Goal: Task Accomplishment & Management: Manage account settings

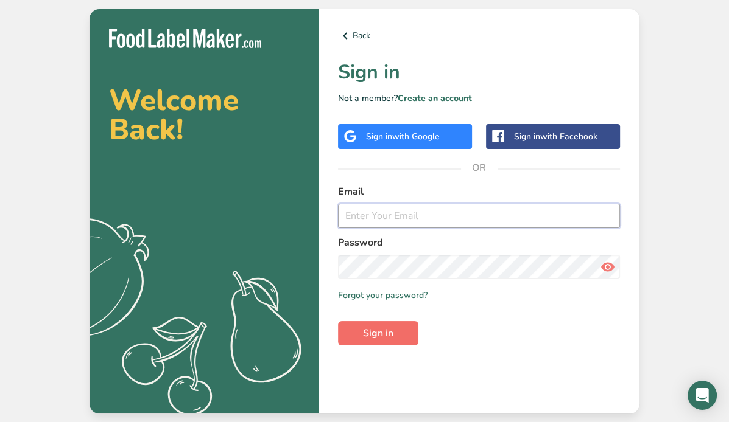
type input "[PERSON_NAME][EMAIL_ADDRESS][DOMAIN_NAME]"
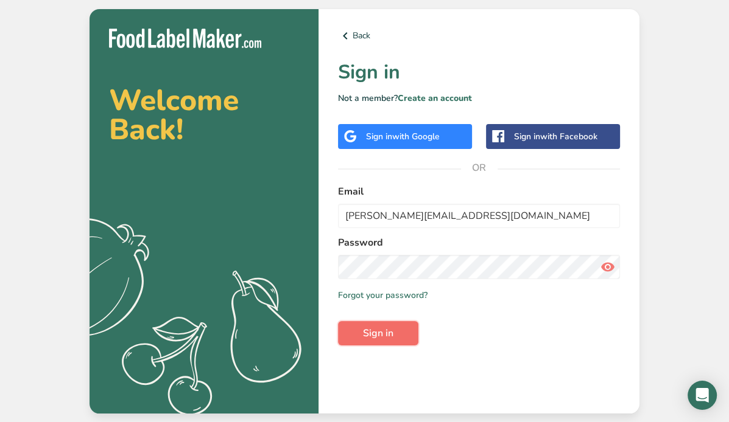
click at [387, 332] on span "Sign in" at bounding box center [378, 333] width 30 height 15
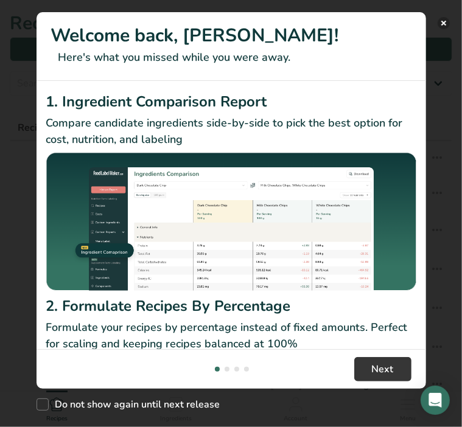
click at [445, 24] on button "New Features" at bounding box center [444, 23] width 12 height 12
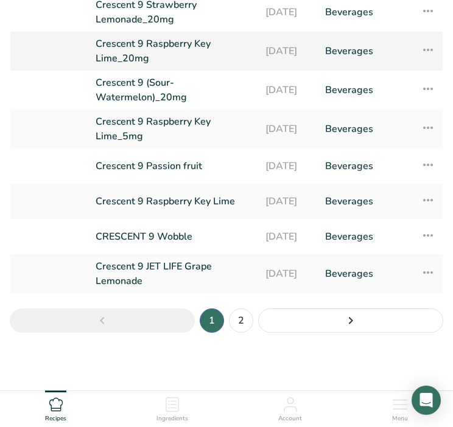
scroll to position [219, 0]
click at [112, 87] on link "Crescent 9 (Sour-Watermelon)_20mg" at bounding box center [173, 89] width 155 height 29
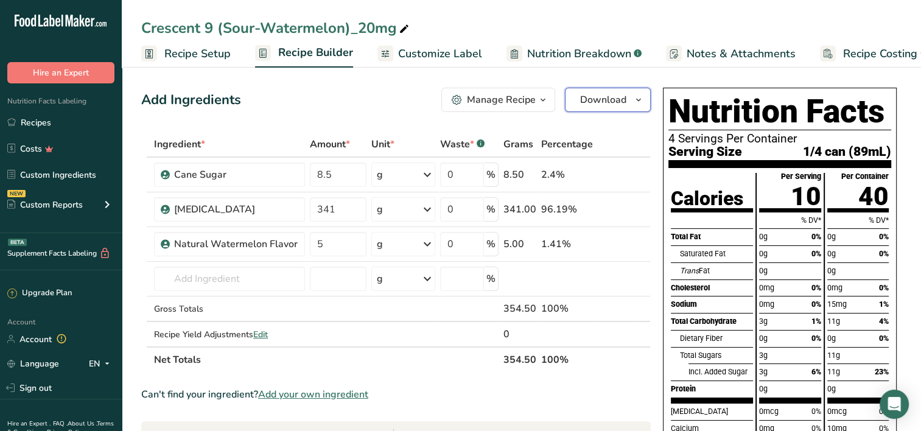
click at [619, 97] on span "Download" at bounding box center [603, 100] width 46 height 15
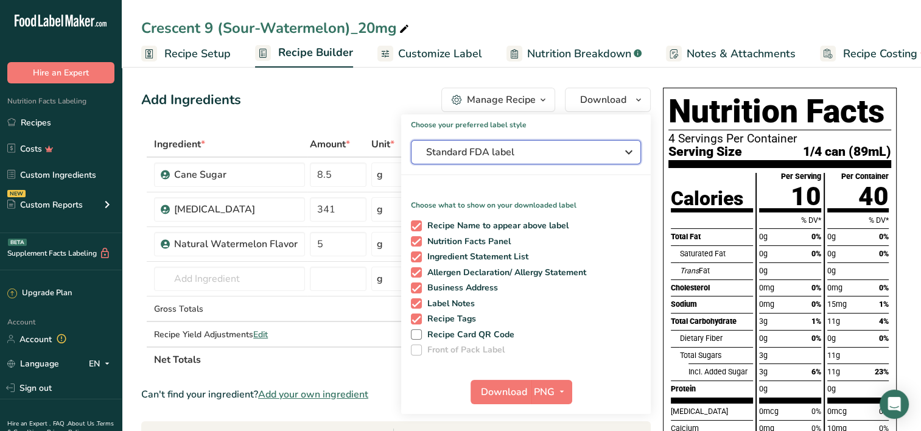
click at [611, 152] on div "Standard FDA label" at bounding box center [526, 152] width 200 height 15
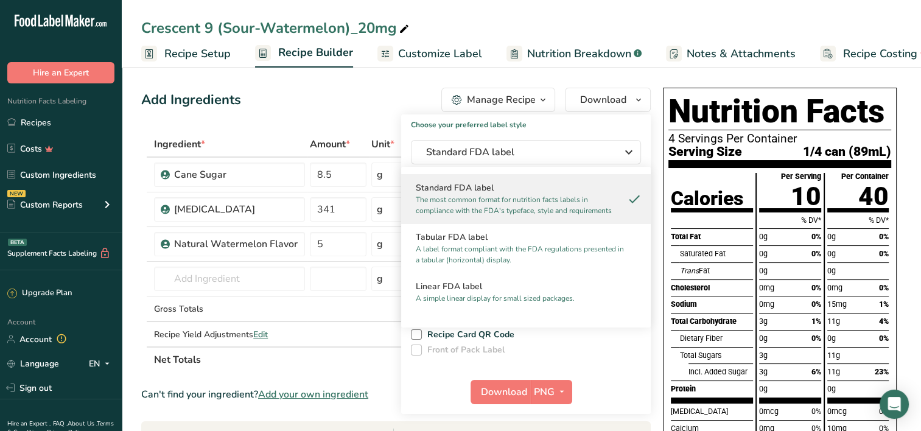
click at [514, 204] on p "The most common format for nutrition facts labels in compliance with the FDA's …" at bounding box center [520, 205] width 209 height 22
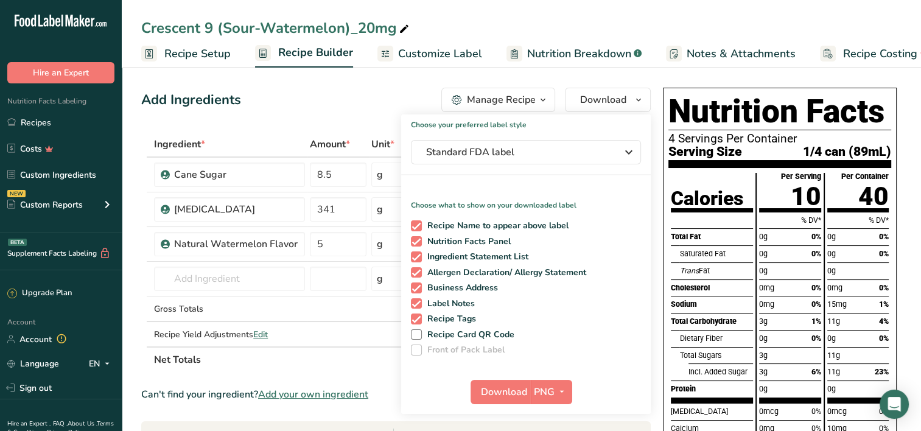
click at [199, 56] on span "Recipe Setup" at bounding box center [197, 54] width 66 height 16
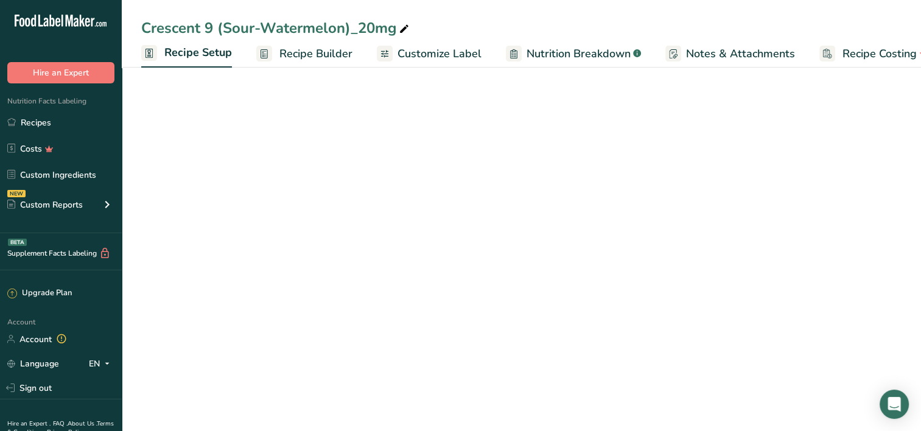
scroll to position [0, 4]
select select "22"
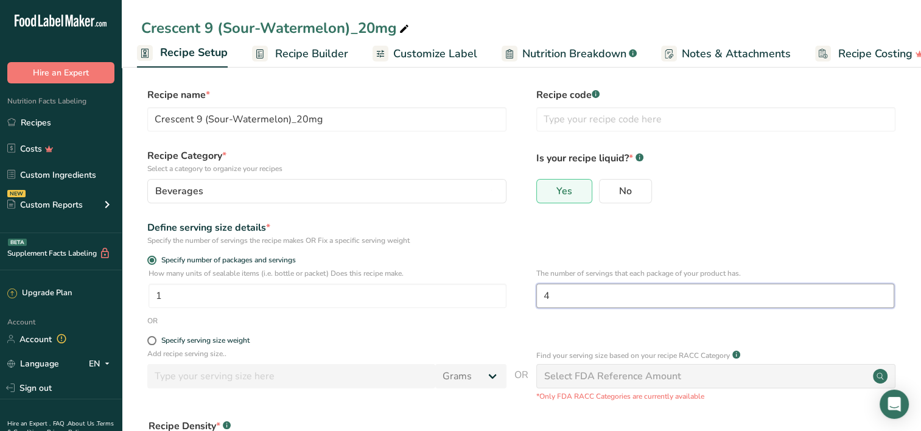
drag, startPoint x: 569, startPoint y: 298, endPoint x: 536, endPoint y: 292, distance: 33.4
click at [537, 292] on input "4" at bounding box center [715, 296] width 358 height 24
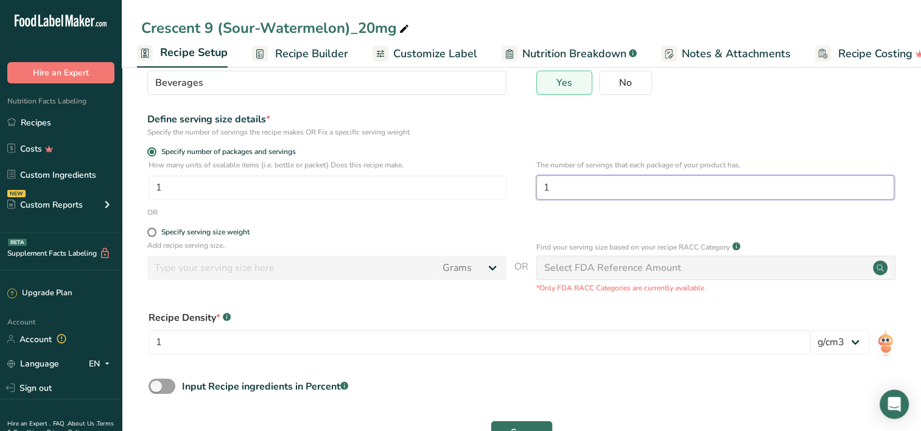
scroll to position [149, 0]
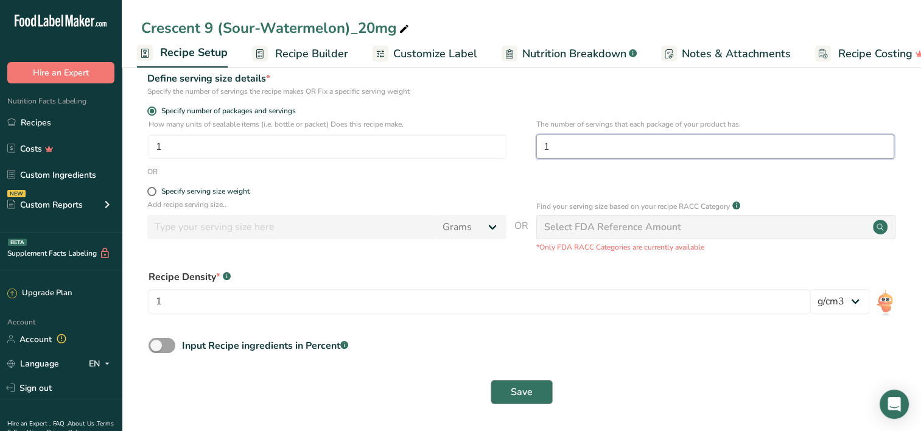
type input "1"
click at [516, 402] on button "Save" at bounding box center [522, 392] width 62 height 24
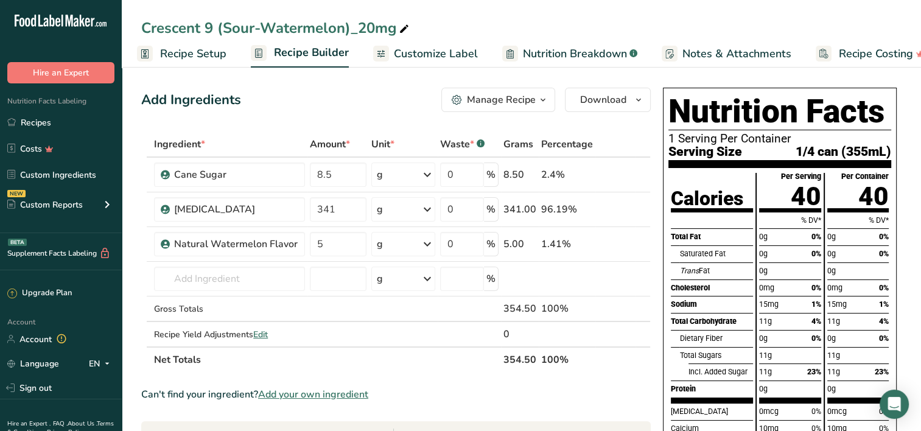
click at [191, 47] on span "Recipe Setup" at bounding box center [193, 54] width 66 height 16
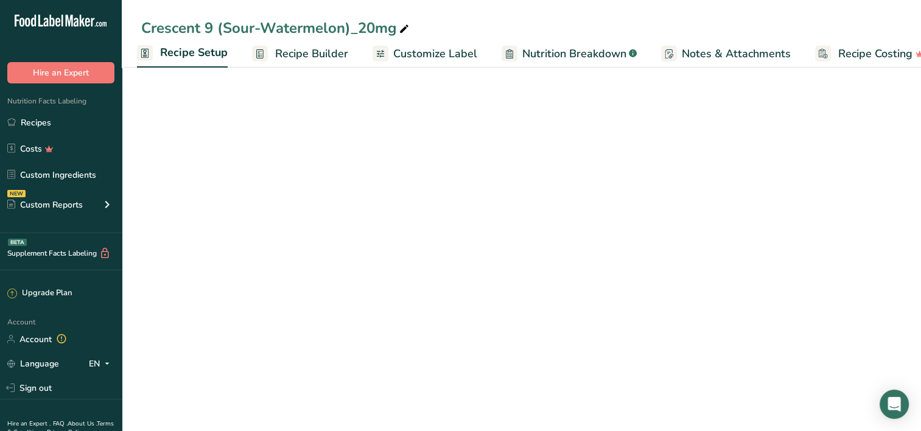
select select "22"
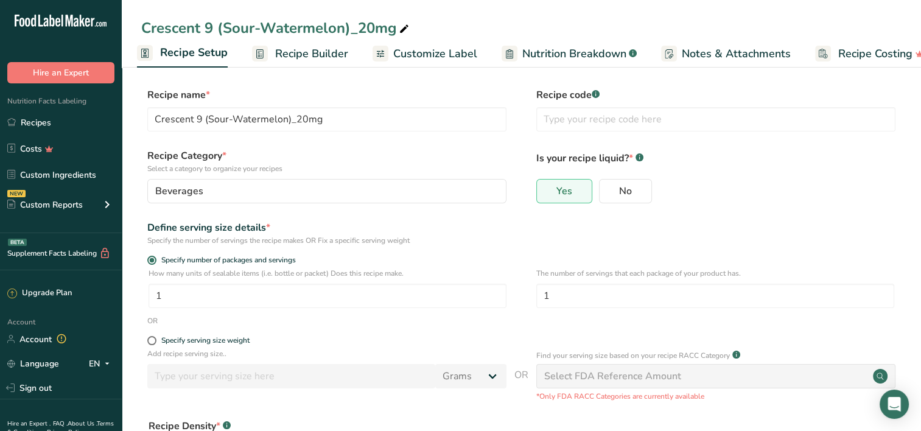
click at [301, 47] on span "Recipe Builder" at bounding box center [311, 54] width 73 height 16
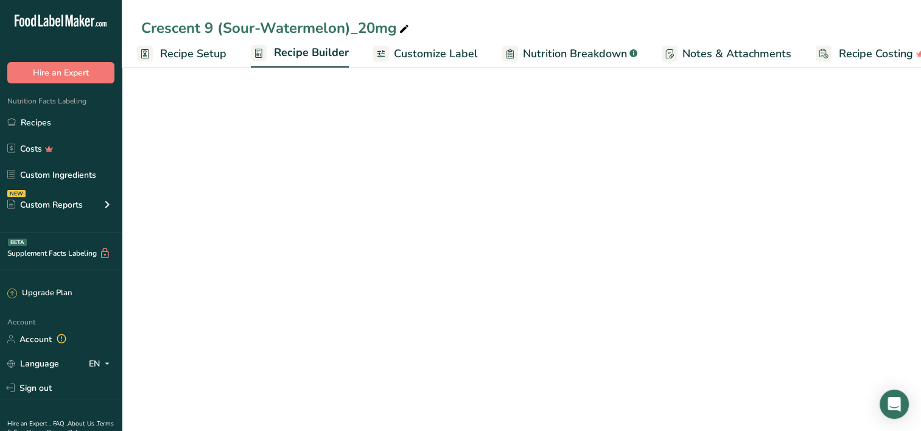
scroll to position [0, 27]
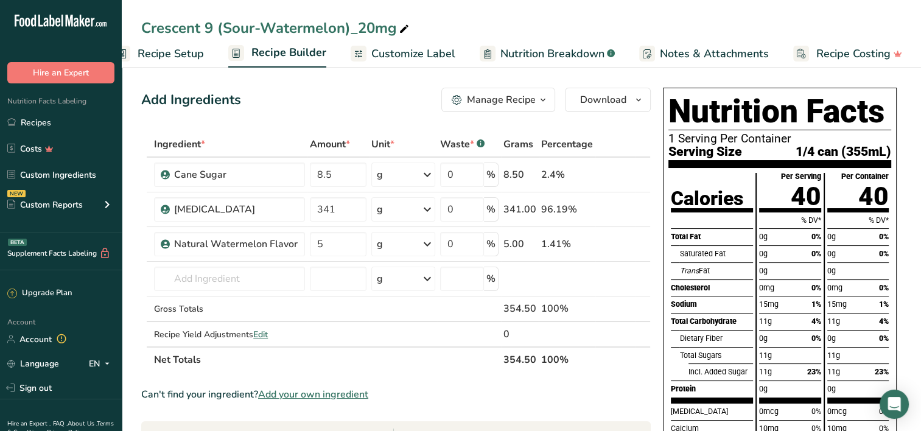
click at [411, 53] on span "Customize Label" at bounding box center [413, 54] width 84 height 16
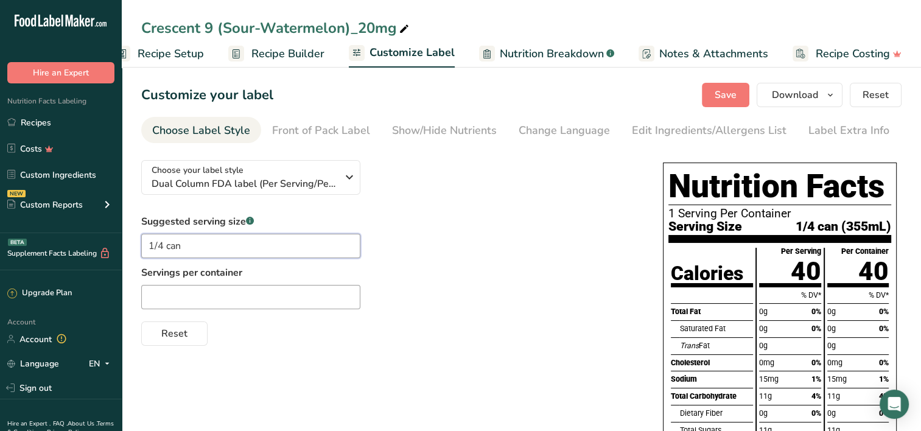
click at [161, 245] on input "1/4 can" at bounding box center [250, 246] width 219 height 24
type input "1 can"
click at [355, 328] on div "Reset" at bounding box center [389, 330] width 497 height 29
click at [307, 135] on div "Front of Pack Label" at bounding box center [321, 130] width 98 height 16
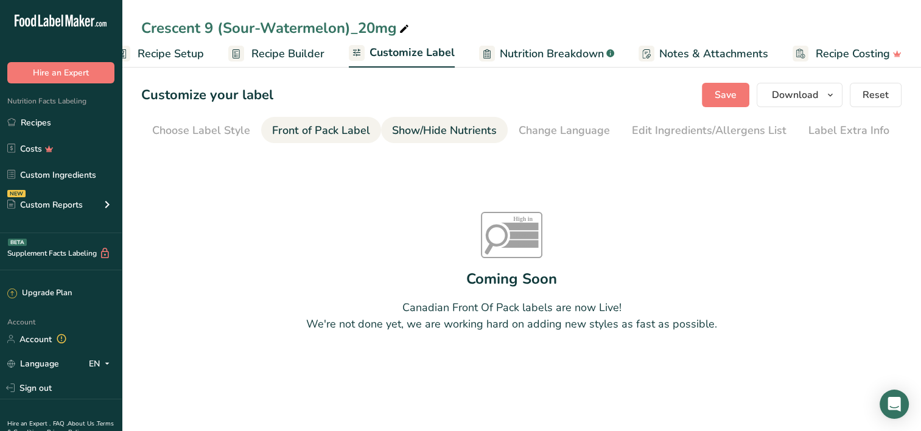
click at [458, 139] on link "Show/Hide Nutrients" at bounding box center [444, 130] width 105 height 27
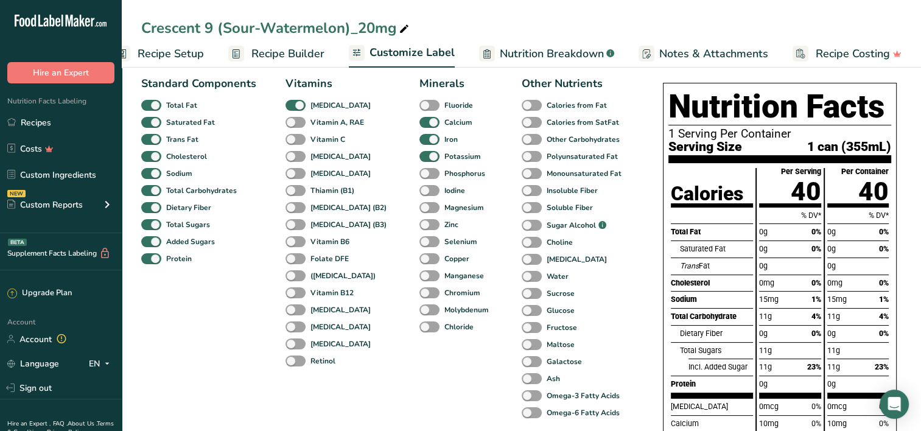
scroll to position [51, 0]
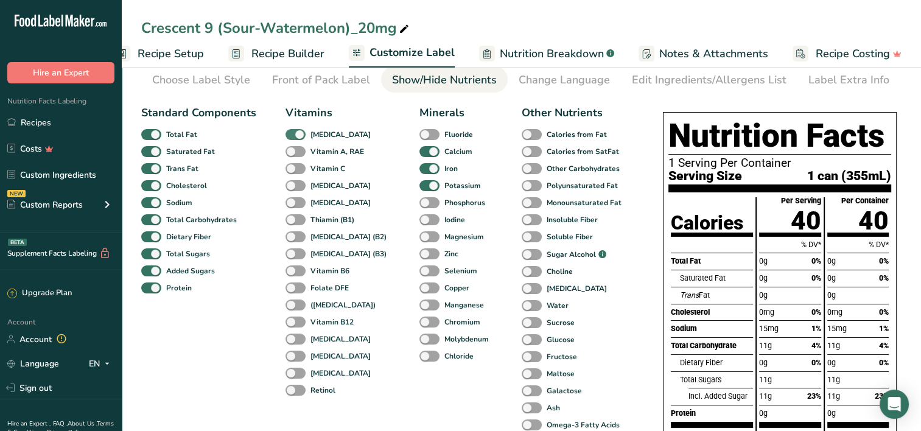
click at [286, 134] on span at bounding box center [295, 135] width 20 height 12
click at [286, 134] on input "[MEDICAL_DATA]" at bounding box center [289, 134] width 8 height 8
checkbox input "false"
click at [419, 153] on span at bounding box center [429, 152] width 20 height 12
click at [419, 153] on input "Calcium" at bounding box center [423, 151] width 8 height 8
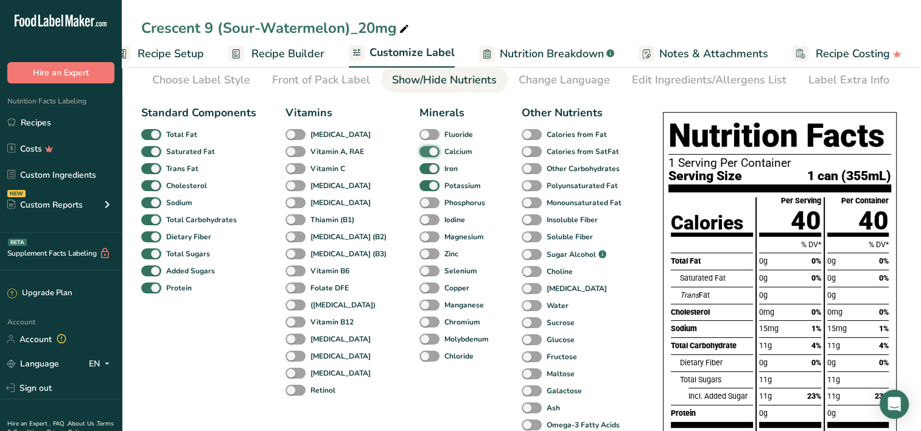
checkbox input "false"
click at [419, 163] on span at bounding box center [429, 169] width 20 height 12
click at [419, 164] on input "Iron" at bounding box center [423, 168] width 8 height 8
checkbox input "false"
click at [419, 185] on span at bounding box center [429, 186] width 20 height 12
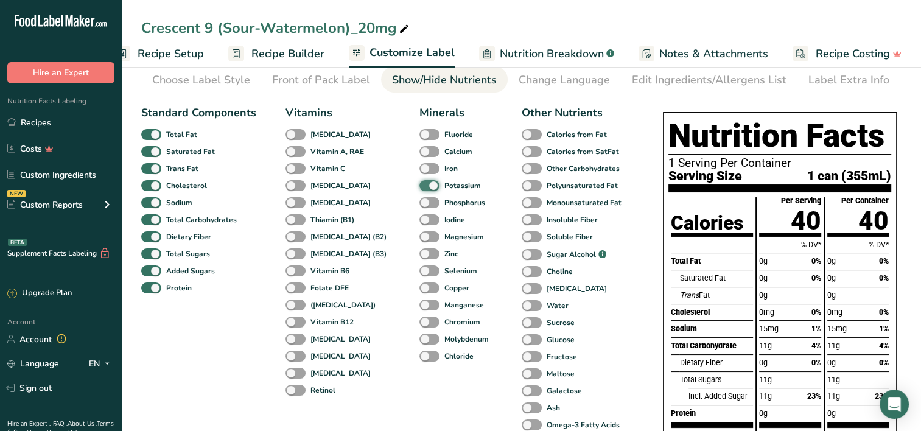
click at [419, 185] on input "Potassium" at bounding box center [423, 185] width 8 height 8
checkbox input "false"
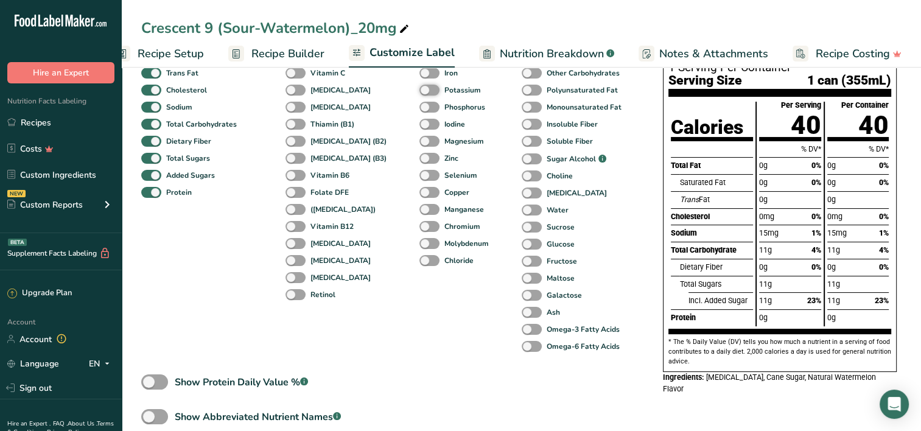
scroll to position [0, 0]
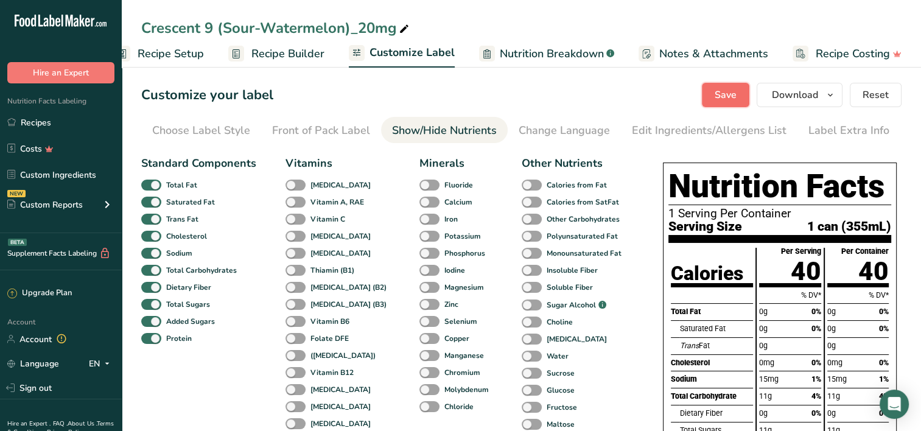
click at [728, 97] on button "Save" at bounding box center [725, 95] width 47 height 24
click at [260, 52] on span "Recipe Builder" at bounding box center [287, 54] width 73 height 16
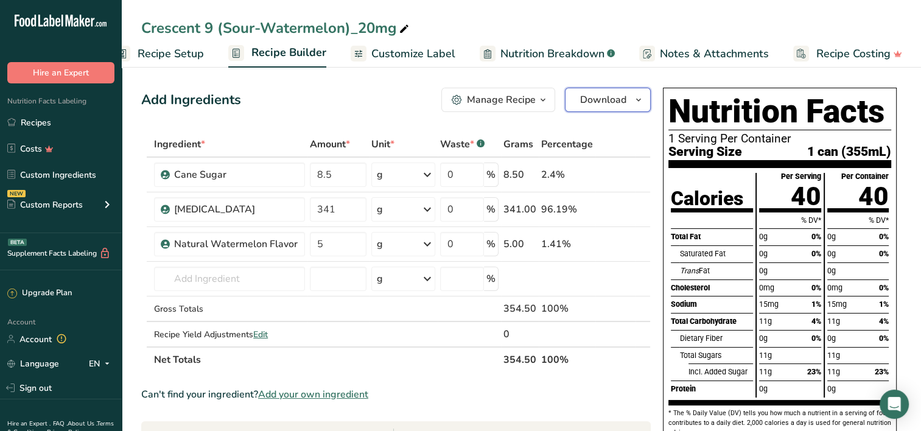
click at [635, 106] on icon "button" at bounding box center [639, 100] width 10 height 15
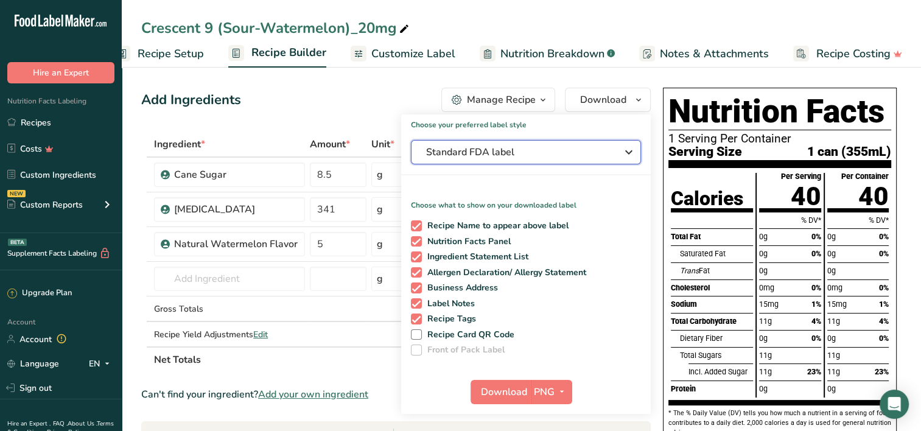
click at [557, 146] on span "Standard FDA label" at bounding box center [517, 152] width 183 height 15
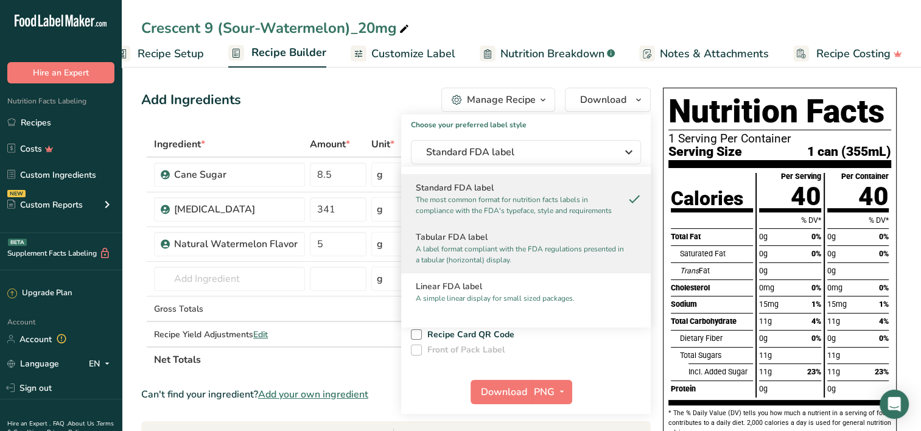
click at [509, 244] on p "A label format compliant with the FDA regulations presented in a tabular (horiz…" at bounding box center [520, 254] width 209 height 22
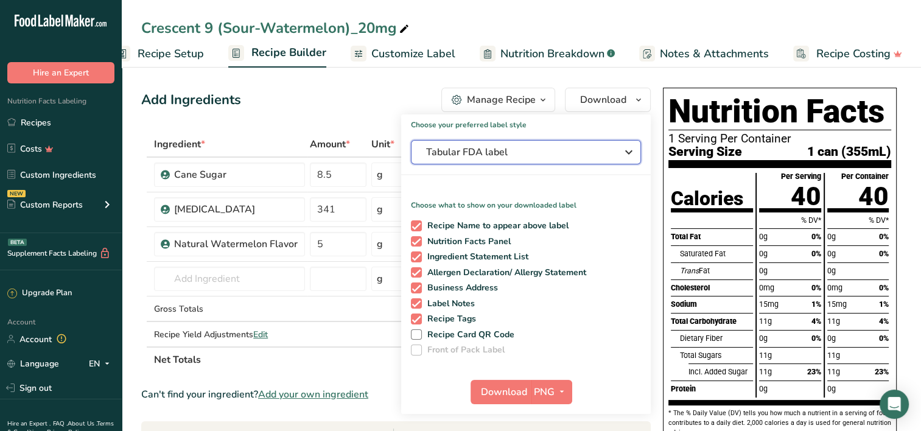
click at [550, 149] on span "Tabular FDA label" at bounding box center [517, 152] width 183 height 15
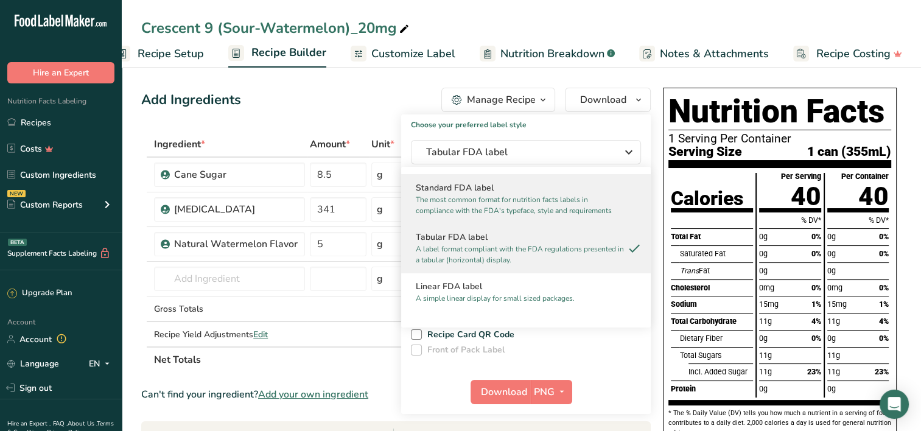
click at [537, 192] on h2 "Standard FDA label" at bounding box center [526, 187] width 220 height 13
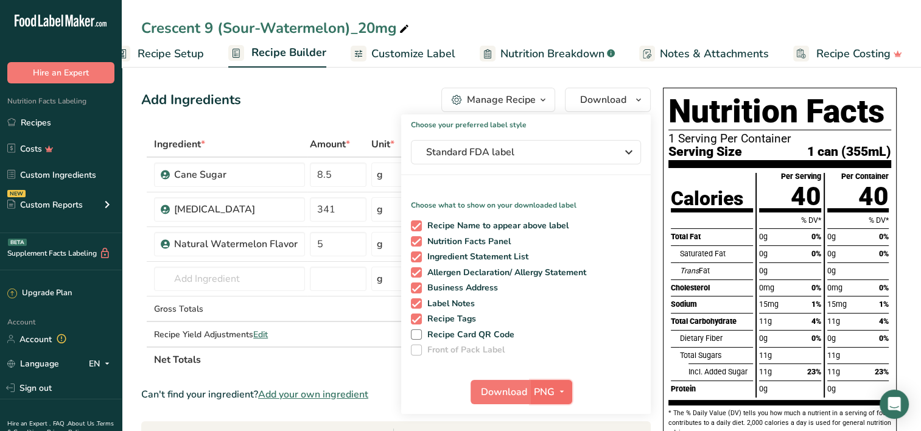
click at [551, 393] on span "PNG" at bounding box center [544, 392] width 21 height 15
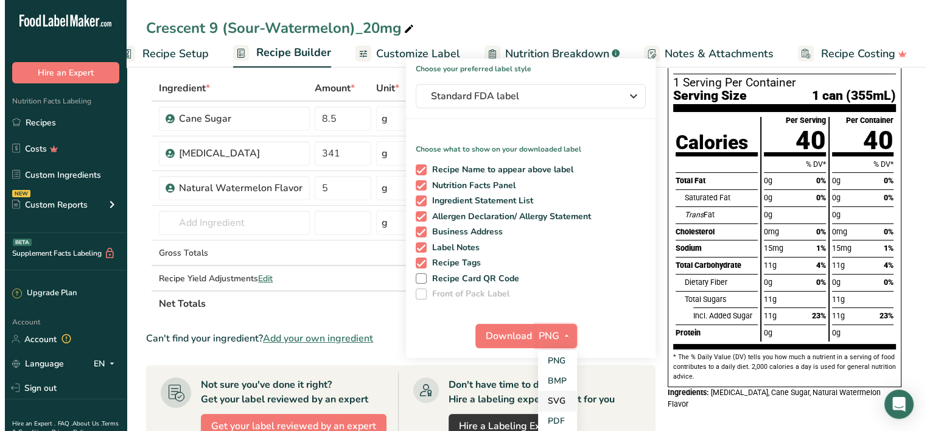
scroll to position [122, 0]
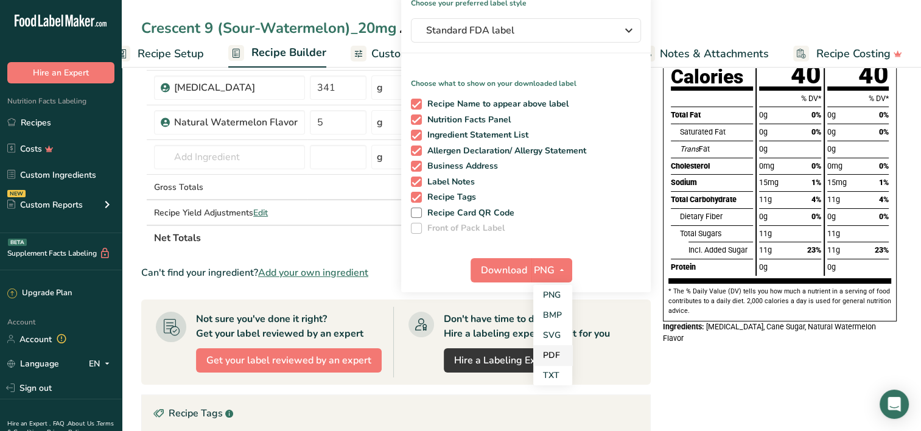
click at [559, 353] on link "PDF" at bounding box center [552, 355] width 39 height 20
click at [553, 268] on span "button" at bounding box center [560, 270] width 15 height 15
click at [553, 353] on link "PDF" at bounding box center [551, 355] width 39 height 20
click at [511, 268] on span "Download" at bounding box center [504, 270] width 46 height 15
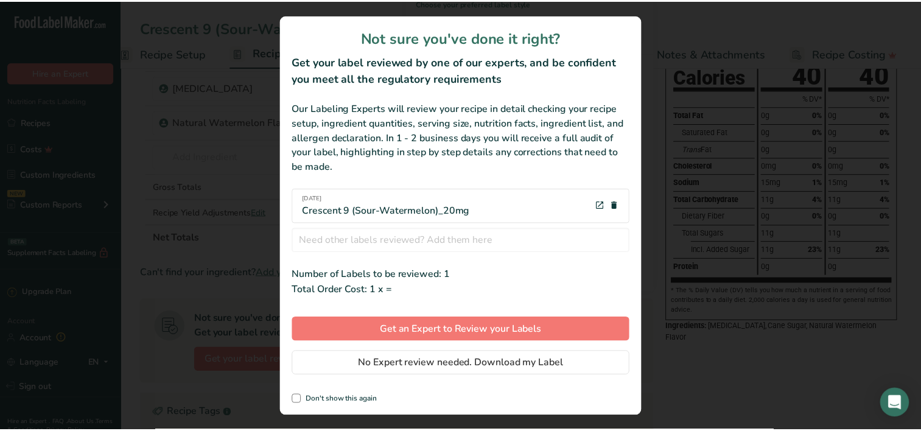
scroll to position [0, 18]
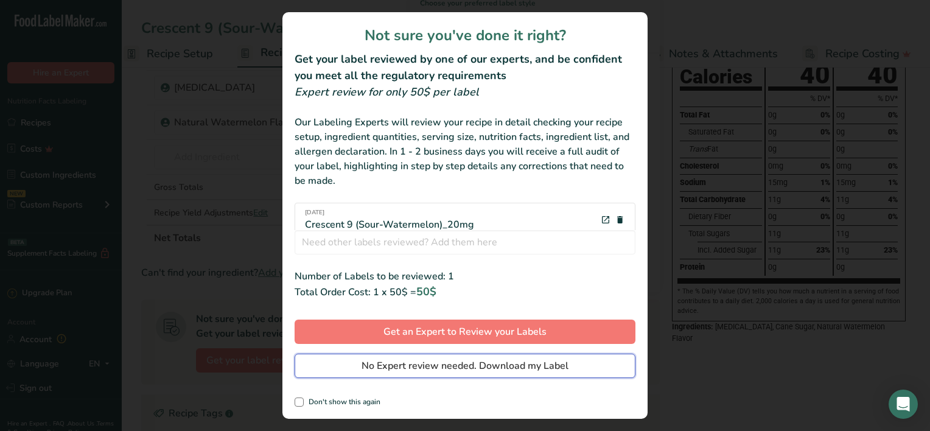
click at [464, 364] on span "No Expert review needed. Download my Label" at bounding box center [465, 365] width 207 height 15
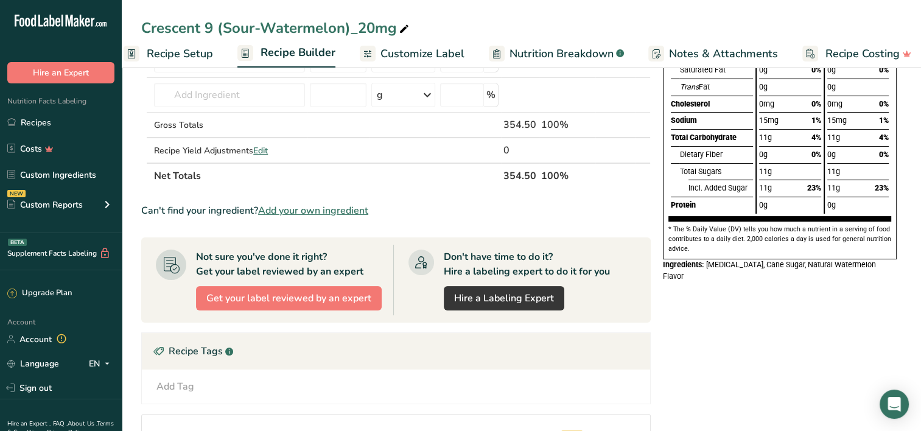
scroll to position [0, 0]
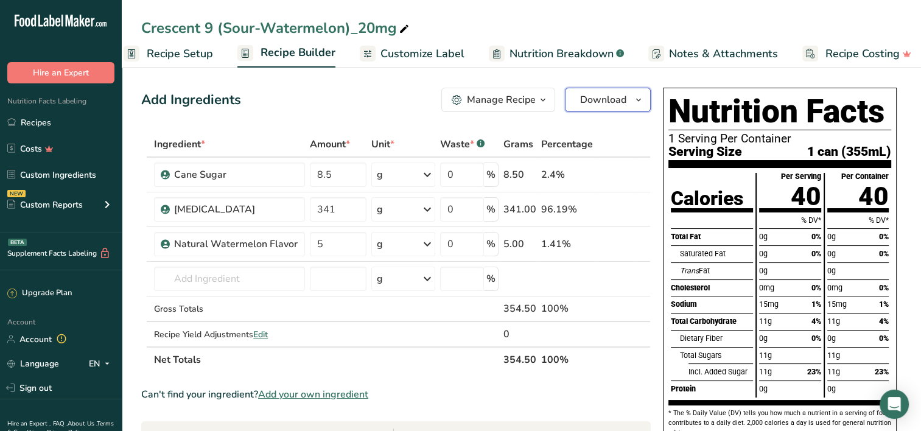
click at [612, 92] on button "Download" at bounding box center [608, 100] width 86 height 24
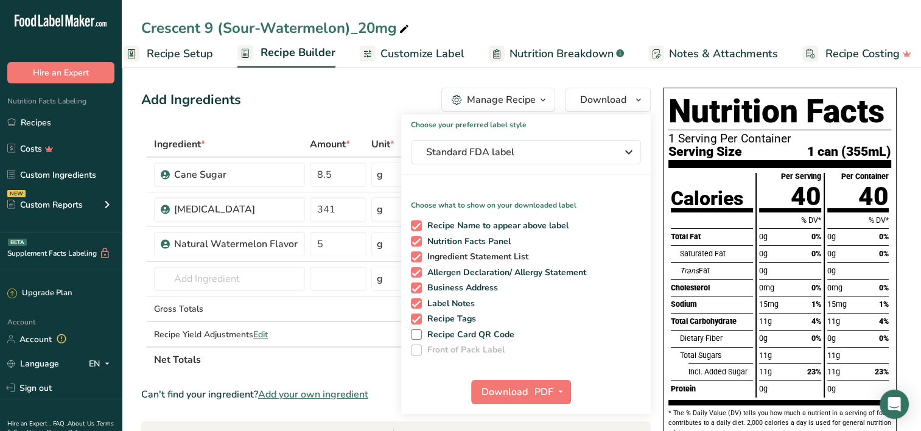
click at [417, 255] on span at bounding box center [416, 256] width 11 height 11
click at [417, 255] on input "Ingredient Statement List" at bounding box center [415, 257] width 8 height 8
click at [417, 255] on span at bounding box center [416, 256] width 11 height 11
click at [417, 255] on input "Ingredient Statement List" at bounding box center [415, 257] width 8 height 8
click at [417, 255] on span at bounding box center [416, 256] width 11 height 11
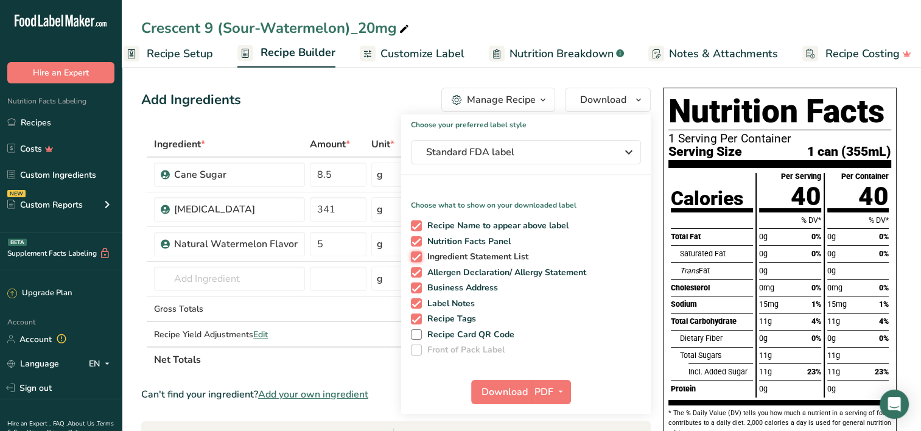
click at [417, 255] on input "Ingredient Statement List" at bounding box center [415, 257] width 8 height 8
click at [416, 258] on span at bounding box center [416, 256] width 11 height 11
click at [416, 258] on input "Ingredient Statement List" at bounding box center [415, 257] width 8 height 8
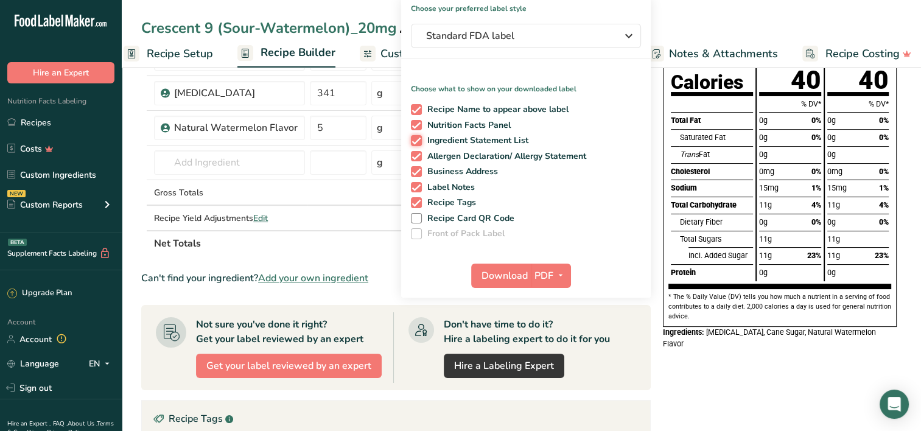
scroll to position [122, 0]
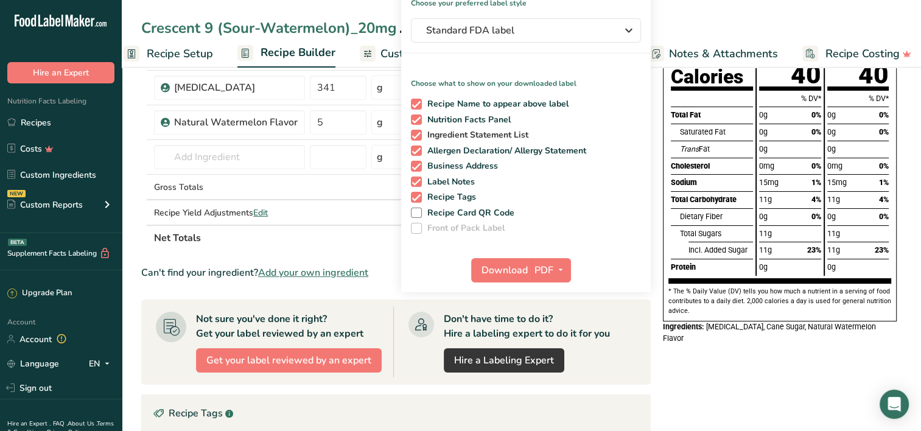
click at [415, 135] on span at bounding box center [416, 135] width 11 height 11
click at [415, 135] on input "Ingredient Statement List" at bounding box center [415, 135] width 8 height 8
checkbox input "false"
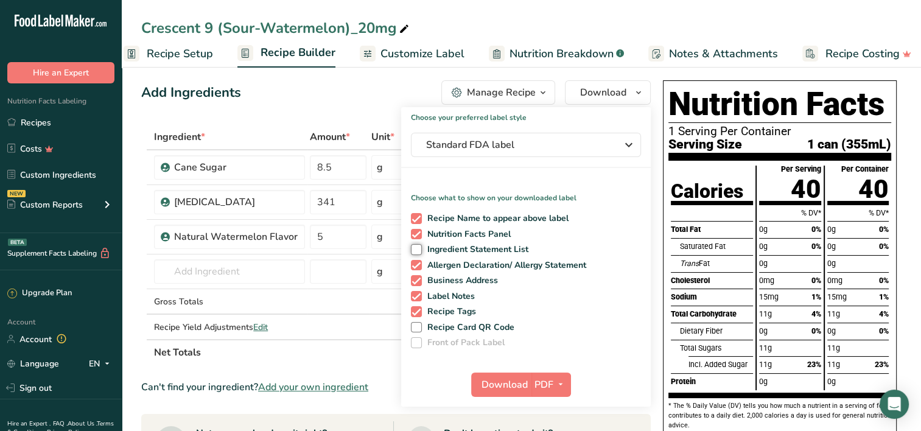
scroll to position [0, 0]
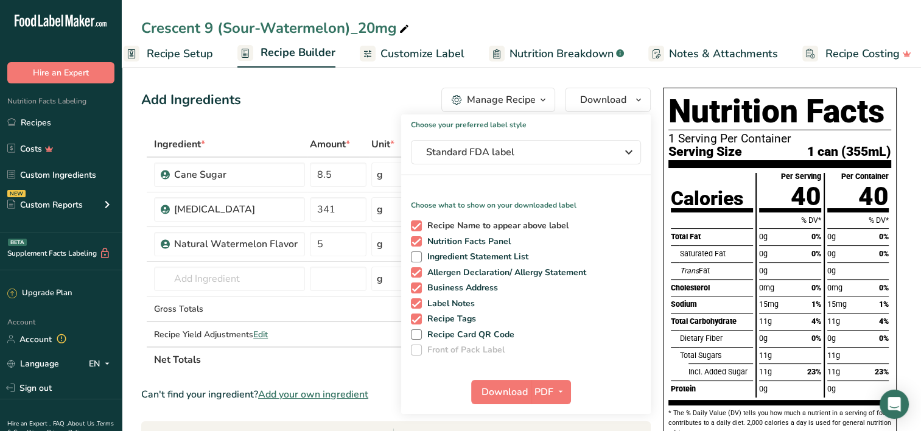
click at [418, 225] on span at bounding box center [416, 225] width 11 height 11
click at [418, 225] on input "Recipe Name to appear above label" at bounding box center [415, 226] width 8 height 8
checkbox input "false"
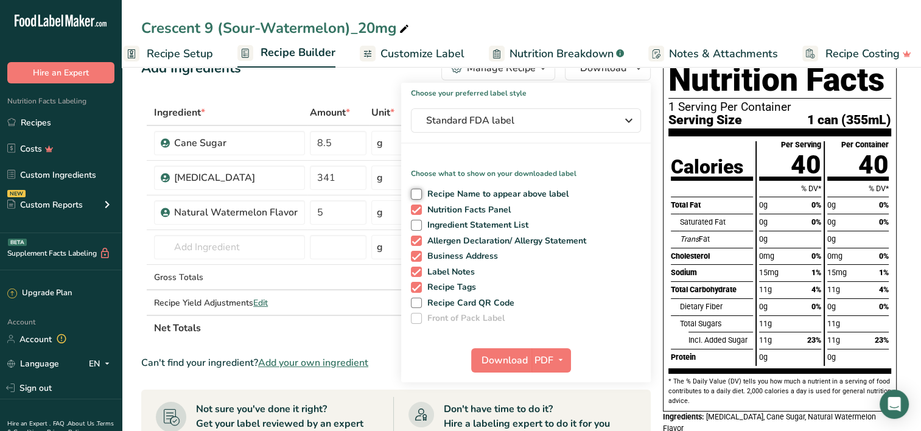
scroll to position [61, 0]
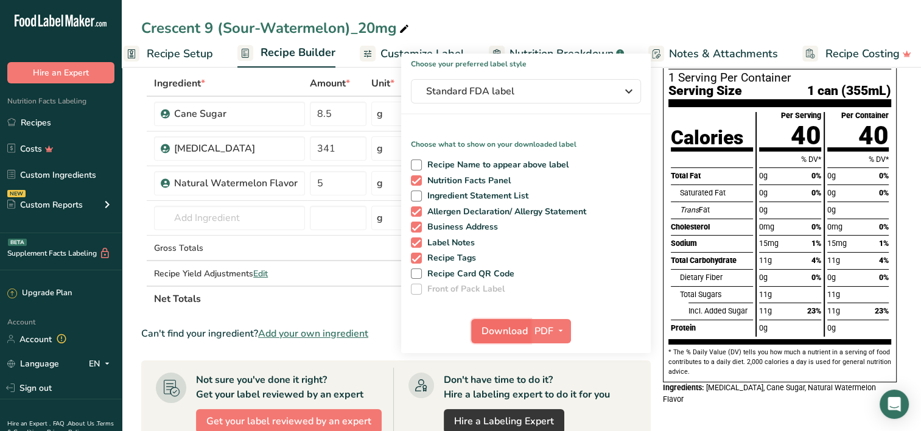
click at [505, 329] on span "Download" at bounding box center [504, 331] width 46 height 15
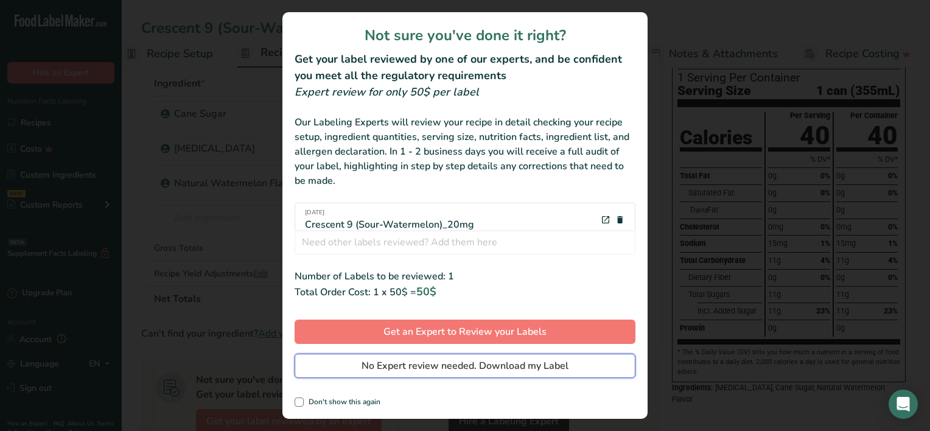
click at [458, 370] on span "No Expert review needed. Download my Label" at bounding box center [465, 365] width 207 height 15
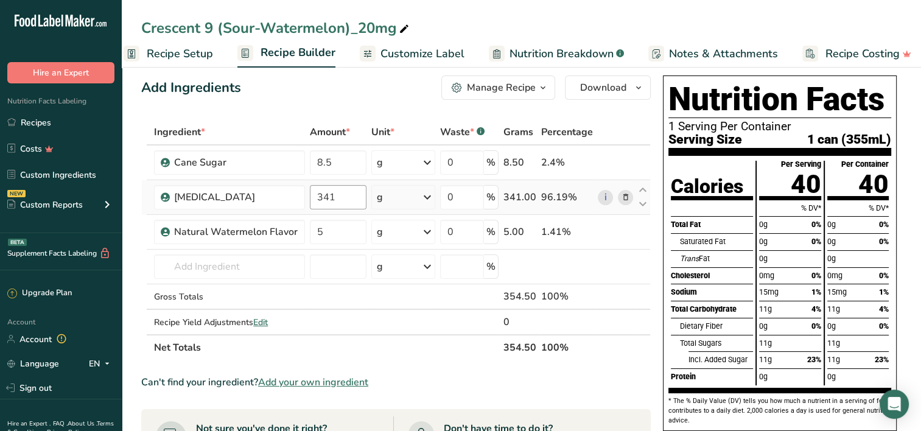
scroll to position [0, 0]
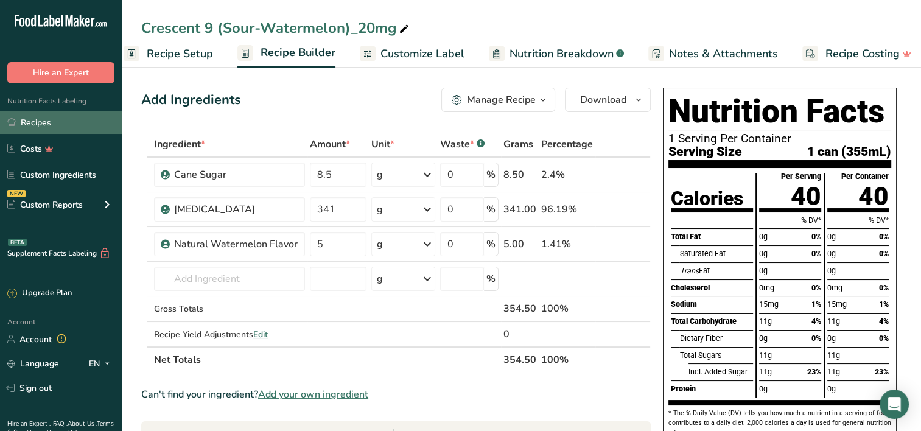
click at [44, 124] on link "Recipes" at bounding box center [61, 122] width 122 height 23
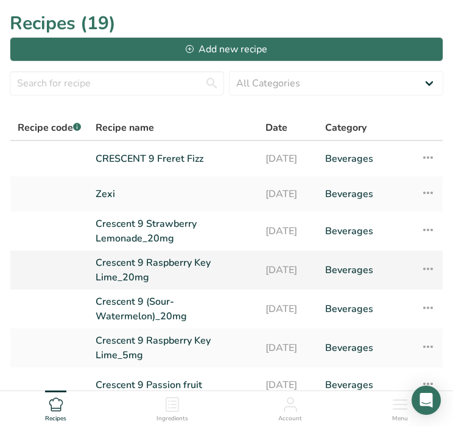
click at [159, 268] on link "Crescent 9 Raspberry Key Lime_20mg" at bounding box center [173, 270] width 155 height 29
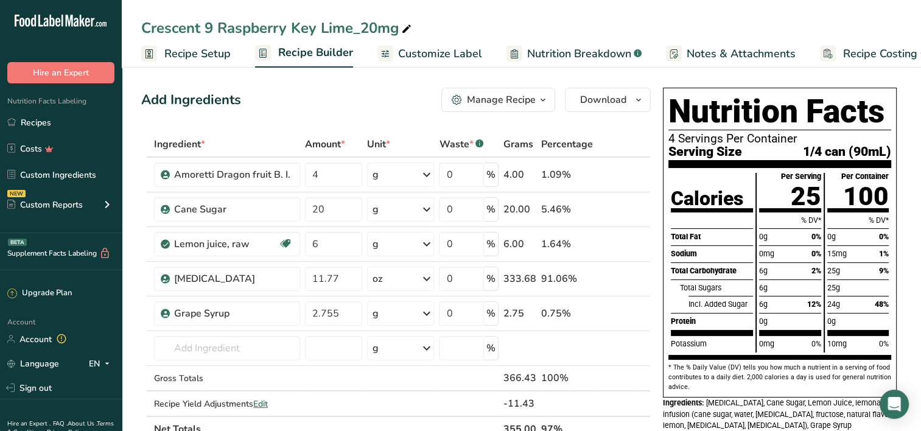
click at [194, 52] on span "Recipe Setup" at bounding box center [197, 54] width 66 height 16
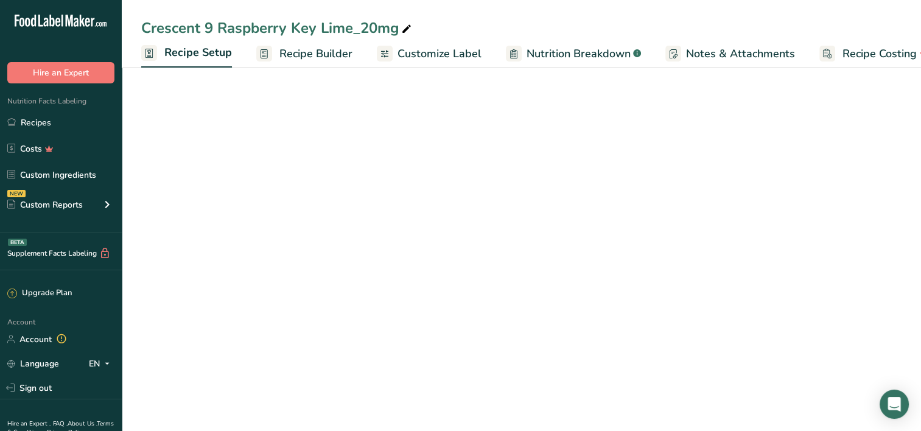
scroll to position [0, 4]
select select "22"
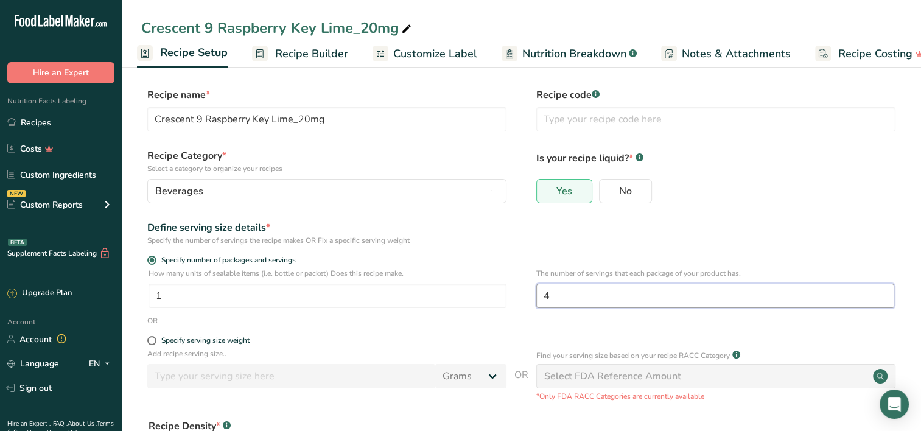
click at [555, 293] on input "4" at bounding box center [715, 296] width 358 height 24
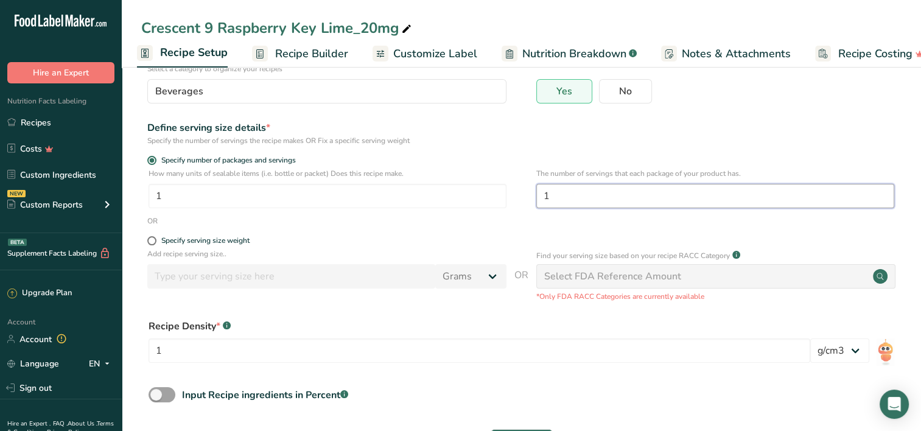
scroll to position [122, 0]
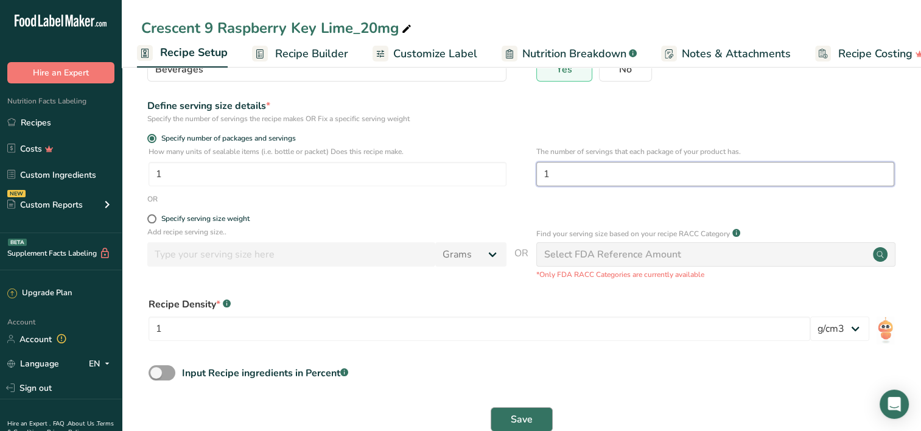
type input "1"
click at [503, 411] on button "Save" at bounding box center [522, 419] width 62 height 24
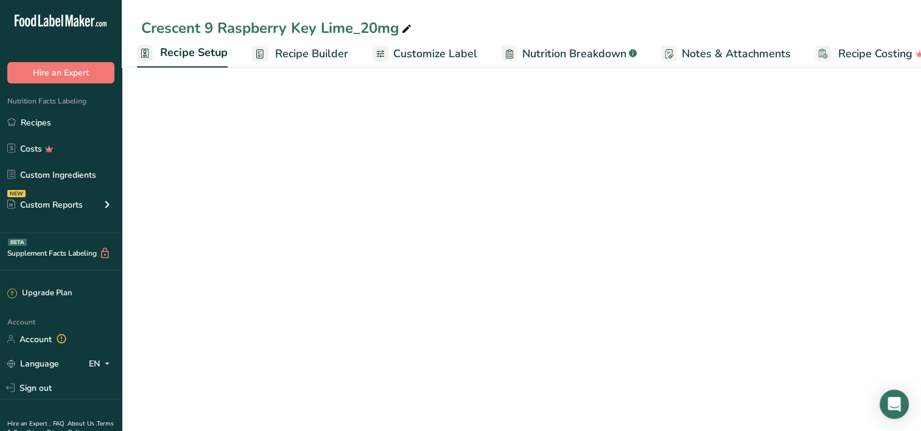
select select "22"
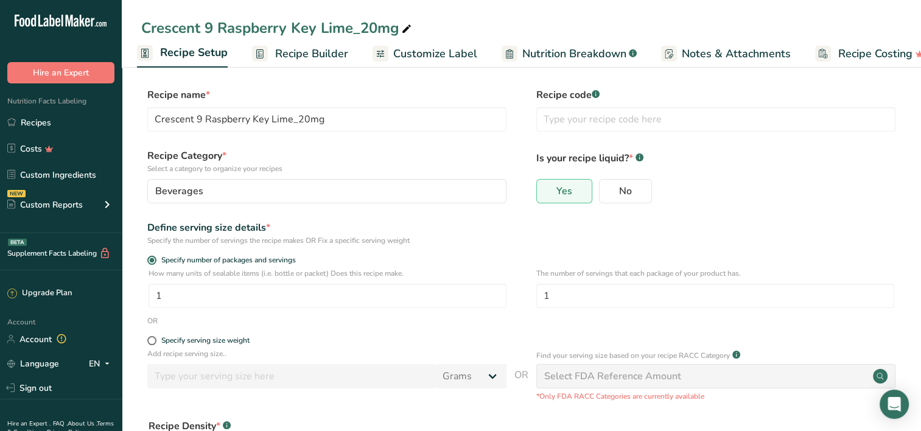
scroll to position [122, 0]
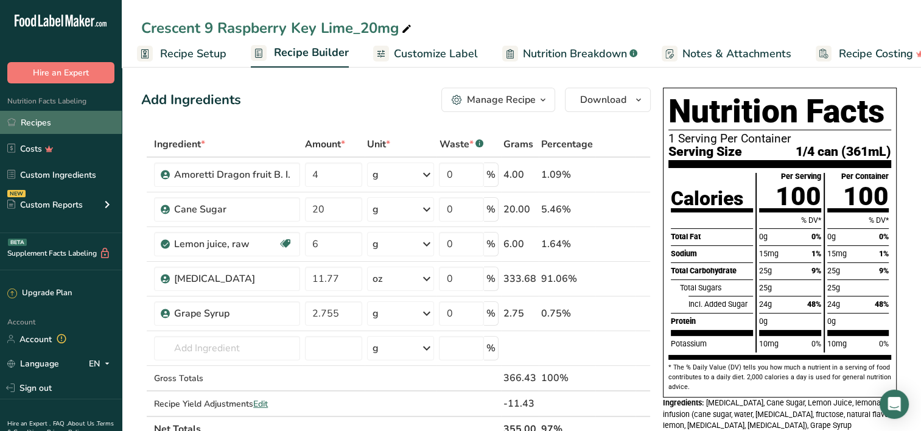
click at [39, 121] on link "Recipes" at bounding box center [61, 122] width 122 height 23
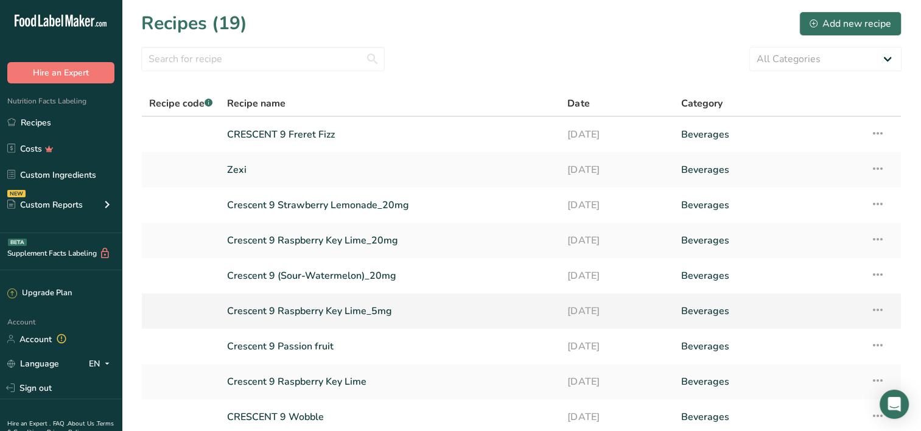
click at [346, 307] on link "Crescent 9 Raspberry Key Lime_5mg" at bounding box center [390, 311] width 326 height 26
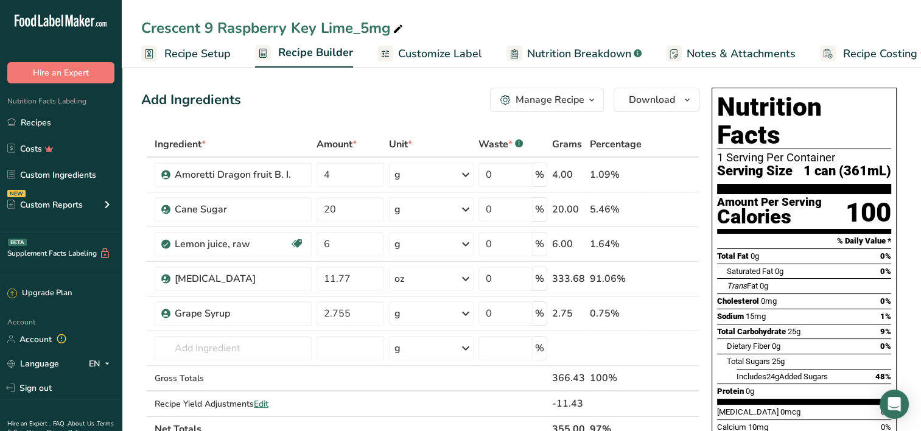
click at [396, 31] on icon at bounding box center [398, 29] width 11 height 17
click at [435, 30] on input "Crescent 9 Raspberry Key Lime_5mg(20mg 1serving)" at bounding box center [521, 28] width 760 height 22
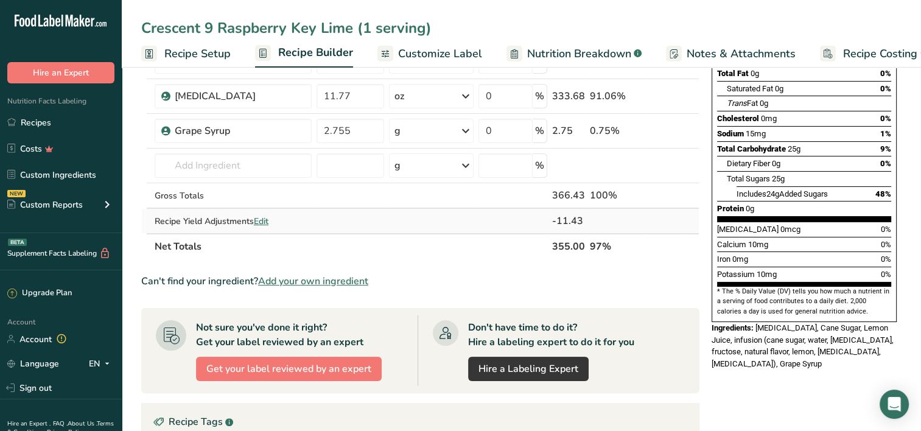
scroll to position [122, 0]
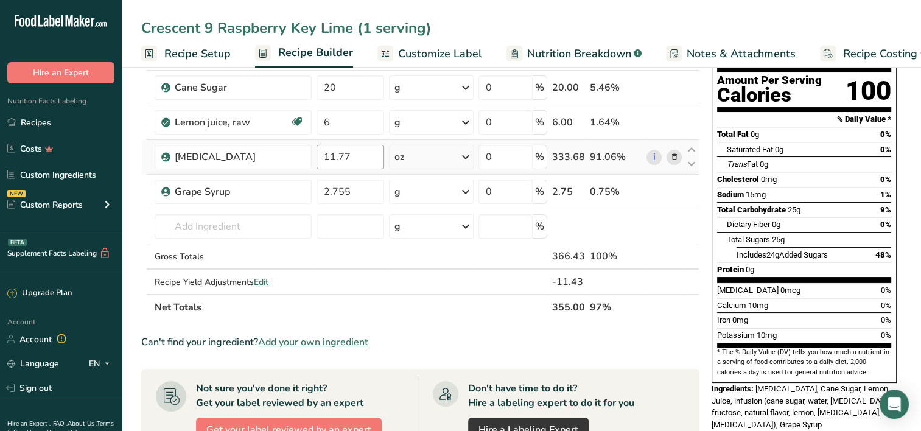
type input "Crescent 9 Raspberry Key Lime (1 serving)"
click at [352, 156] on input "11.77" at bounding box center [350, 157] width 68 height 24
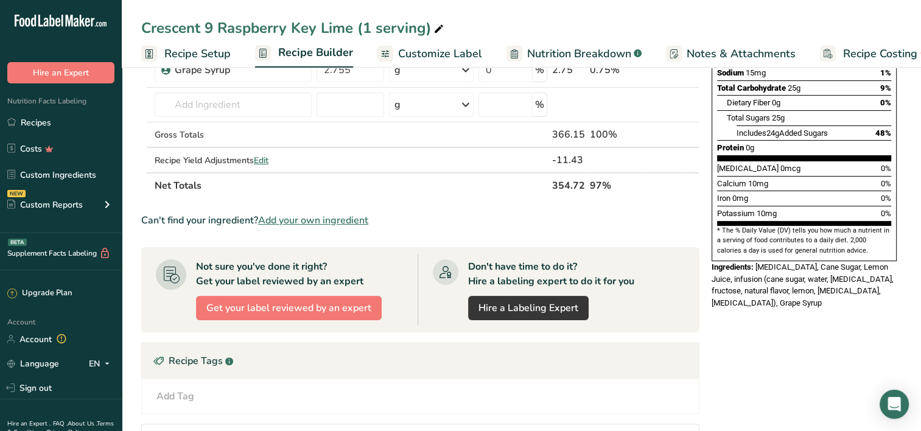
scroll to position [61, 0]
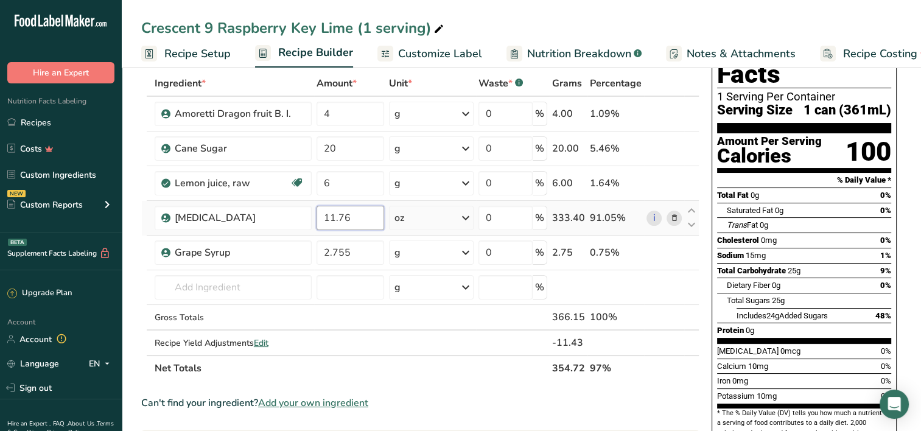
click at [357, 219] on input "11.76" at bounding box center [350, 218] width 68 height 24
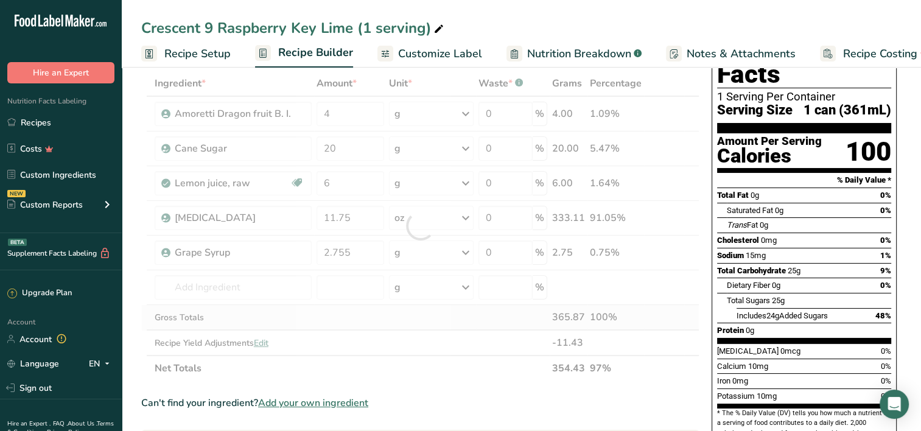
click at [633, 313] on div "Ingredient * Amount * Unit * Waste * .a-a{fill:#347362;}.b-a{fill:#fff;} Grams …" at bounding box center [420, 226] width 558 height 310
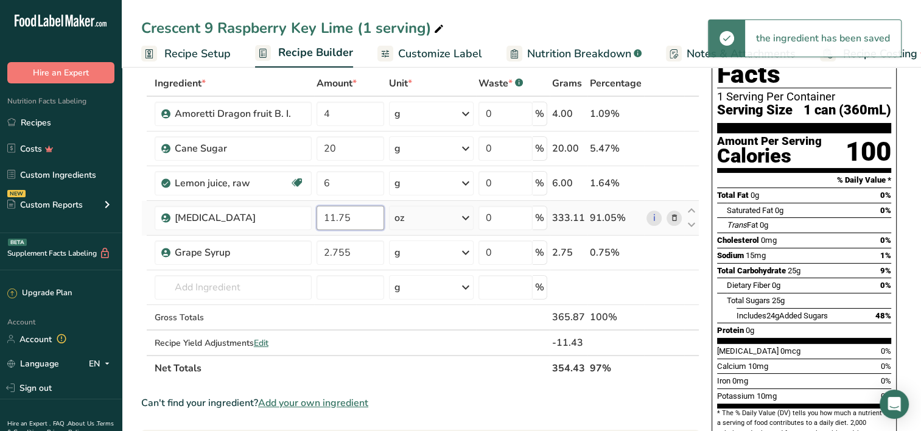
click at [360, 216] on input "11.75" at bounding box center [350, 218] width 68 height 24
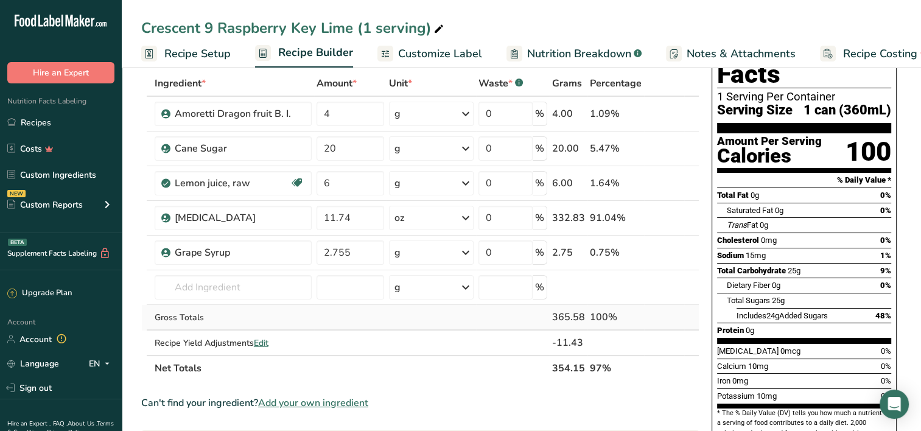
click at [664, 312] on div "Ingredient * Amount * Unit * Waste * .a-a{fill:#347362;}.b-a{fill:#fff;} Grams …" at bounding box center [420, 226] width 558 height 310
click at [366, 217] on input "11.74" at bounding box center [350, 218] width 68 height 24
click at [627, 231] on div "Ingredient * Amount * Unit * Waste * .a-a{fill:#347362;}.b-a{fill:#fff;} Grams …" at bounding box center [420, 226] width 558 height 310
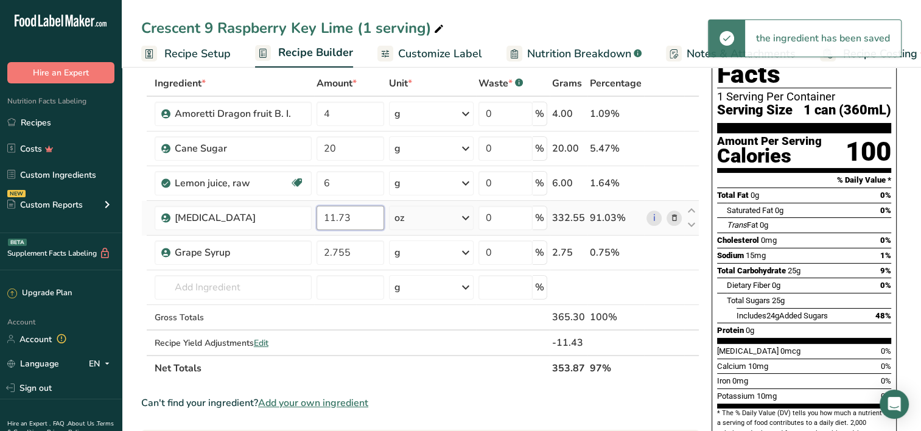
click at [372, 220] on input "11.73" at bounding box center [350, 218] width 68 height 24
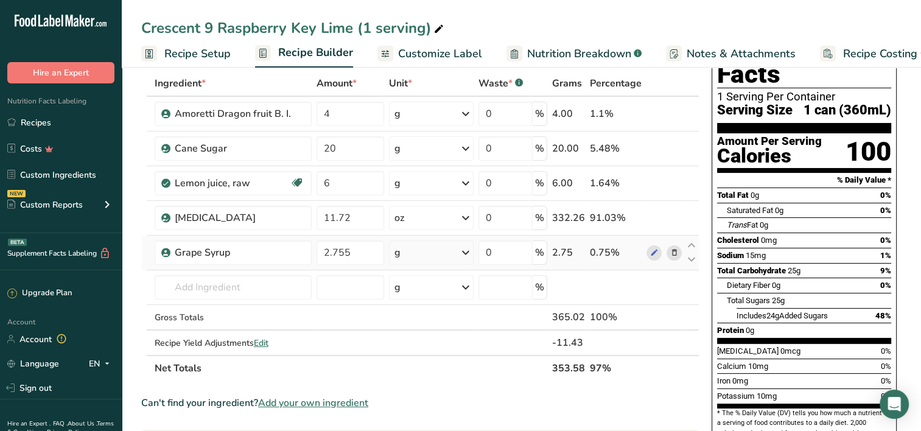
click at [584, 234] on div "Ingredient * Amount * Unit * Waste * .a-a{fill:#347362;}.b-a{fill:#fff;} Grams …" at bounding box center [420, 226] width 558 height 310
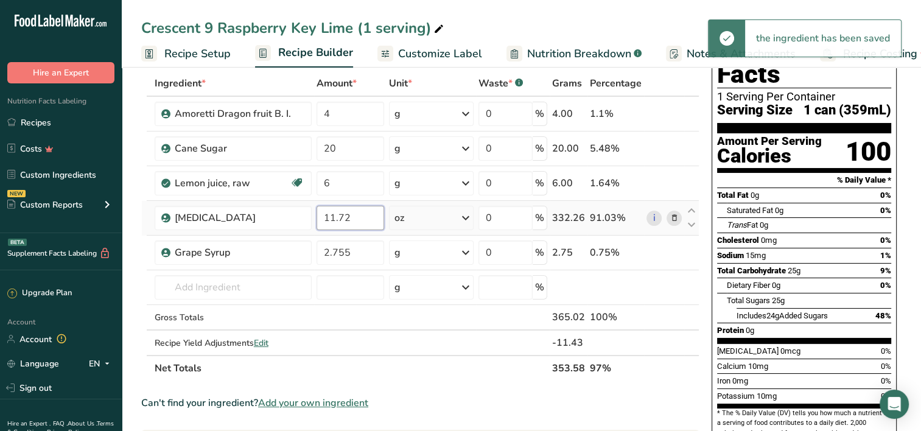
click at [372, 220] on input "11.72" at bounding box center [350, 218] width 68 height 24
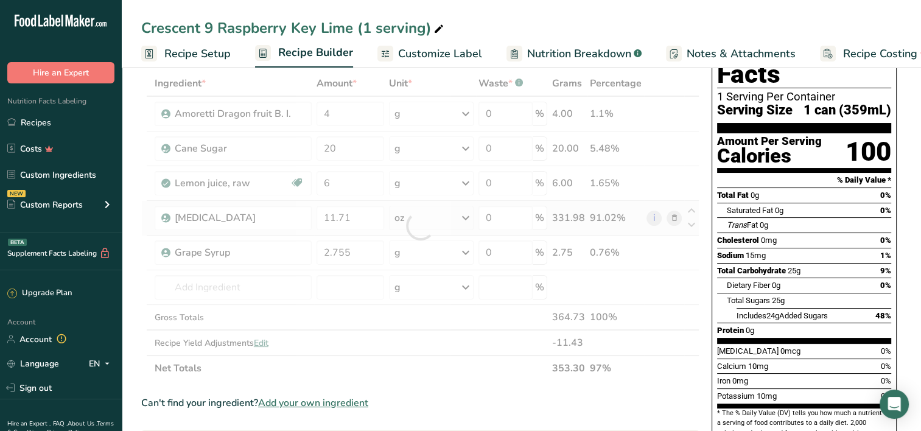
click at [598, 214] on div "Ingredient * Amount * Unit * Waste * .a-a{fill:#347362;}.b-a{fill:#fff;} Grams …" at bounding box center [420, 226] width 558 height 310
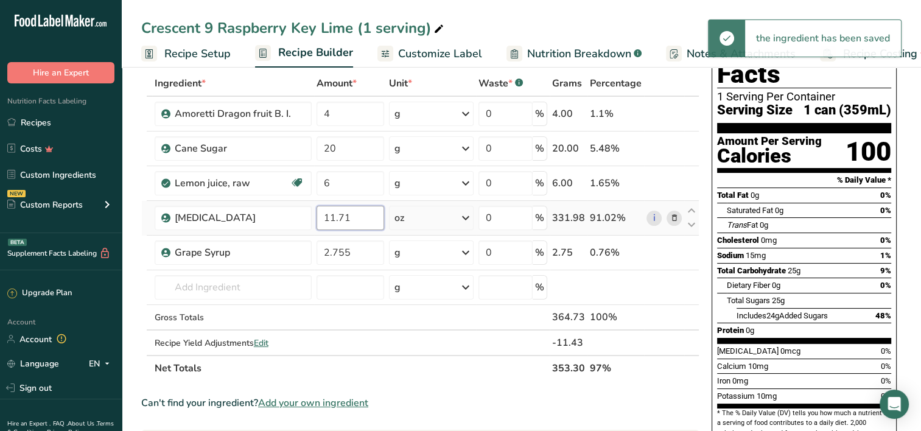
click at [374, 216] on input "11.71" at bounding box center [350, 218] width 68 height 24
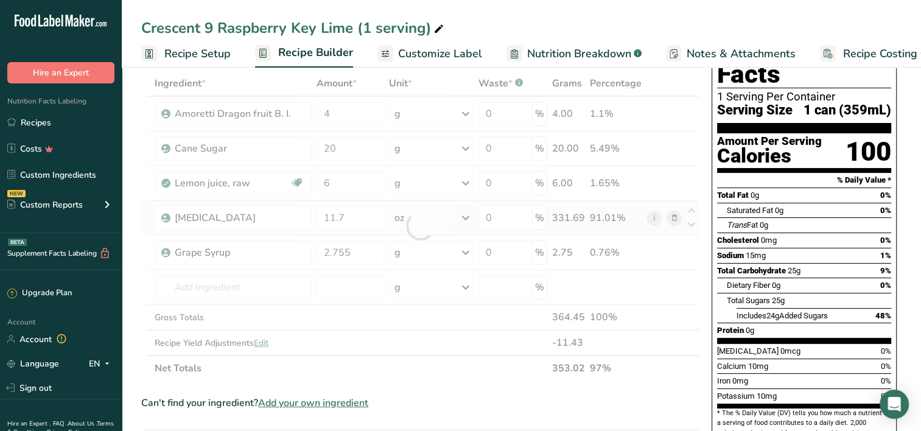
click at [586, 209] on div "Ingredient * Amount * Unit * Waste * .a-a{fill:#347362;}.b-a{fill:#fff;} Grams …" at bounding box center [420, 226] width 558 height 310
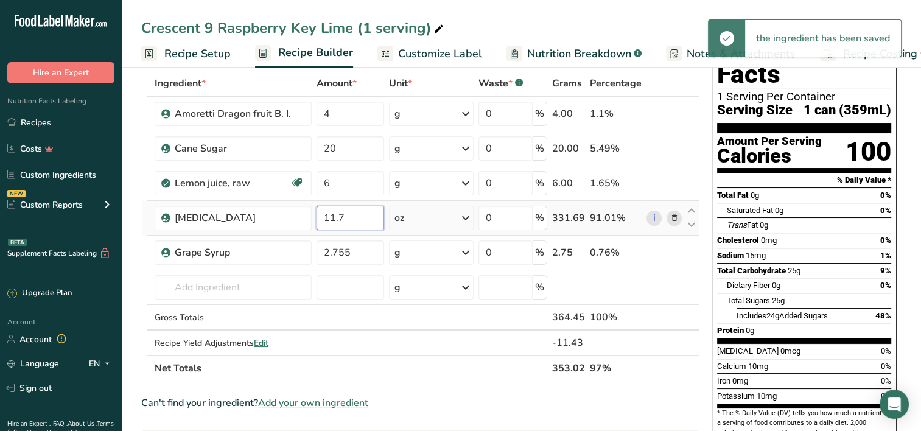
click at [362, 212] on input "11.7" at bounding box center [350, 218] width 68 height 24
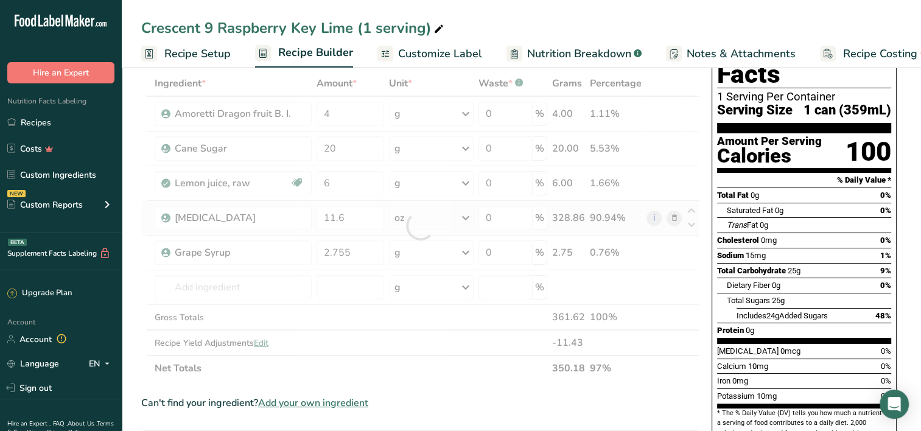
click at [579, 212] on div "Ingredient * Amount * Unit * Waste * .a-a{fill:#347362;}.b-a{fill:#fff;} Grams …" at bounding box center [420, 226] width 558 height 310
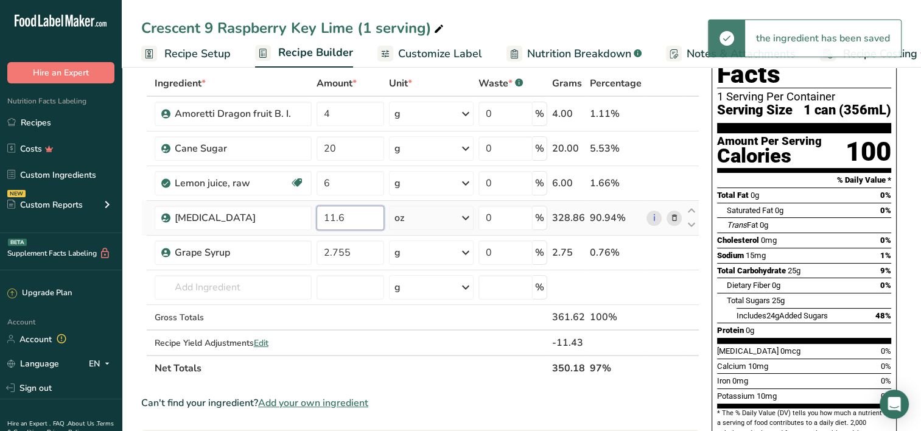
click at [358, 211] on input "11.6" at bounding box center [350, 218] width 68 height 24
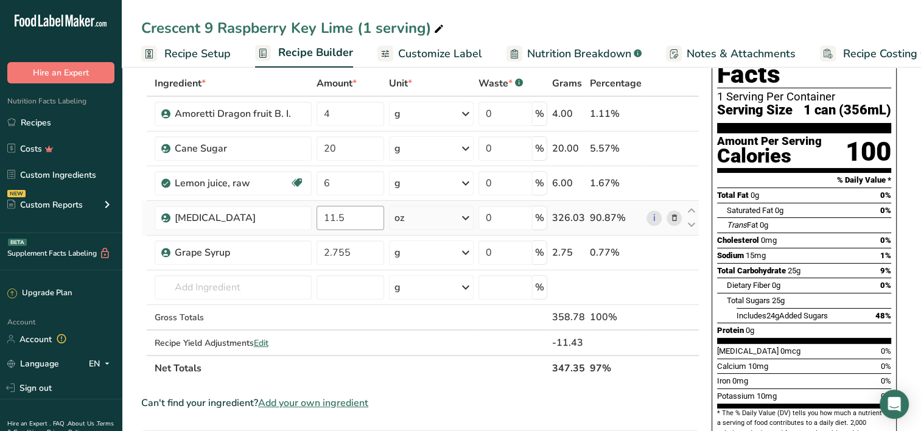
click at [633, 212] on div "Ingredient * Amount * Unit * Waste * .a-a{fill:#347362;}.b-a{fill:#fff;} Grams …" at bounding box center [420, 226] width 558 height 310
click at [355, 221] on input "11.5" at bounding box center [350, 218] width 68 height 24
type input "11.55"
click at [605, 209] on div "Ingredient * Amount * Unit * Waste * .a-a{fill:#347362;}.b-a{fill:#fff;} Grams …" at bounding box center [420, 226] width 558 height 310
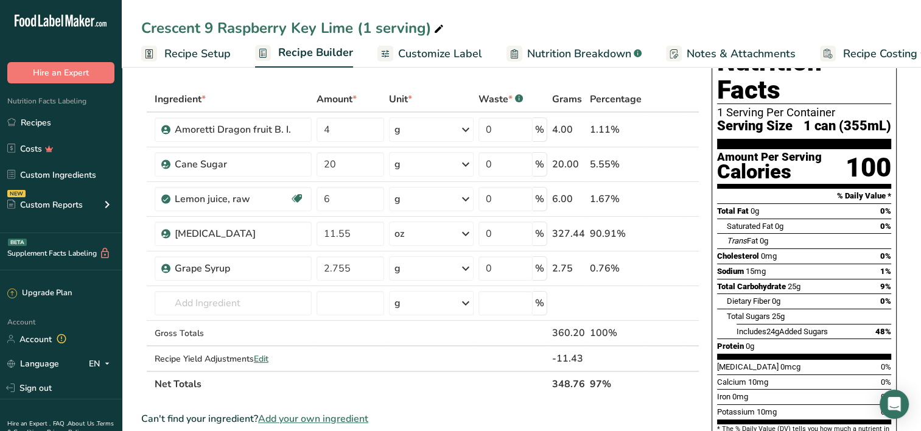
scroll to position [0, 0]
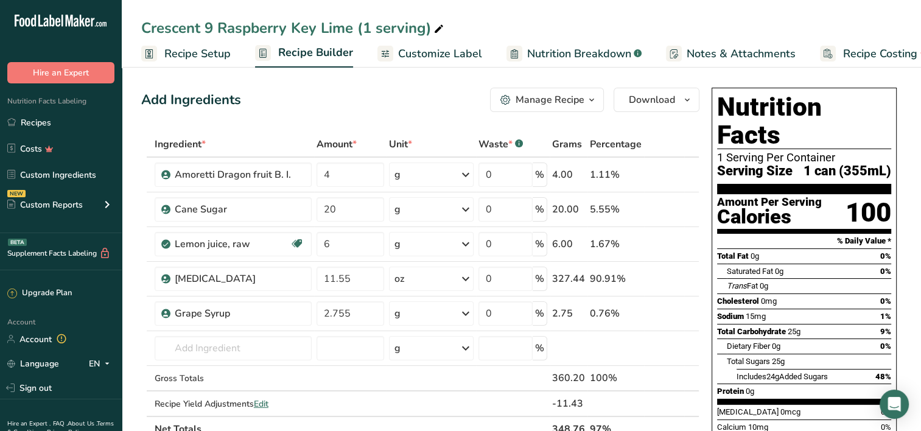
click at [407, 54] on span "Customize Label" at bounding box center [440, 54] width 84 height 16
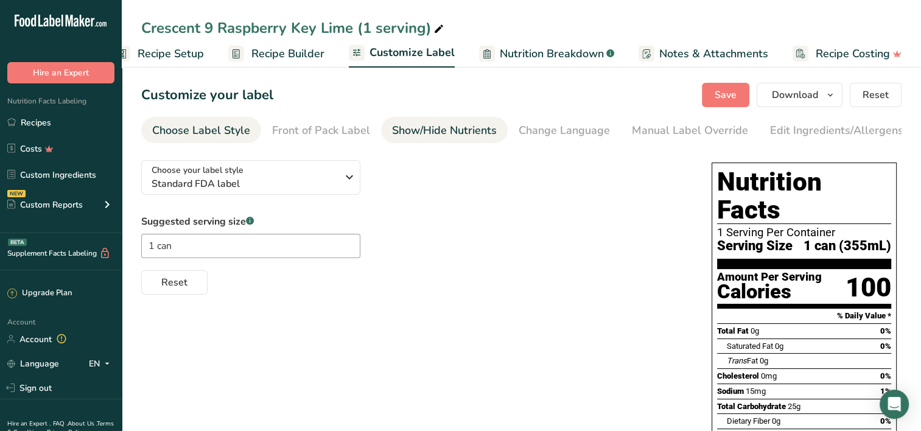
click at [497, 128] on li "Show/Hide Nutrients" at bounding box center [444, 130] width 127 height 26
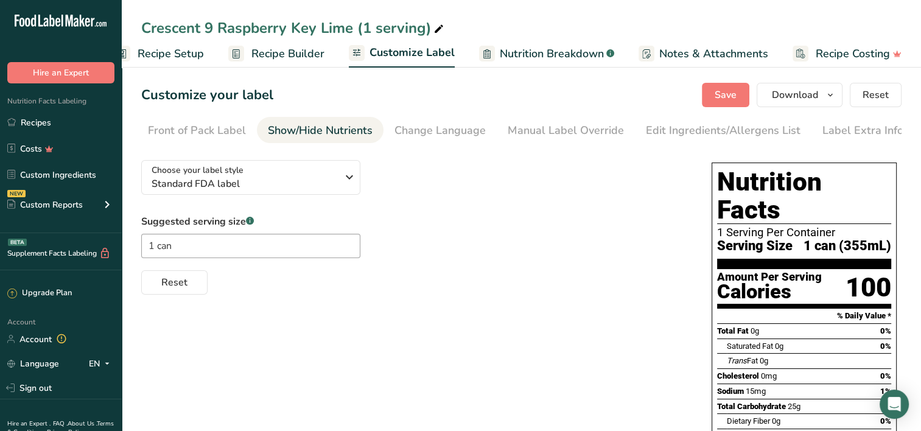
click at [276, 131] on div "Show/Hide Nutrients" at bounding box center [320, 130] width 105 height 16
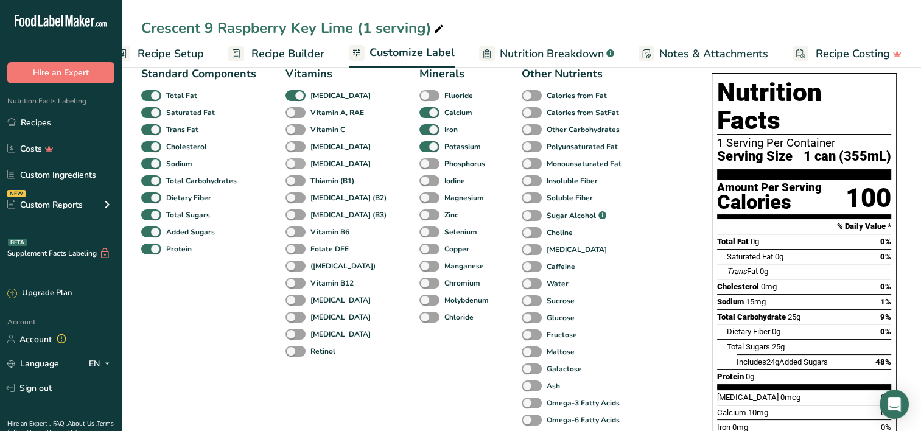
scroll to position [61, 0]
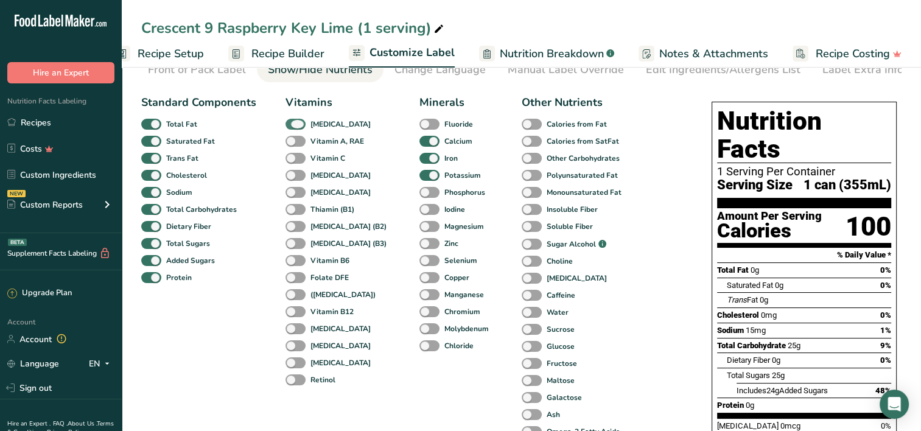
click at [295, 129] on span at bounding box center [295, 125] width 20 height 12
click at [293, 128] on input "[MEDICAL_DATA]" at bounding box center [289, 124] width 8 height 8
checkbox input "false"
click at [419, 141] on span at bounding box center [429, 142] width 20 height 12
click at [419, 141] on input "Calcium" at bounding box center [423, 141] width 8 height 8
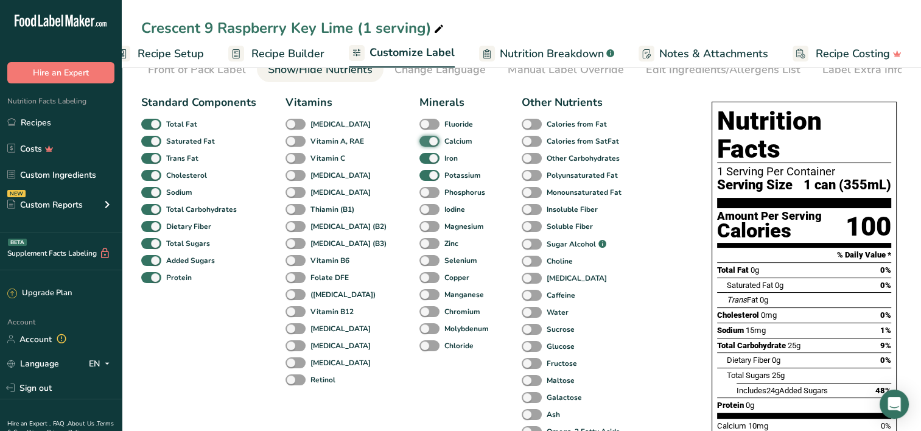
checkbox input "false"
click at [419, 156] on span at bounding box center [429, 159] width 20 height 12
click at [419, 156] on input "Iron" at bounding box center [423, 158] width 8 height 8
checkbox input "false"
click at [419, 179] on span at bounding box center [429, 176] width 20 height 12
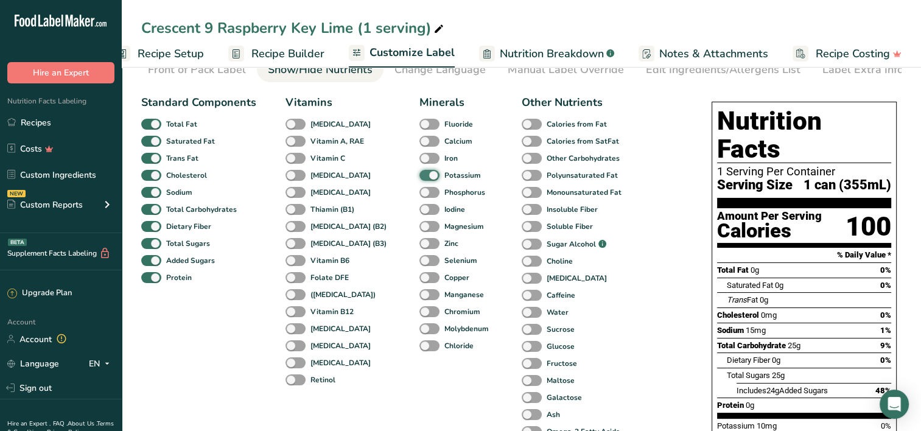
click at [419, 179] on input "Potassium" at bounding box center [423, 175] width 8 height 8
checkbox input "false"
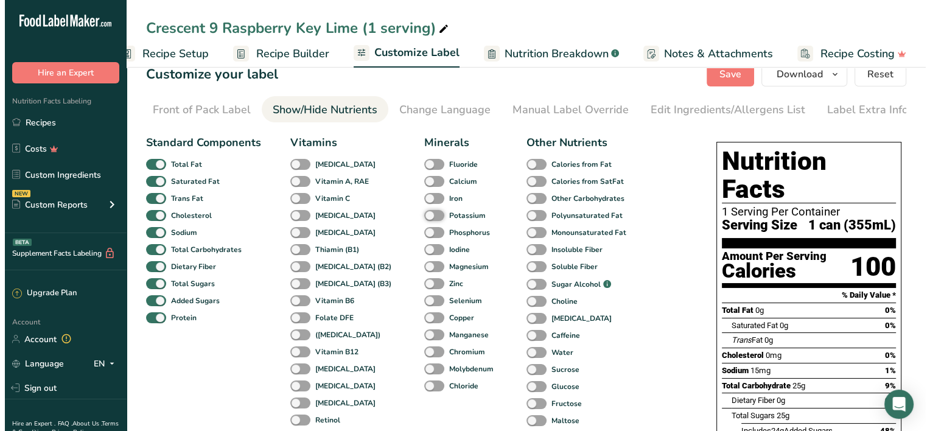
scroll to position [0, 0]
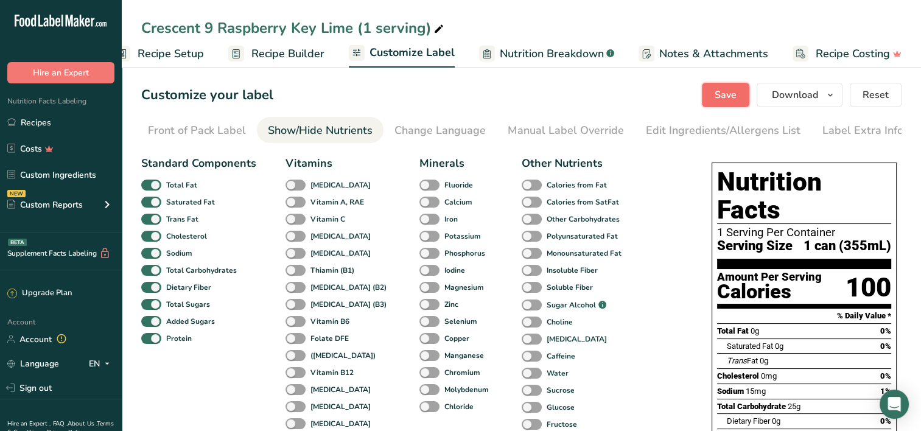
click at [728, 89] on span "Save" at bounding box center [726, 95] width 22 height 15
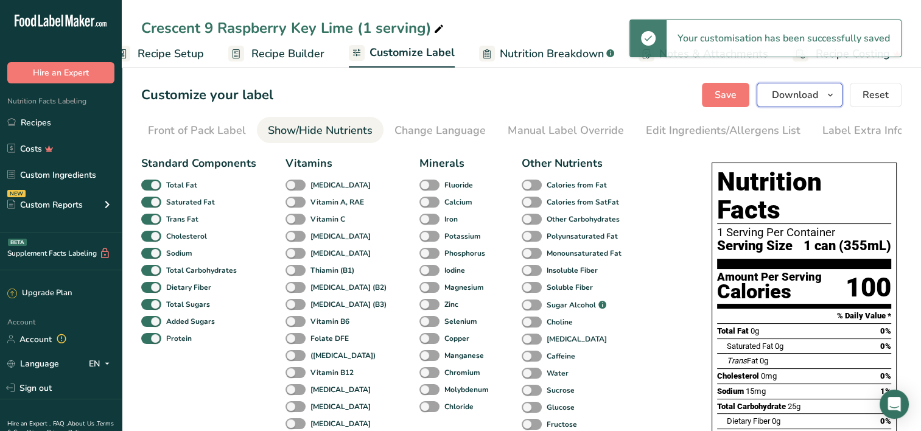
click at [728, 99] on span "Download" at bounding box center [795, 95] width 46 height 15
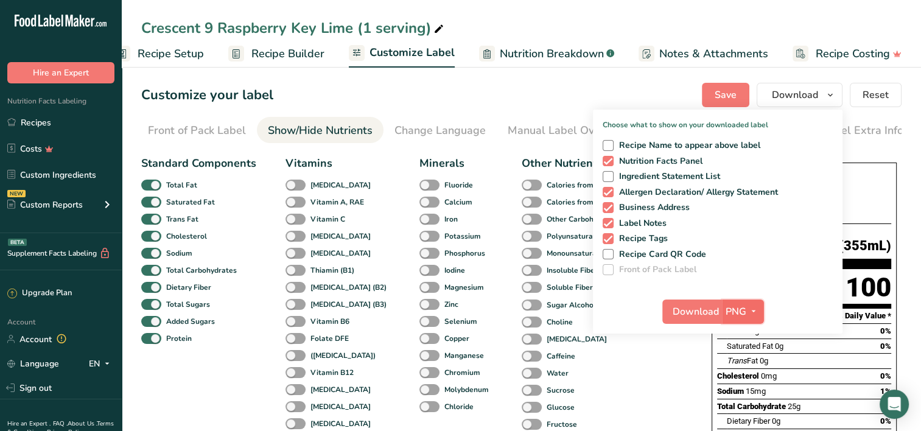
click at [728, 309] on span "PNG" at bounding box center [735, 311] width 21 height 15
click at [728, 392] on link "PDF" at bounding box center [744, 396] width 39 height 20
click at [699, 312] on span "Download" at bounding box center [696, 311] width 46 height 15
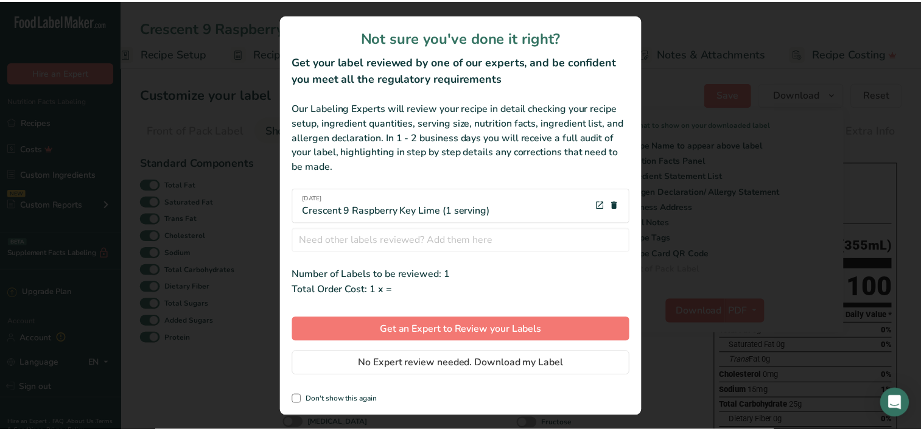
scroll to position [0, 18]
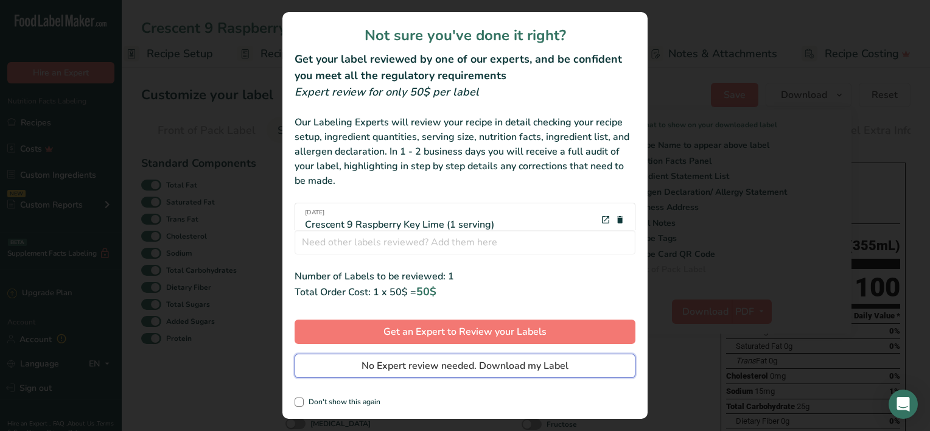
click at [489, 361] on span "No Expert review needed. Download my Label" at bounding box center [465, 365] width 207 height 15
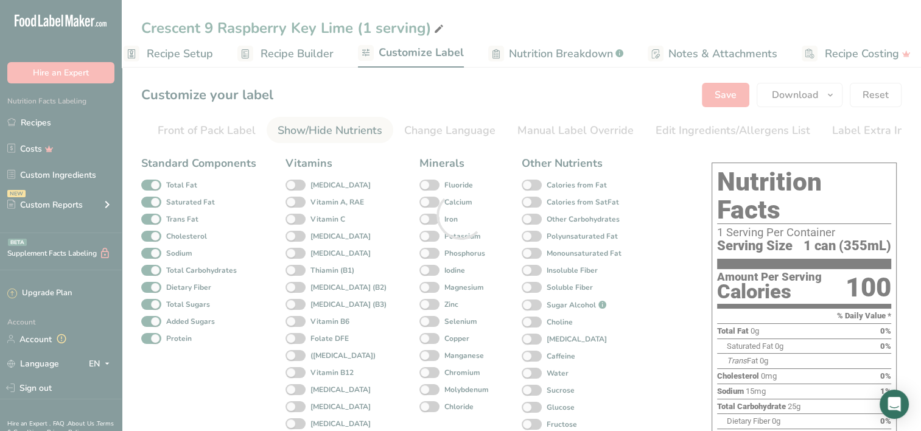
scroll to position [0, 0]
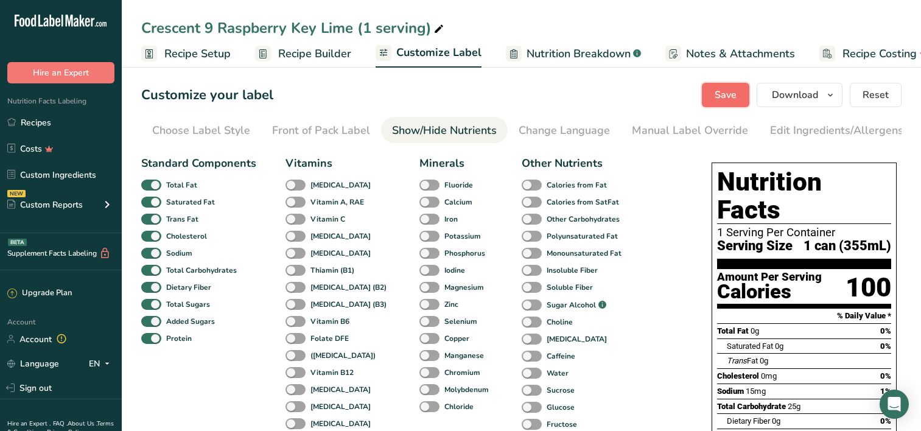
drag, startPoint x: 0, startPoint y: 0, endPoint x: 705, endPoint y: 90, distance: 711.1
click at [705, 90] on button "Save" at bounding box center [725, 95] width 47 height 24
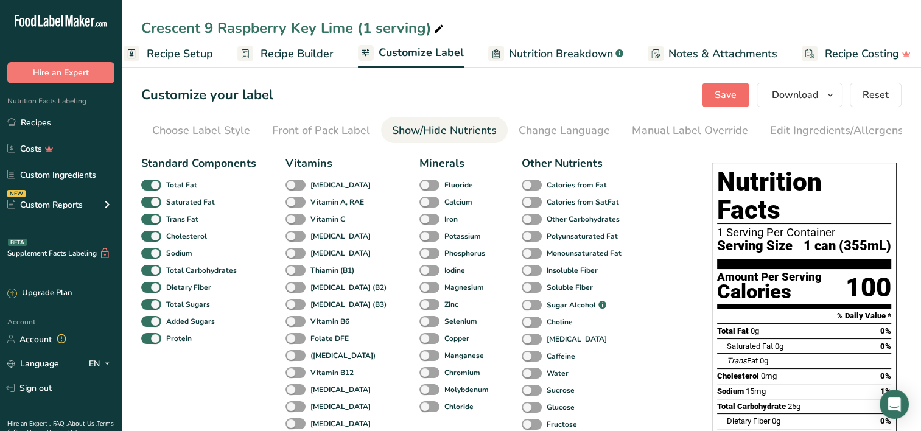
scroll to position [0, 114]
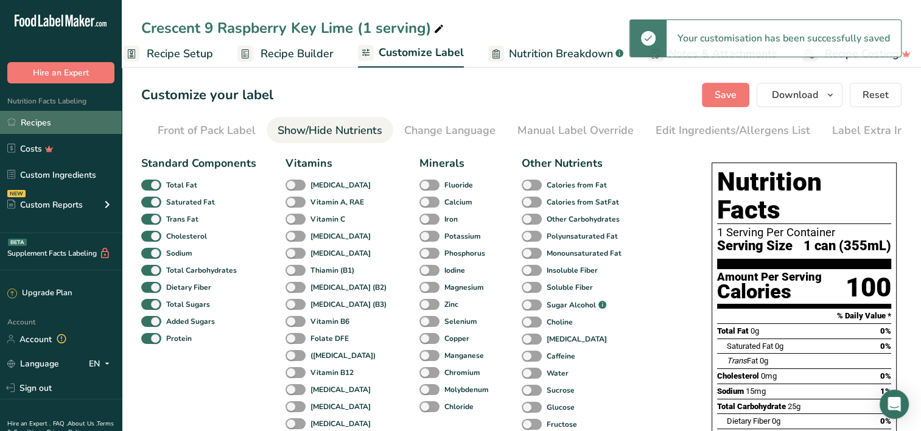
click at [43, 125] on link "Recipes" at bounding box center [61, 122] width 122 height 23
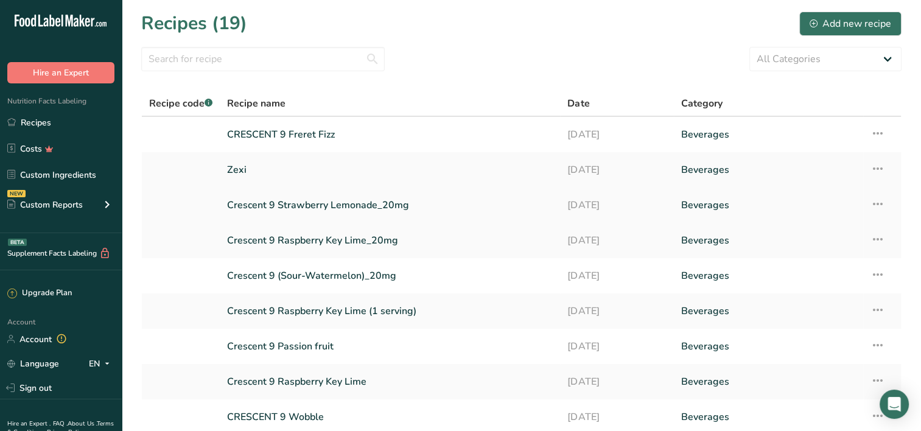
click at [360, 212] on link "Crescent 9 Strawberry Lemonade_20mg" at bounding box center [390, 205] width 326 height 26
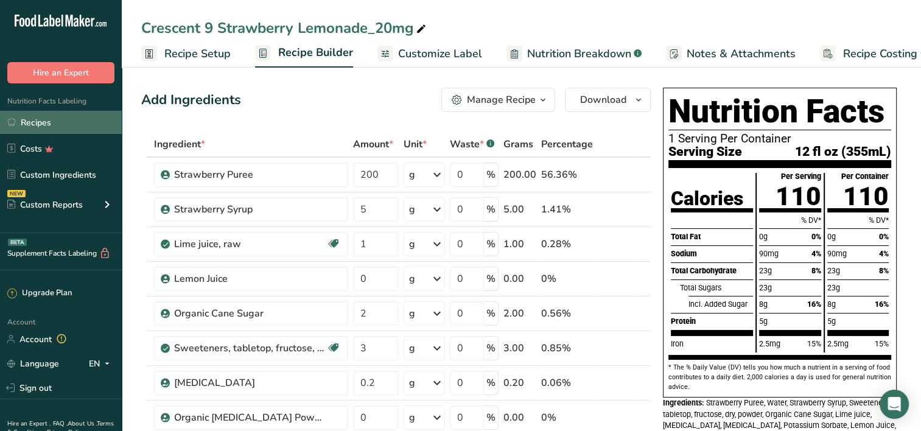
click at [74, 121] on link "Recipes" at bounding box center [61, 122] width 122 height 23
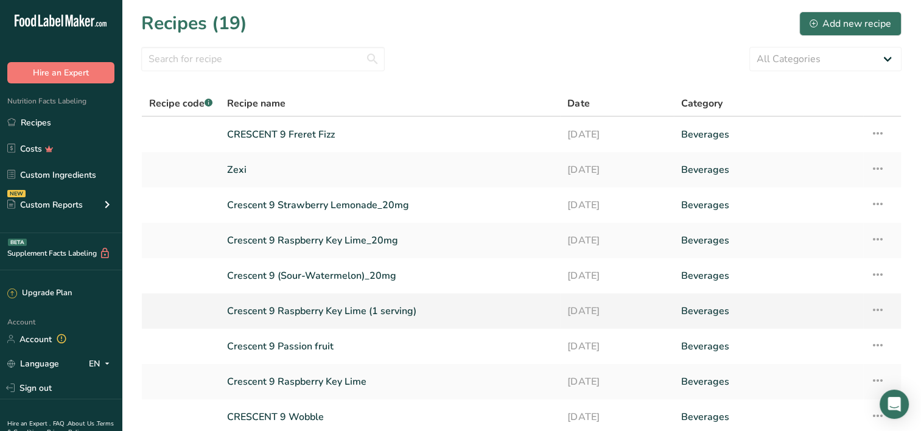
click at [357, 310] on link "Crescent 9 Raspberry Key Lime (1 serving)" at bounding box center [390, 311] width 326 height 26
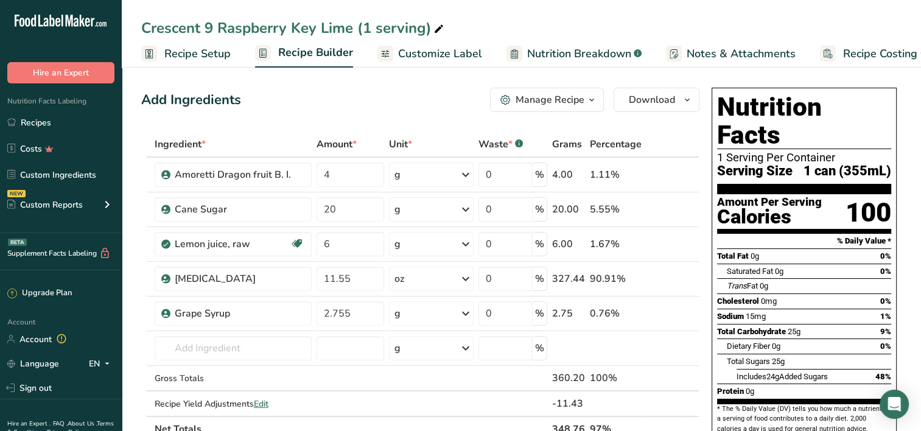
click at [206, 54] on span "Recipe Setup" at bounding box center [197, 54] width 66 height 16
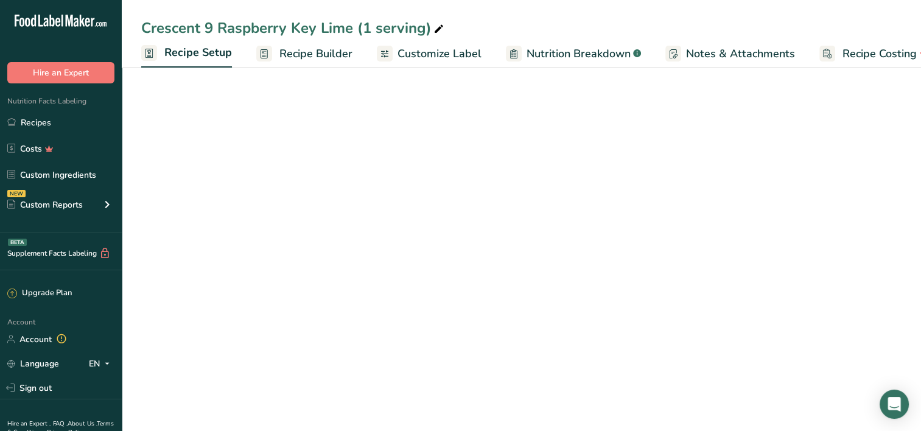
scroll to position [0, 4]
select select "22"
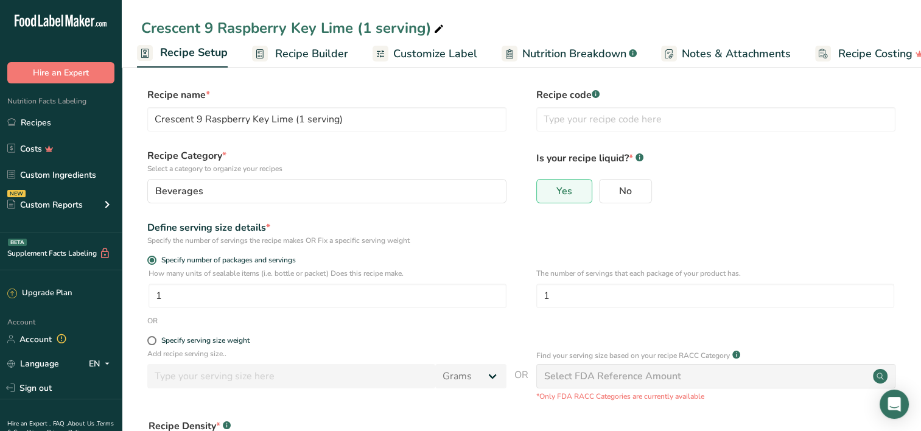
click at [296, 55] on span "Recipe Builder" at bounding box center [311, 54] width 73 height 16
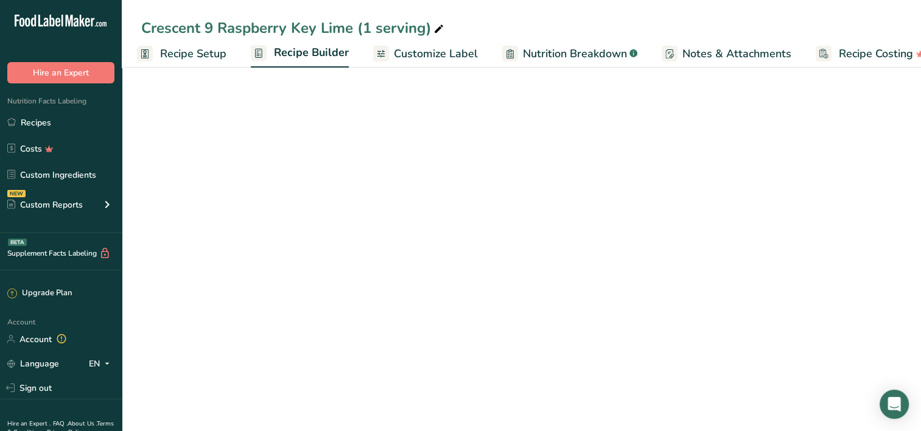
scroll to position [0, 27]
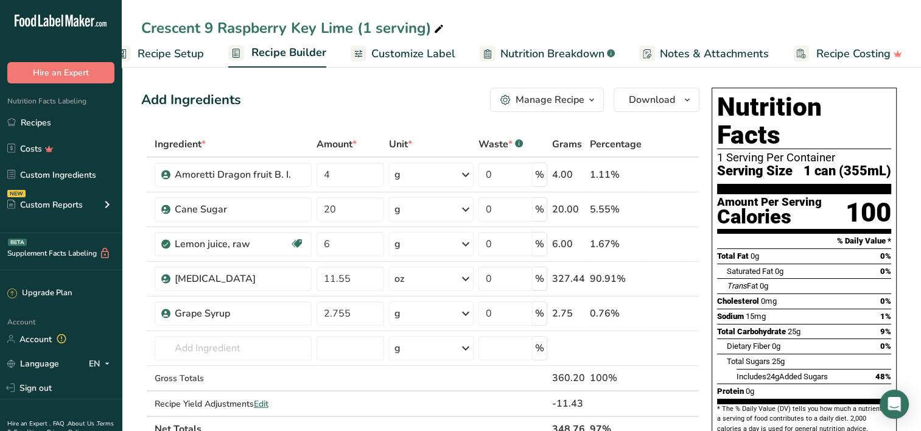
click at [381, 51] on span "Customize Label" at bounding box center [413, 54] width 84 height 16
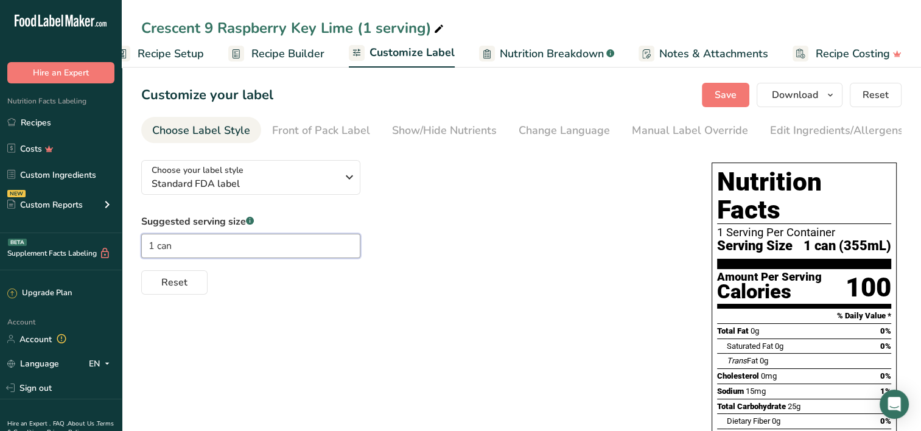
click at [204, 246] on input "1 can" at bounding box center [250, 246] width 219 height 24
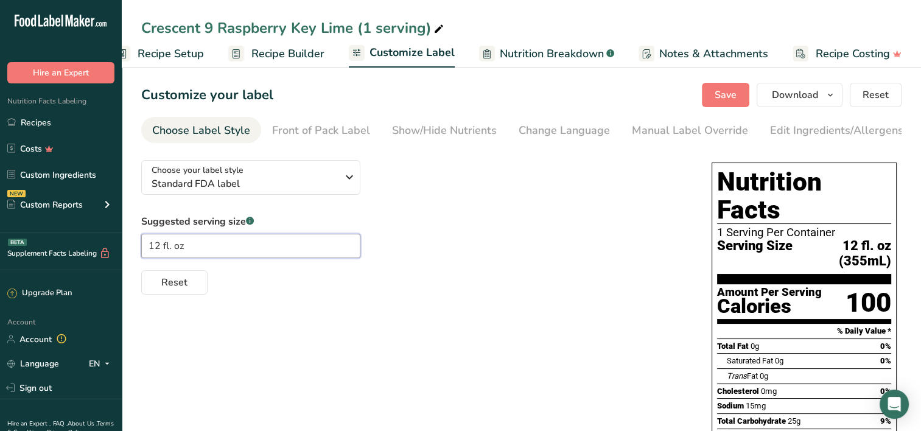
click at [151, 246] on input "12 fl. oz" at bounding box center [250, 246] width 219 height 24
type input "12 fl. oz"
click at [355, 138] on div "Front of Pack Label" at bounding box center [321, 130] width 98 height 16
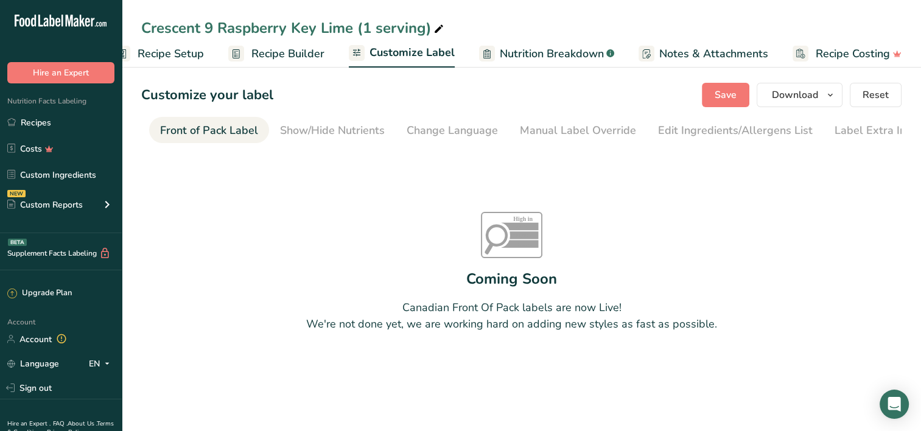
scroll to position [0, 118]
click at [355, 127] on div "Show/Hide Nutrients" at bounding box center [326, 130] width 105 height 16
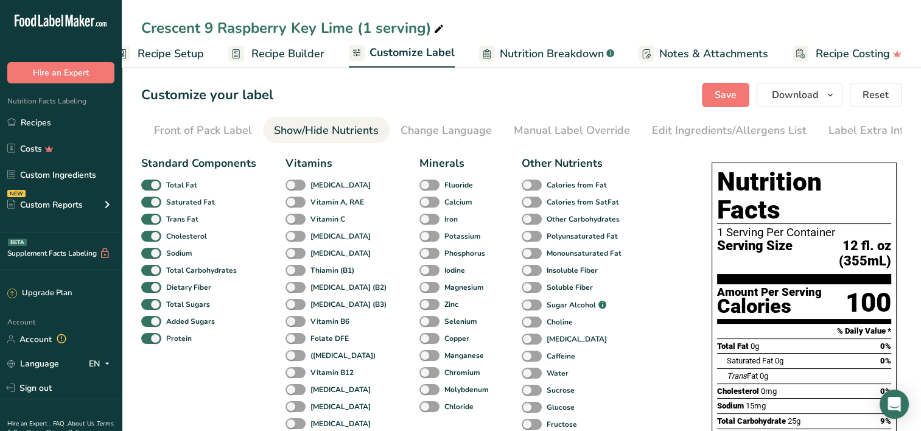
scroll to position [0, 124]
click at [377, 128] on li "Show/Hide Nutrients" at bounding box center [320, 130] width 127 height 26
click at [424, 127] on div "Change Language" at bounding box center [439, 130] width 91 height 16
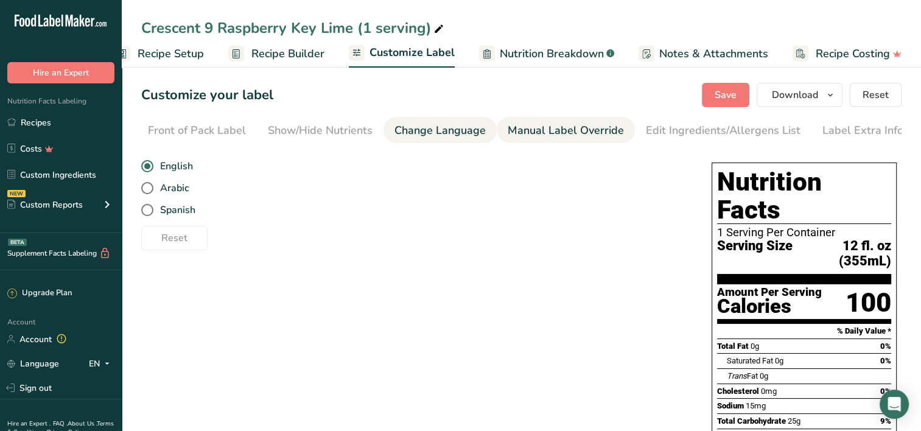
click at [554, 127] on div "Manual Label Override" at bounding box center [566, 130] width 116 height 16
type input "12 fl. oz (355mL)"
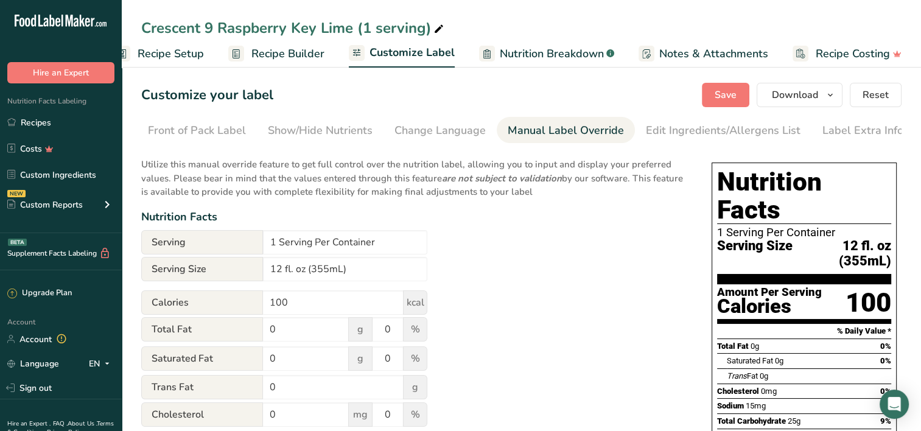
scroll to position [0, 0]
click at [377, 243] on input "1 Serving Per Container" at bounding box center [345, 242] width 164 height 24
click at [538, 97] on section "Customize your label Save Download Choose what to show on your downloaded label…" at bounding box center [521, 354] width 799 height 582
click at [575, 185] on p "Utilize this manual override feature to get full control over the nutrition lab…" at bounding box center [414, 174] width 546 height 49
click at [810, 96] on span "Download" at bounding box center [795, 95] width 46 height 15
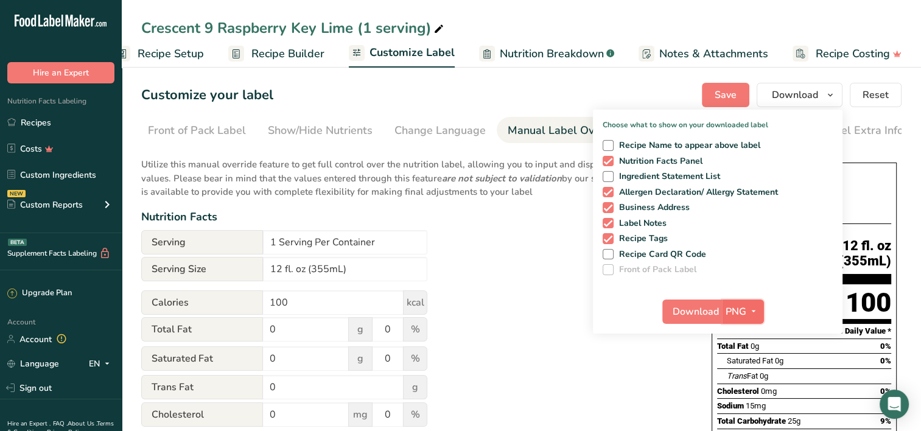
click at [733, 313] on span "PNG" at bounding box center [735, 311] width 21 height 15
click at [744, 393] on link "PDF" at bounding box center [744, 396] width 39 height 20
click at [701, 312] on span "Download" at bounding box center [696, 311] width 46 height 15
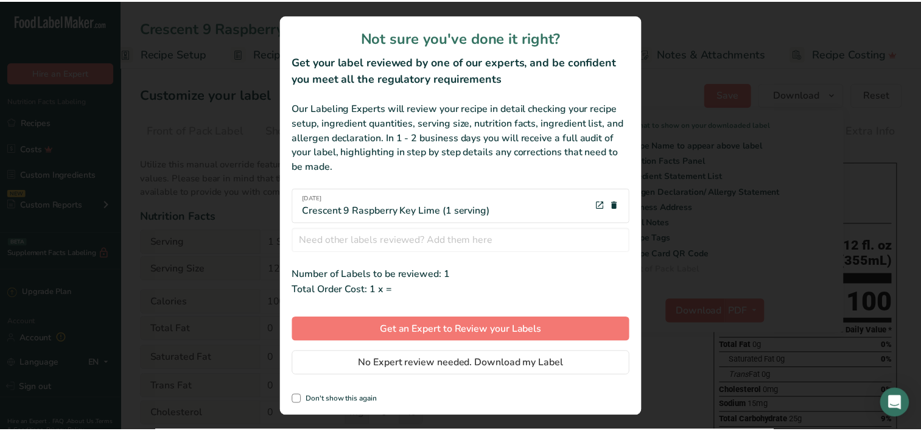
scroll to position [0, 18]
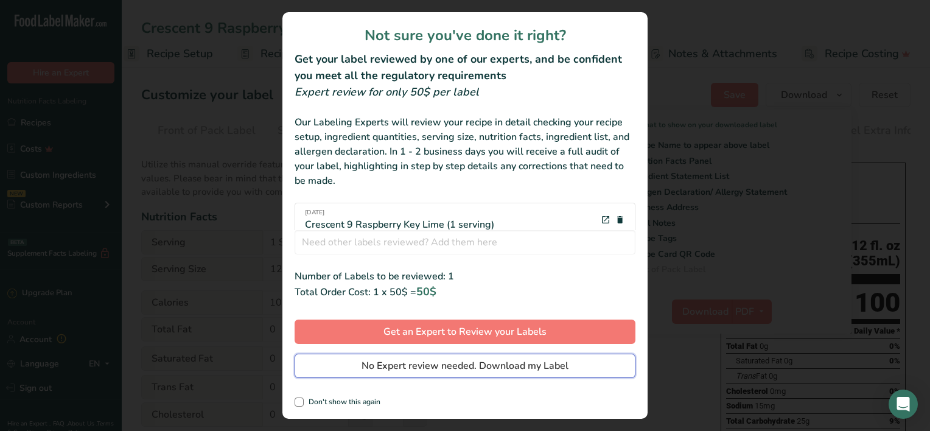
click at [397, 364] on span "No Expert review needed. Download my Label" at bounding box center [465, 365] width 207 height 15
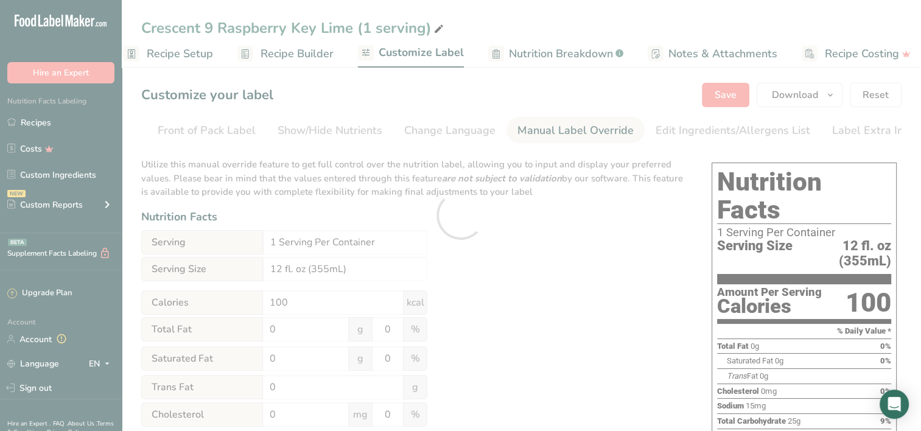
scroll to position [0, 0]
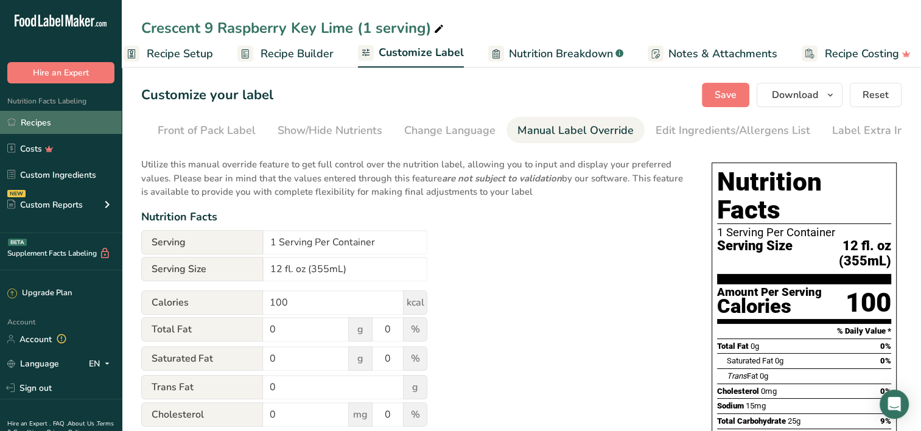
click at [41, 122] on link "Recipes" at bounding box center [61, 122] width 122 height 23
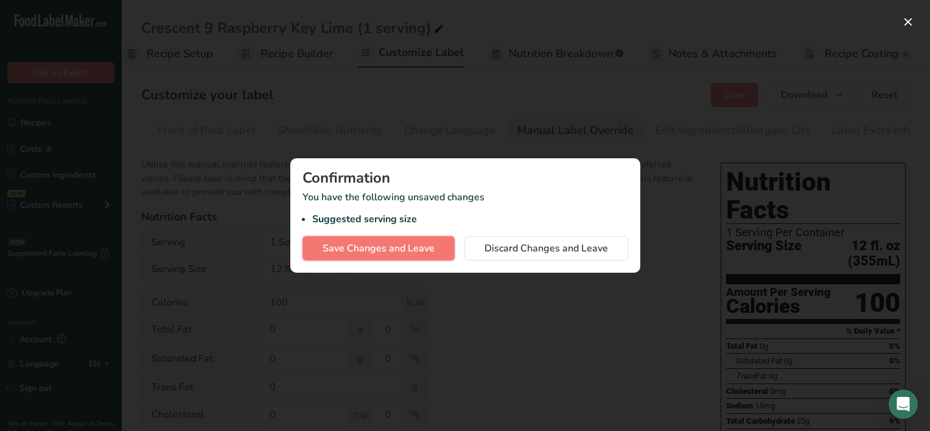
click at [373, 245] on span "Save Changes and Leave" at bounding box center [379, 248] width 112 height 15
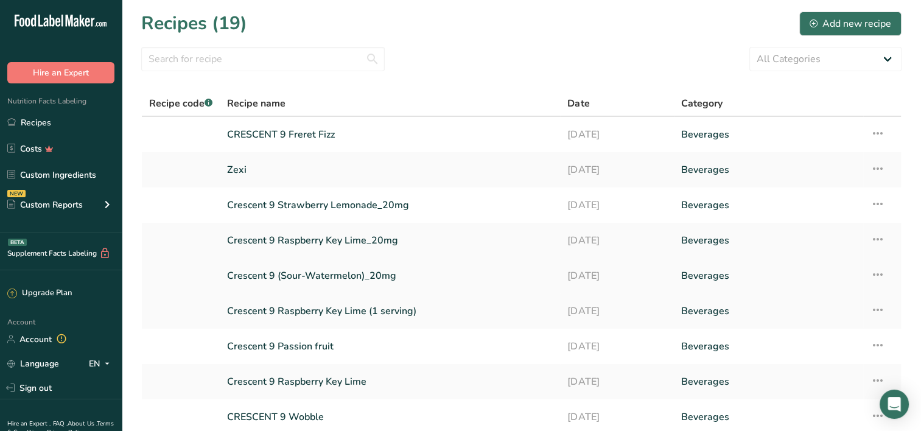
click at [387, 274] on link "Crescent 9 (Sour-Watermelon)_20mg" at bounding box center [390, 276] width 326 height 26
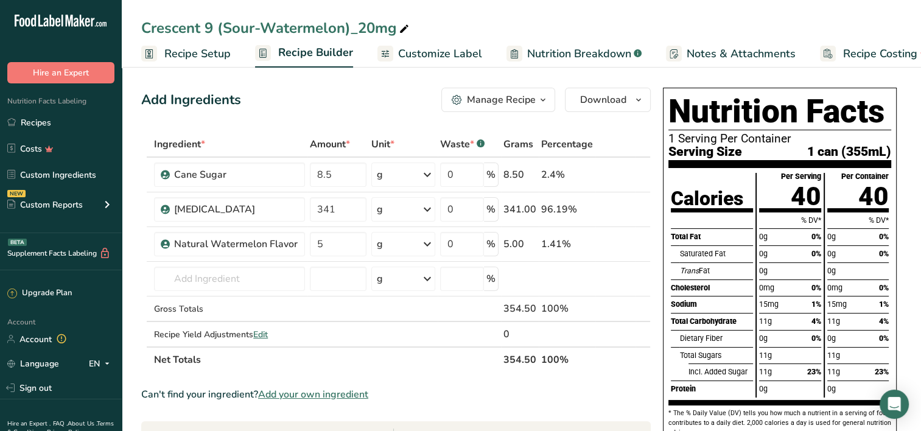
click at [422, 51] on span "Customize Label" at bounding box center [440, 54] width 84 height 16
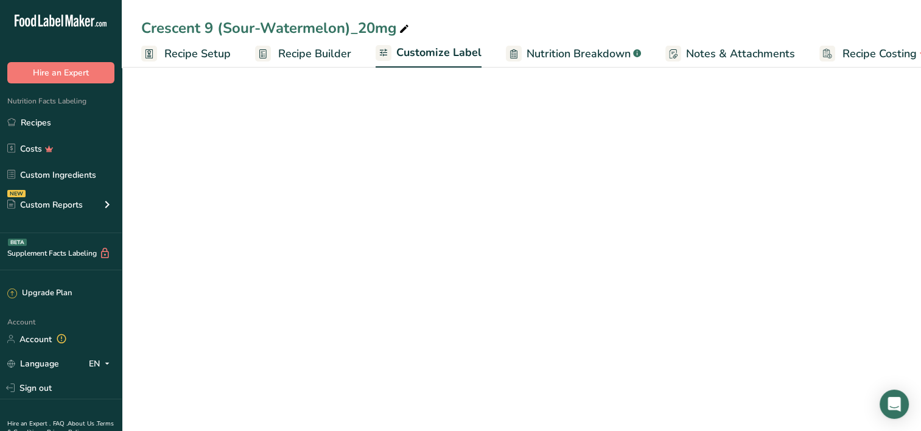
scroll to position [0, 27]
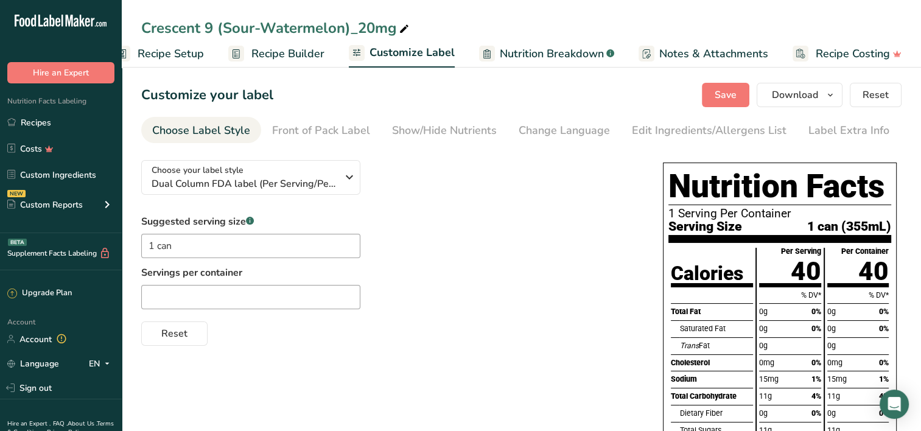
click at [550, 62] on link "Nutrition Breakdown .a-a{fill:#347362;}.b-a{fill:#fff;}" at bounding box center [546, 53] width 135 height 27
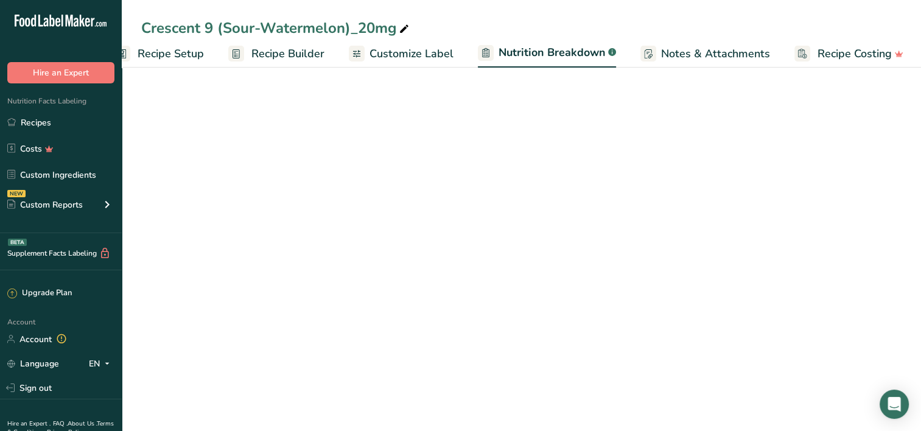
scroll to position [0, 28]
select select "Calories"
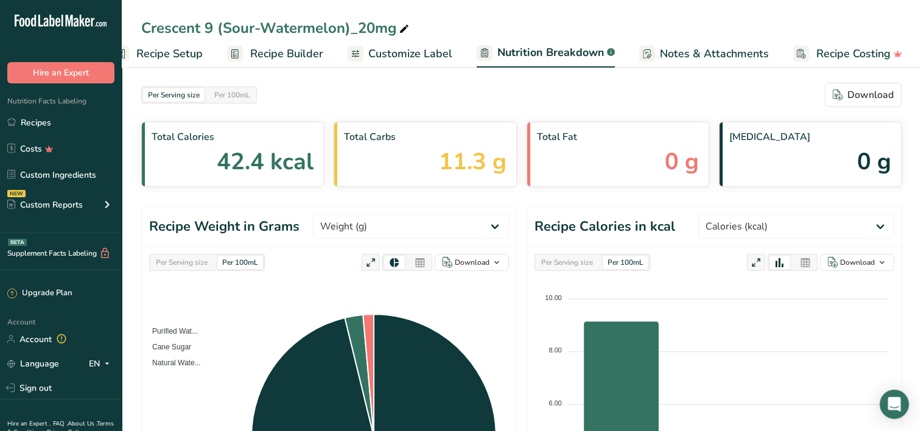
click at [414, 53] on span "Customize Label" at bounding box center [410, 54] width 84 height 16
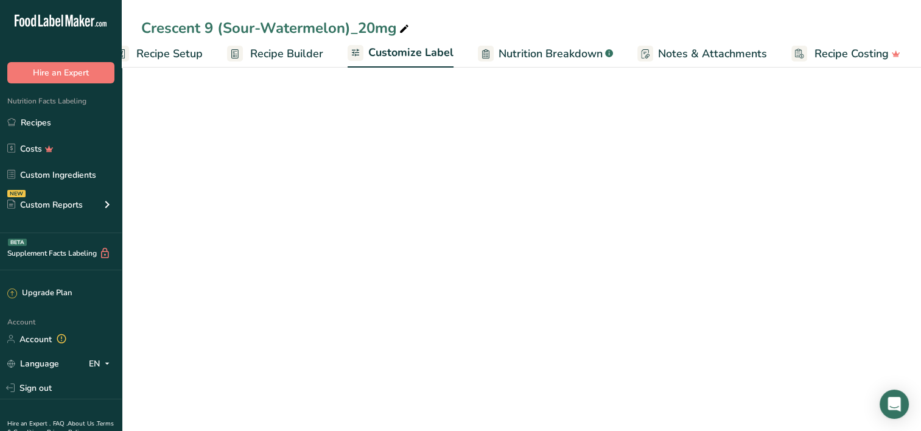
scroll to position [0, 27]
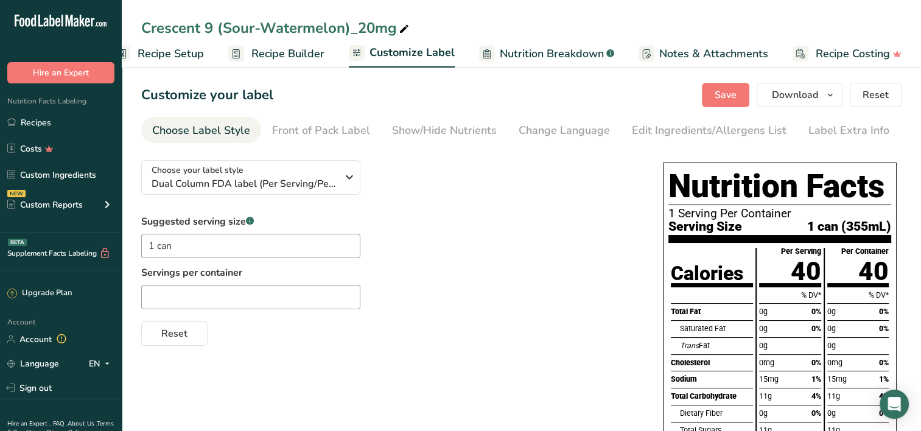
click at [319, 49] on span "Recipe Builder" at bounding box center [287, 54] width 73 height 16
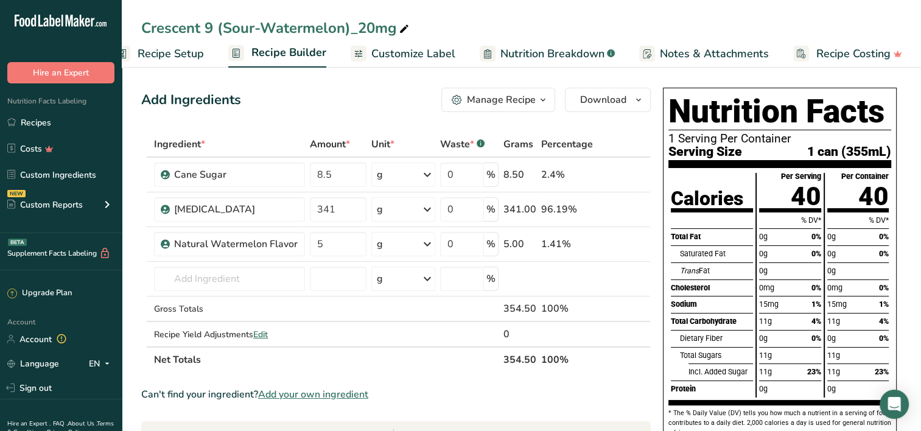
click at [528, 55] on span "Nutrition Breakdown" at bounding box center [552, 54] width 104 height 16
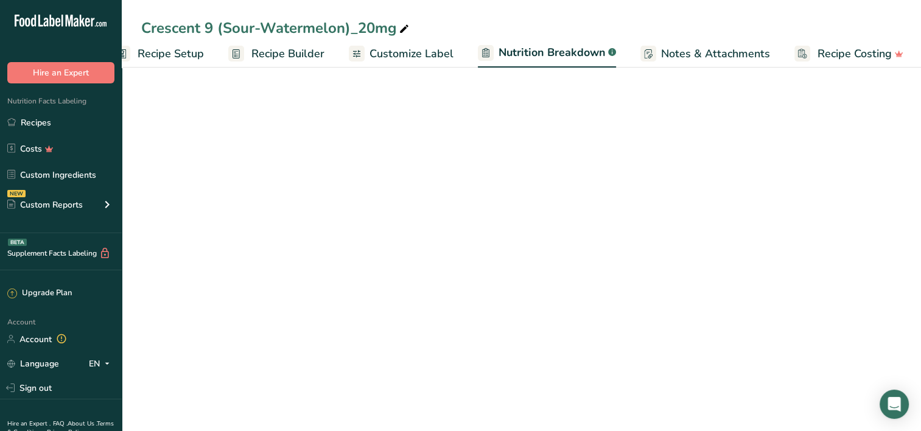
scroll to position [0, 28]
select select "Calories"
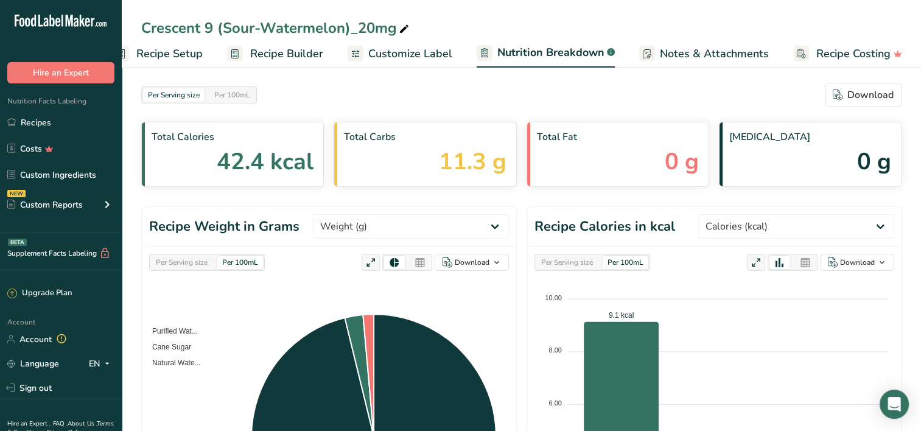
click at [436, 58] on span "Customize Label" at bounding box center [410, 54] width 84 height 16
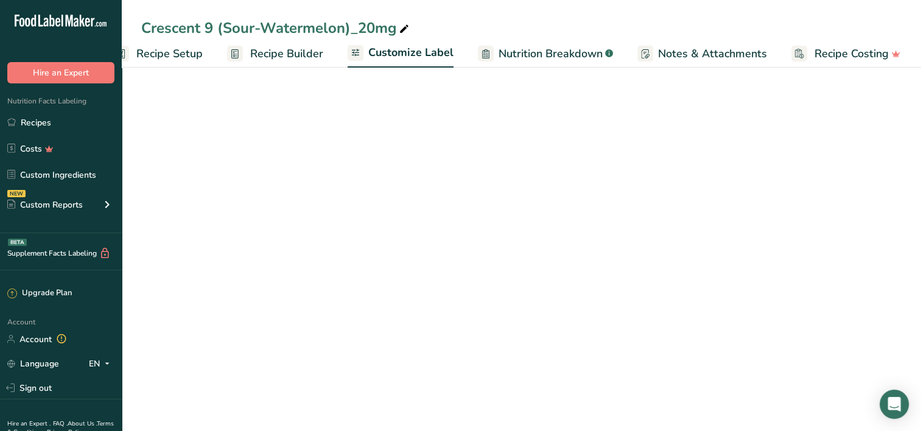
scroll to position [0, 27]
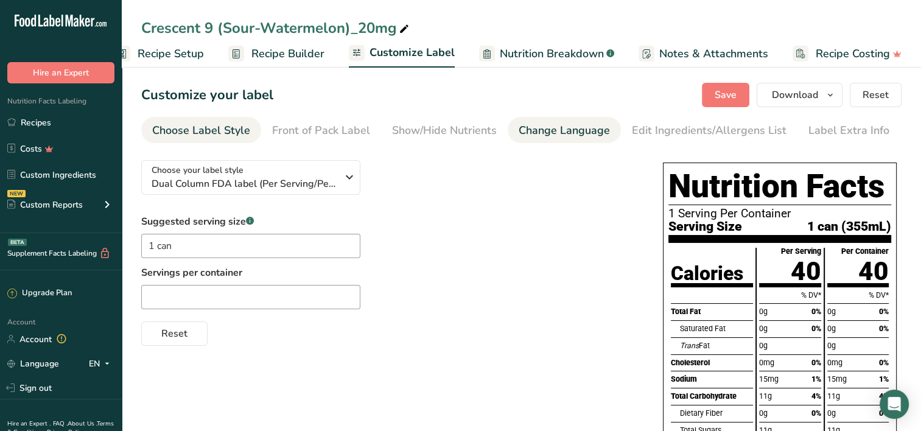
click at [547, 131] on div "Change Language" at bounding box center [564, 130] width 91 height 16
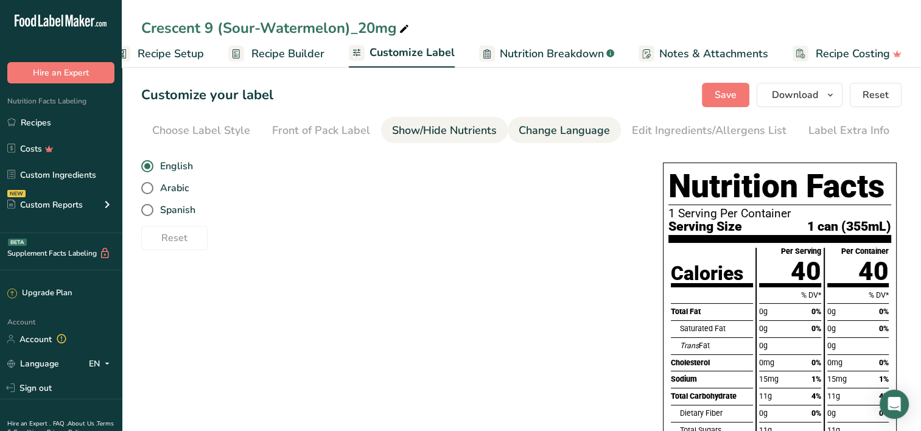
click at [487, 125] on div "Show/Hide Nutrients" at bounding box center [444, 130] width 105 height 16
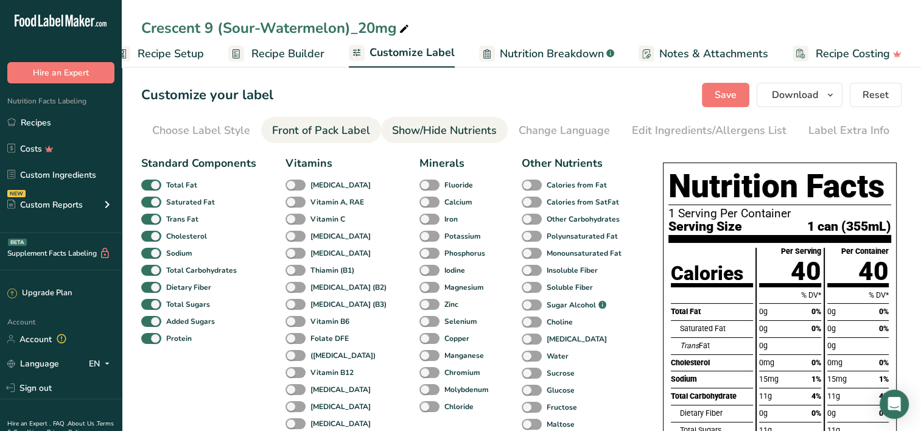
click at [307, 131] on div "Front of Pack Label" at bounding box center [321, 130] width 98 height 16
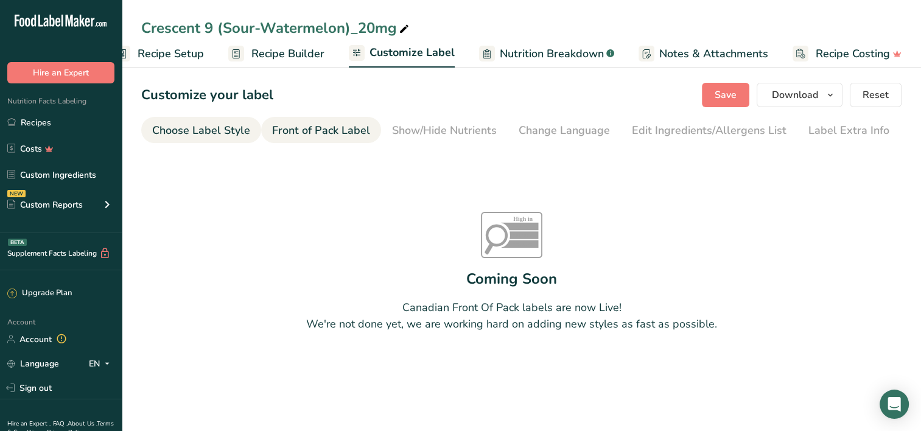
click at [222, 122] on div "Choose Label Style" at bounding box center [201, 130] width 98 height 16
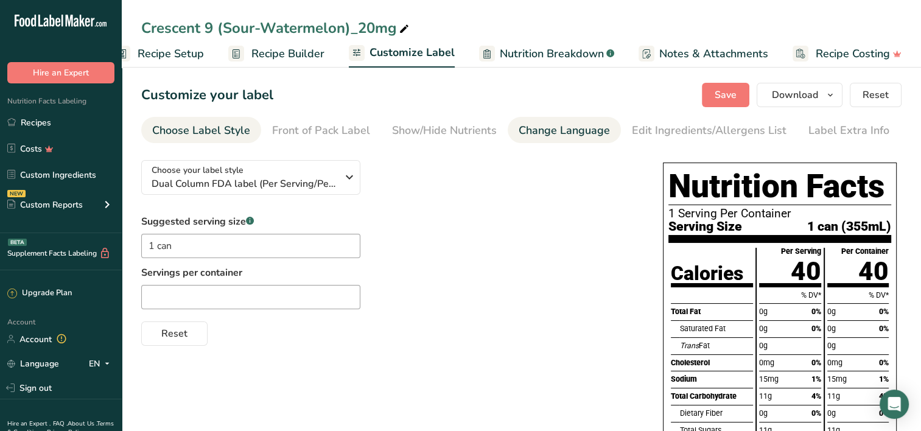
click at [525, 131] on div "Change Language" at bounding box center [564, 130] width 91 height 16
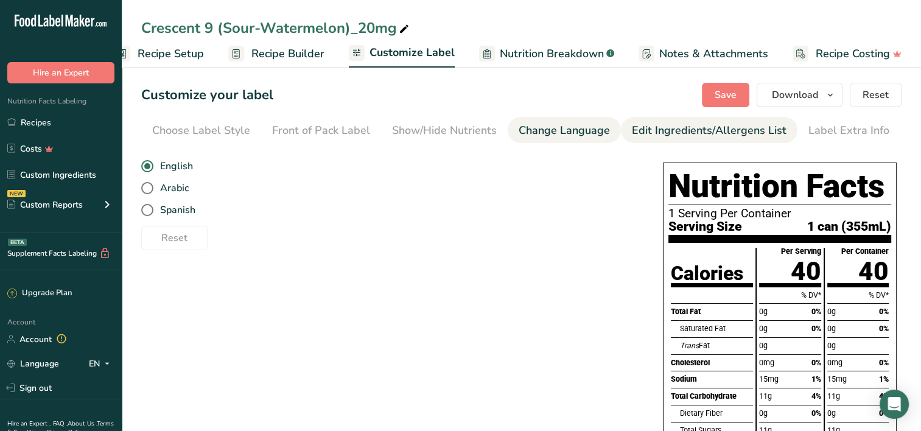
click at [656, 122] on div "Edit Ingredients/Allergens List" at bounding box center [709, 130] width 155 height 16
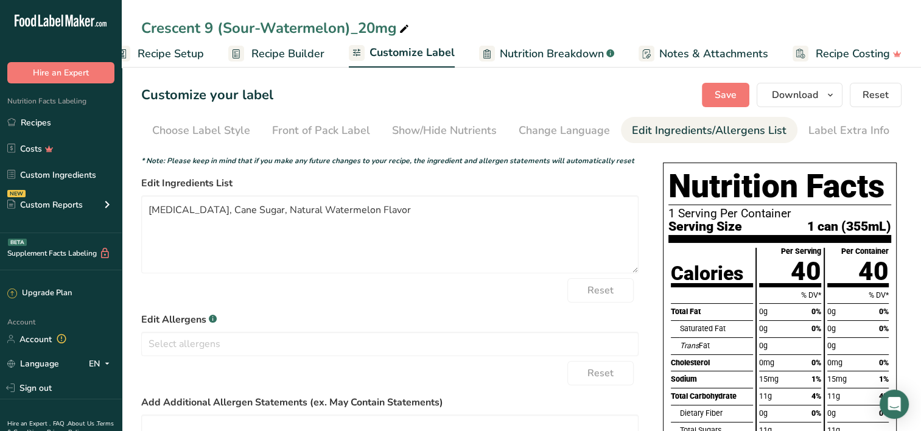
click at [816, 143] on section "Customize your label Save Download Choose what to show on your downloaded label…" at bounding box center [521, 317] width 799 height 509
click at [817, 135] on div "Label Extra Info" at bounding box center [848, 130] width 81 height 16
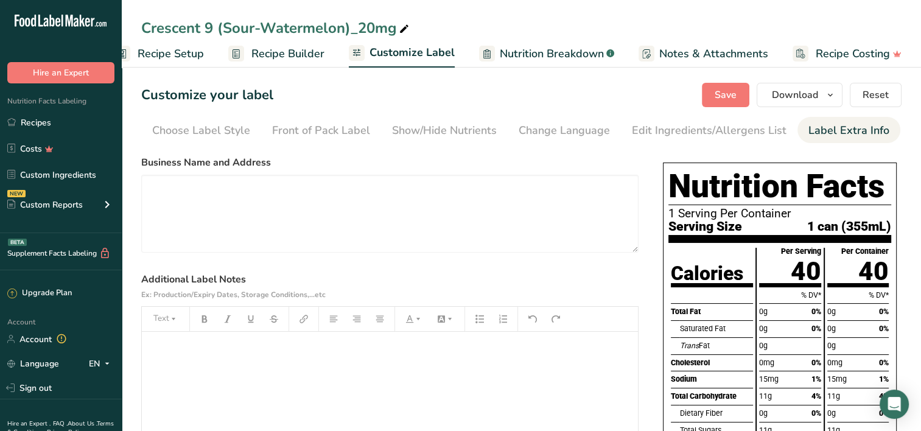
click at [504, 50] on span "Nutrition Breakdown" at bounding box center [552, 54] width 104 height 16
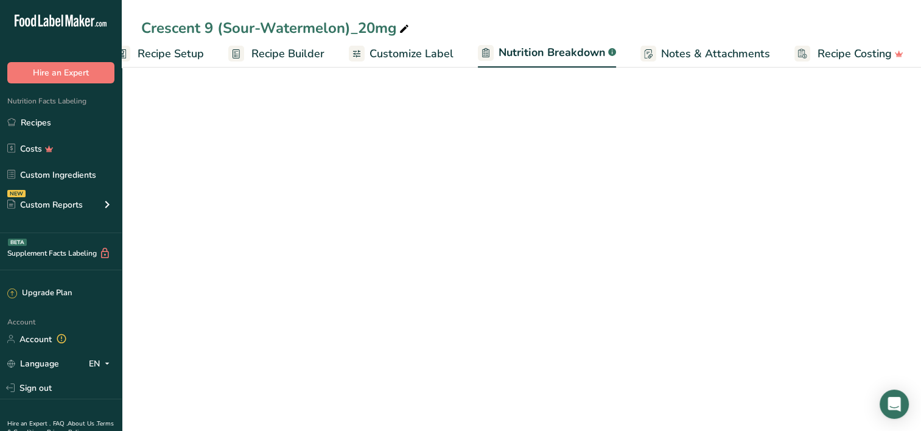
scroll to position [0, 28]
select select "Calories"
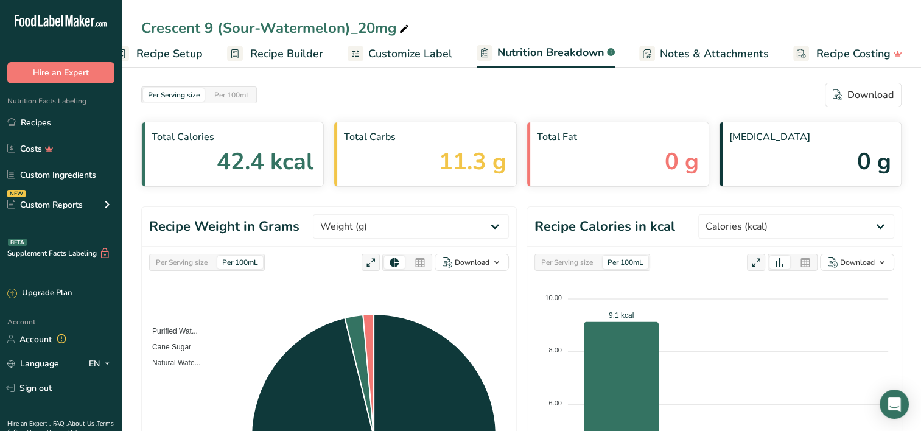
click at [184, 39] on ul "Recipe Setup Recipe Builder Customize Label Nutrition Breakdown .a-a{fill:#3473…" at bounding box center [510, 53] width 833 height 29
click at [180, 54] on span "Recipe Setup" at bounding box center [169, 54] width 66 height 16
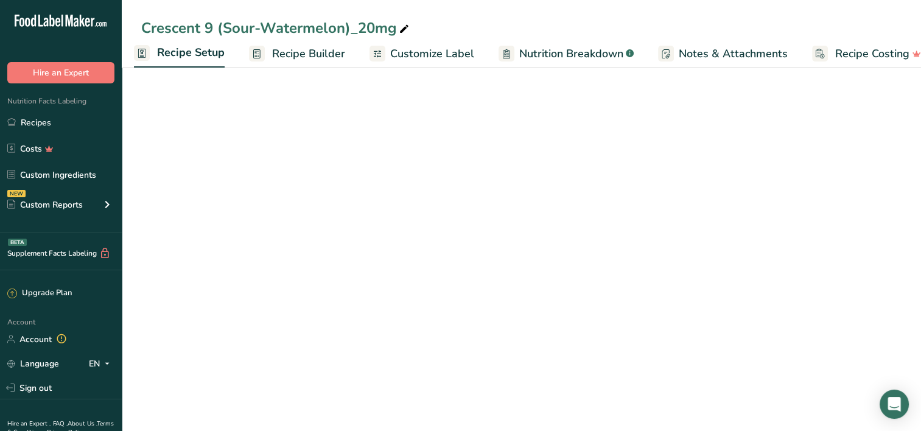
scroll to position [0, 4]
select select "22"
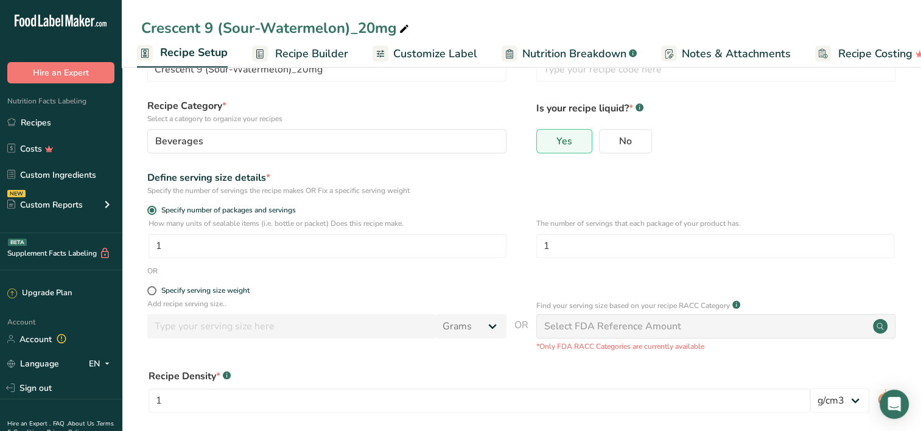
scroll to position [0, 0]
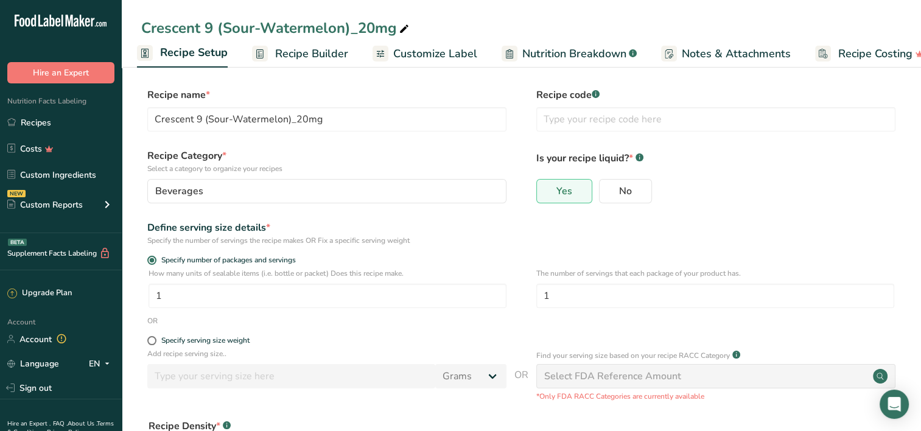
click at [271, 57] on link "Recipe Builder" at bounding box center [300, 53] width 96 height 27
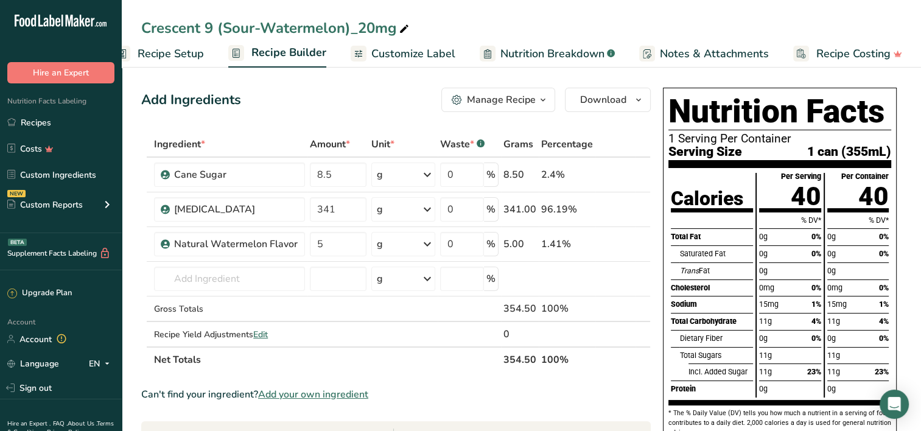
click at [676, 51] on span "Notes & Attachments" at bounding box center [714, 54] width 109 height 16
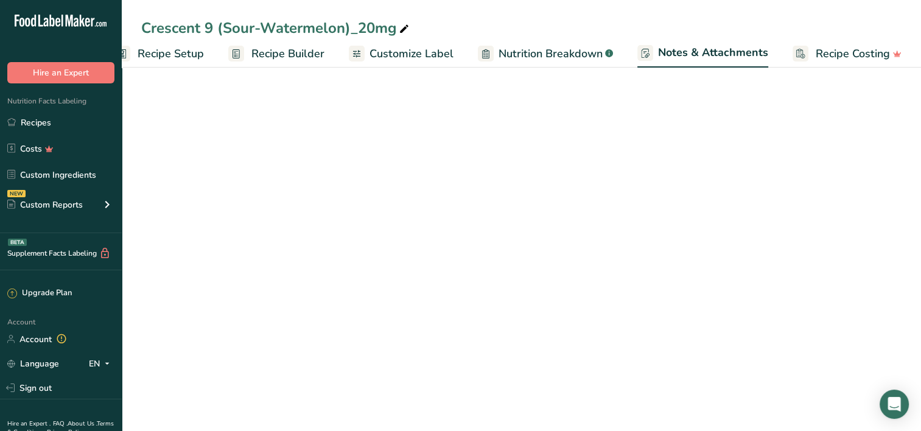
scroll to position [0, 27]
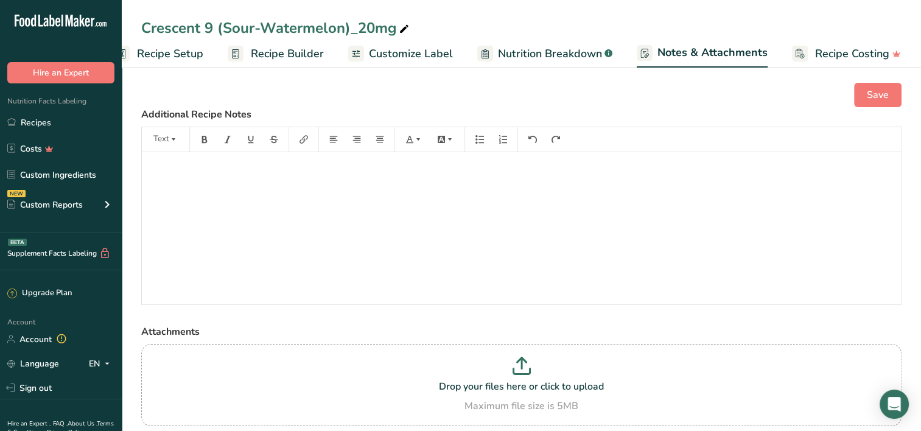
click at [582, 54] on span "Nutrition Breakdown" at bounding box center [550, 54] width 104 height 16
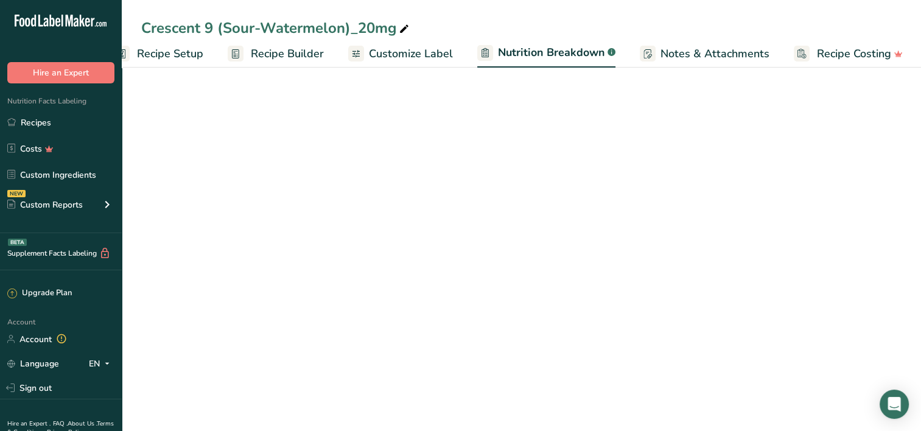
scroll to position [0, 28]
select select "Calories"
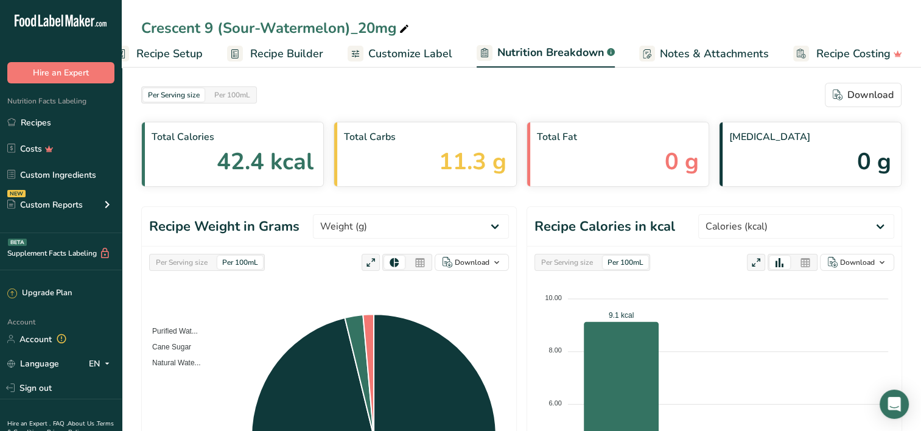
click at [421, 58] on span "Customize Label" at bounding box center [410, 54] width 84 height 16
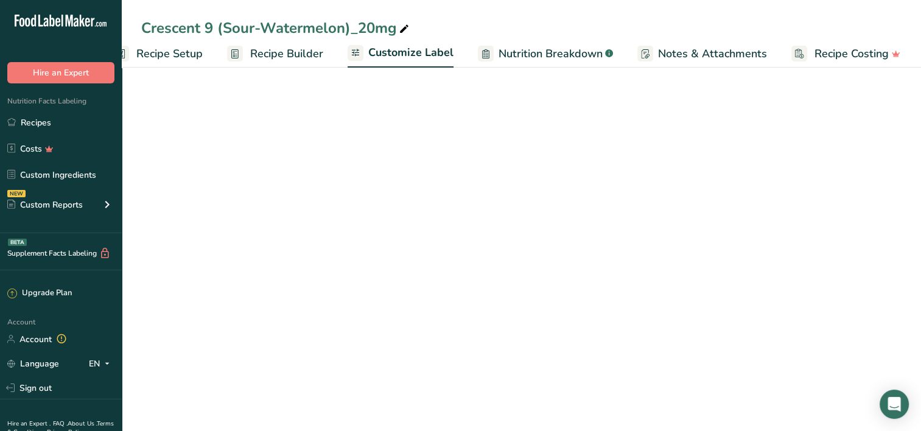
scroll to position [0, 27]
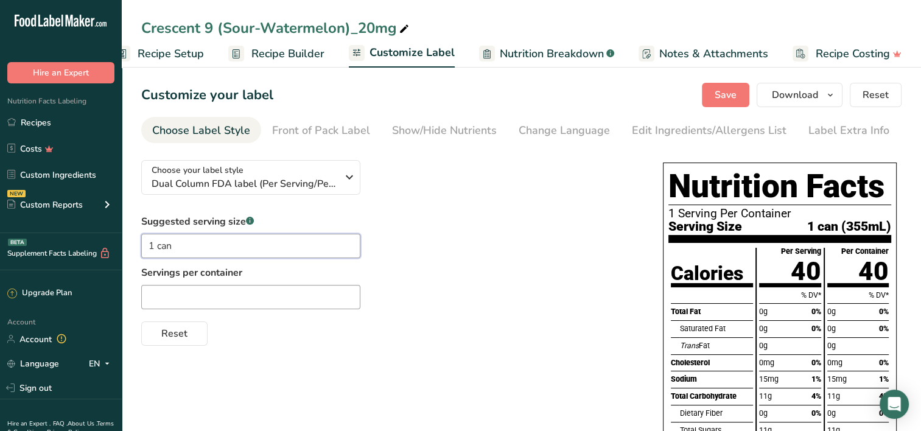
click at [175, 250] on input "1 can" at bounding box center [250, 246] width 219 height 24
type input "12 fl. oz"
click at [553, 326] on div "Reset" at bounding box center [389, 330] width 497 height 29
click at [736, 97] on span "Save" at bounding box center [726, 95] width 22 height 15
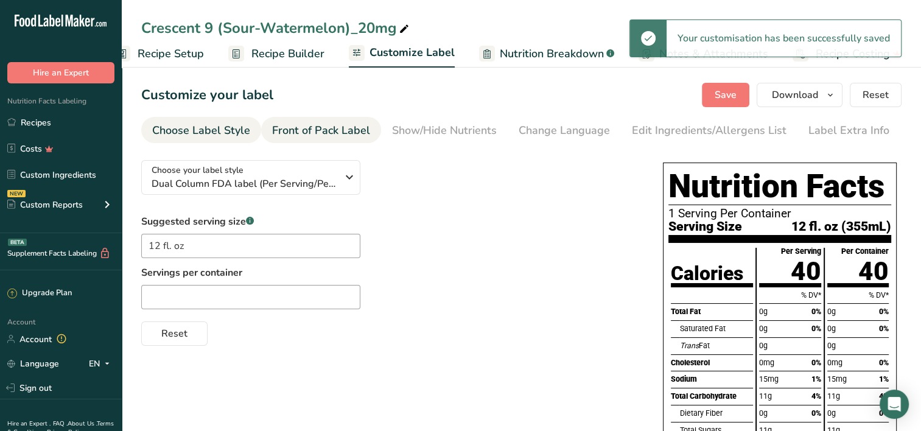
click at [320, 138] on div "Front of Pack Label" at bounding box center [321, 130] width 98 height 16
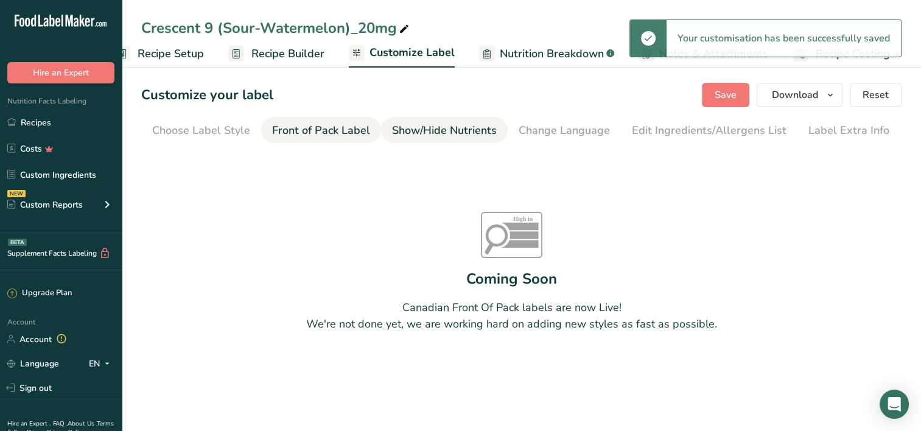
click at [433, 129] on div "Show/Hide Nutrients" at bounding box center [444, 130] width 105 height 16
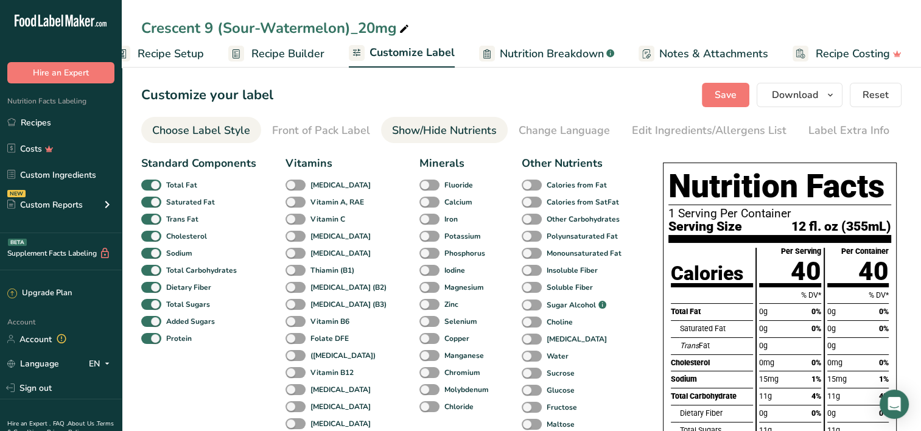
click at [251, 134] on li "Choose Label Style" at bounding box center [201, 130] width 120 height 26
click at [241, 134] on div "Choose Label Style" at bounding box center [201, 130] width 98 height 16
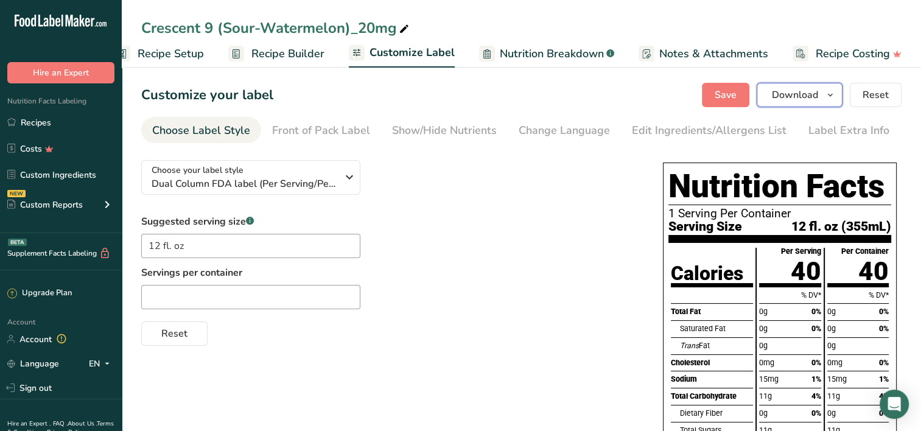
click at [823, 97] on button "Download" at bounding box center [799, 95] width 86 height 24
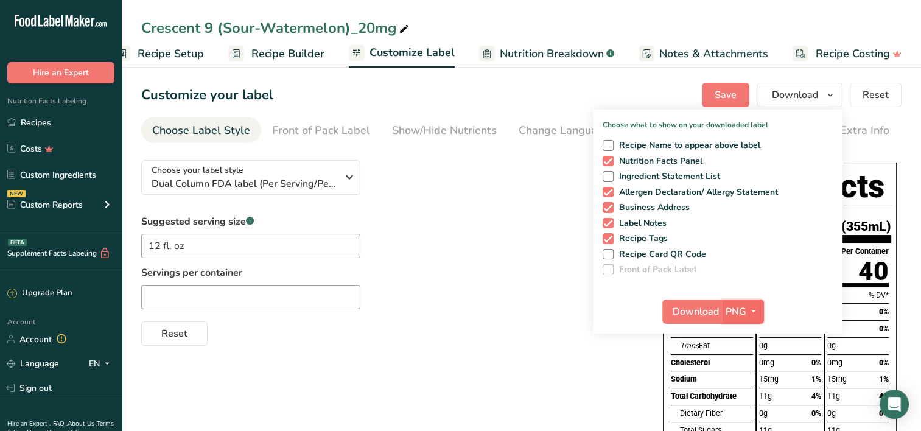
click at [744, 309] on span "PNG" at bounding box center [735, 311] width 21 height 15
click at [751, 396] on link "PDF" at bounding box center [744, 396] width 39 height 20
click at [789, 86] on button "Download" at bounding box center [799, 95] width 86 height 24
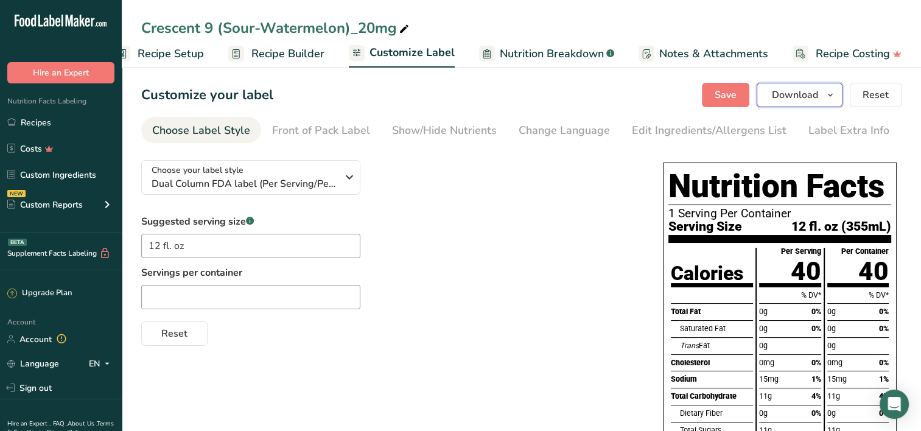
click at [832, 95] on icon "button" at bounding box center [830, 95] width 10 height 15
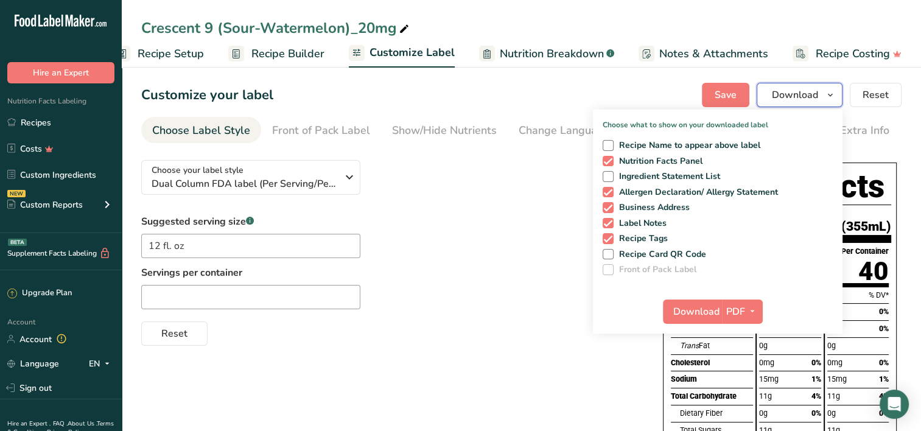
click at [809, 98] on span "Download" at bounding box center [795, 95] width 46 height 15
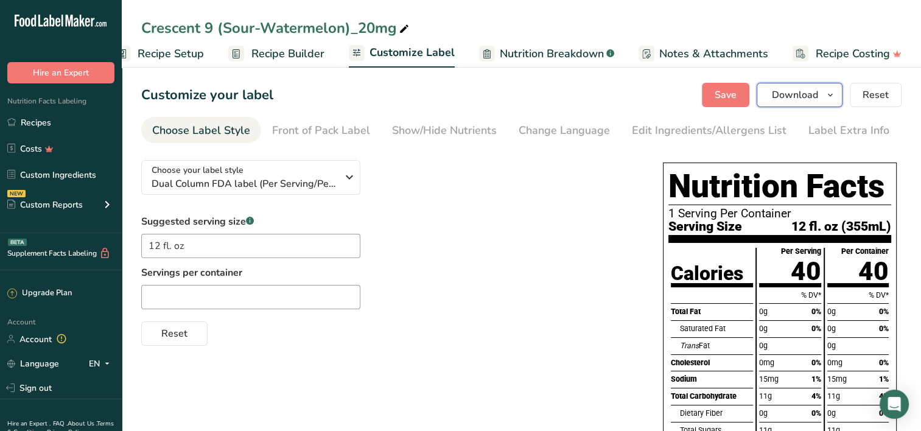
click at [801, 99] on span "Download" at bounding box center [795, 95] width 46 height 15
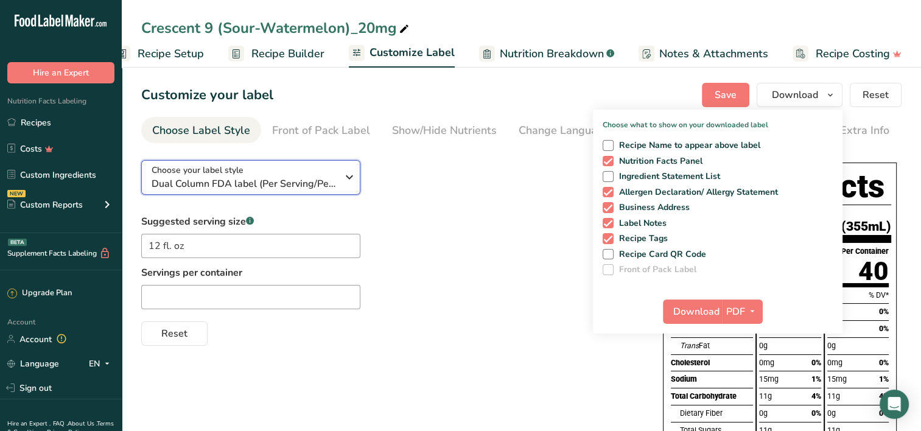
click at [319, 175] on div "Choose your label style Dual Column FDA label (Per Serving/Per Container)" at bounding box center [245, 177] width 186 height 27
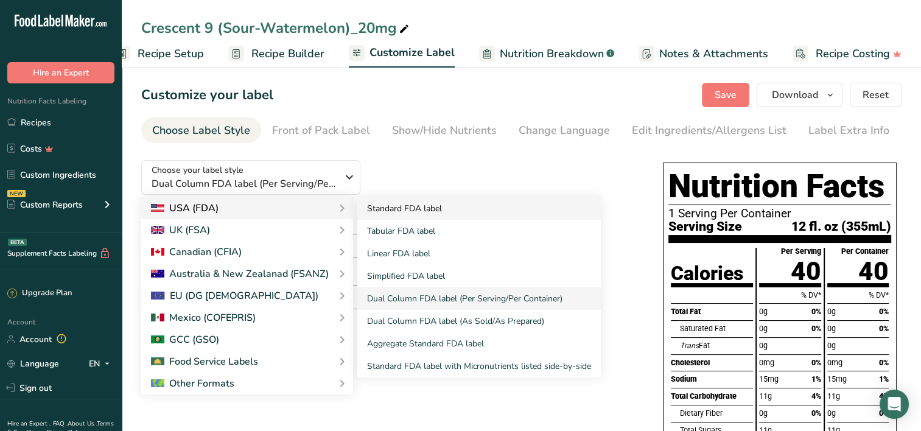
click at [393, 207] on link "Standard FDA label" at bounding box center [478, 208] width 243 height 23
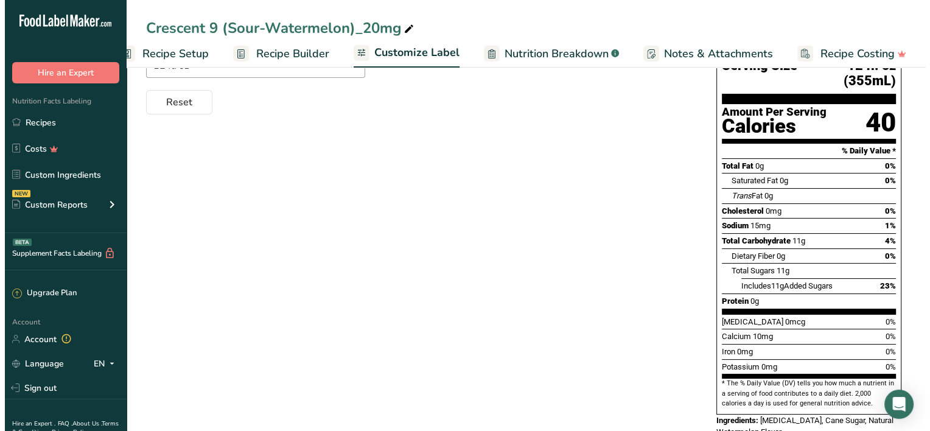
scroll to position [183, 0]
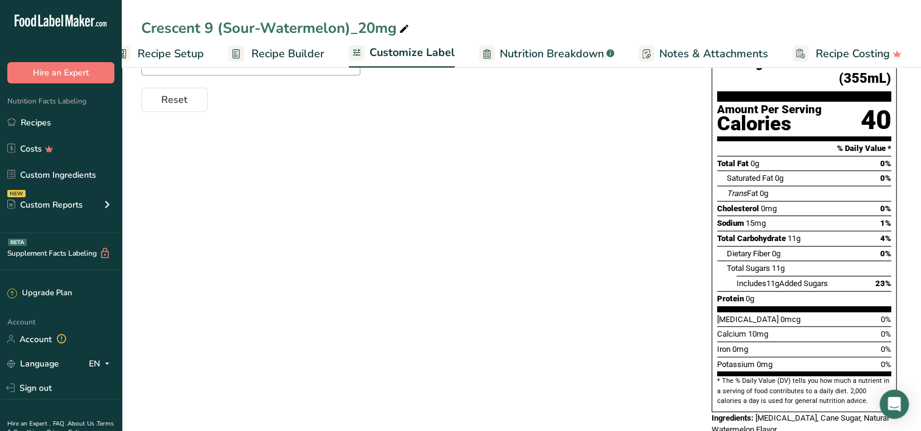
click at [273, 54] on span "Recipe Builder" at bounding box center [287, 54] width 73 height 16
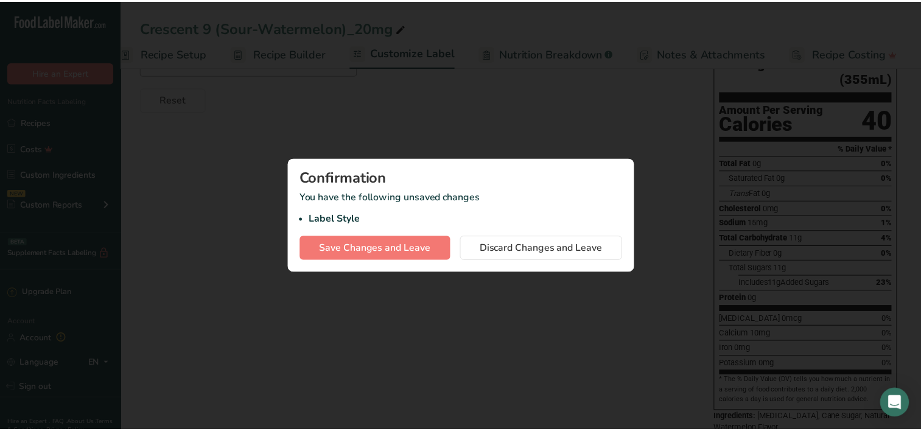
scroll to position [0, 18]
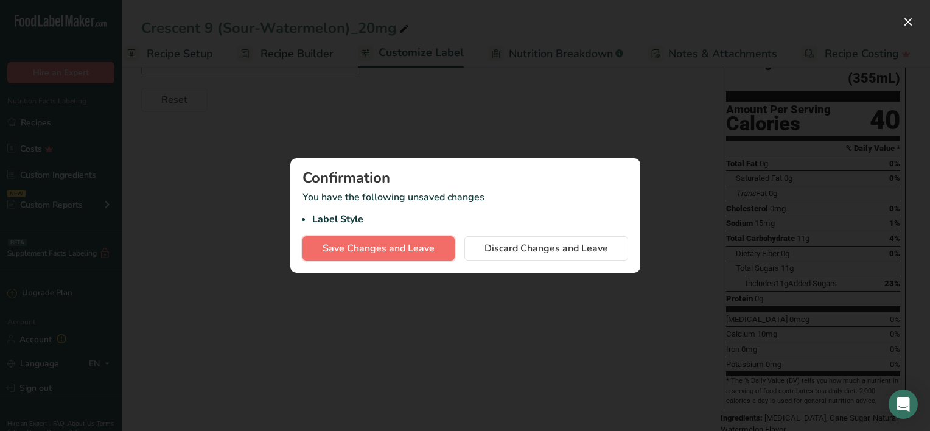
click at [407, 250] on span "Save Changes and Leave" at bounding box center [379, 248] width 112 height 15
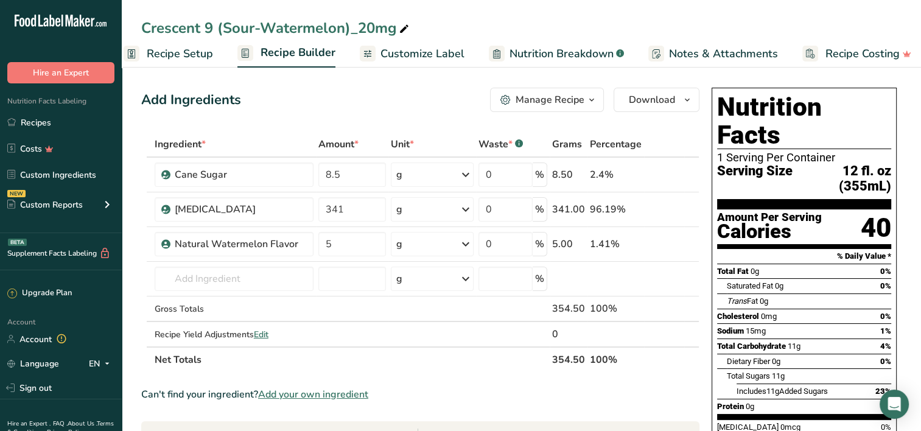
click at [518, 48] on span "Nutrition Breakdown" at bounding box center [561, 54] width 104 height 16
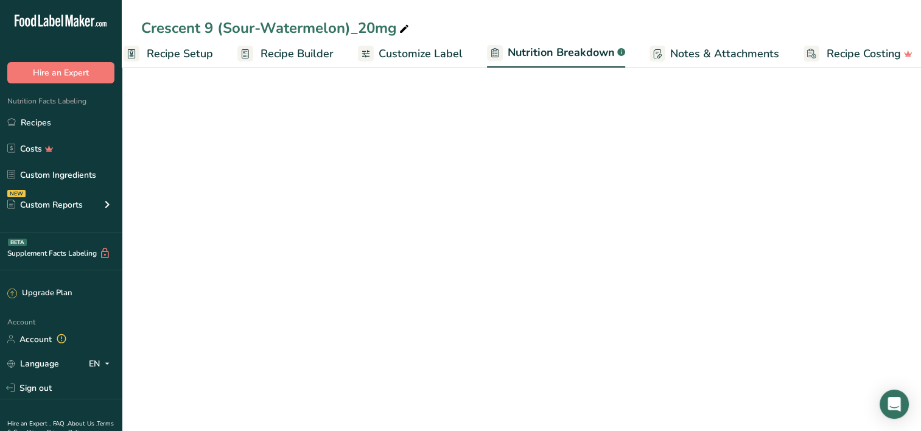
scroll to position [0, 28]
select select "Calories"
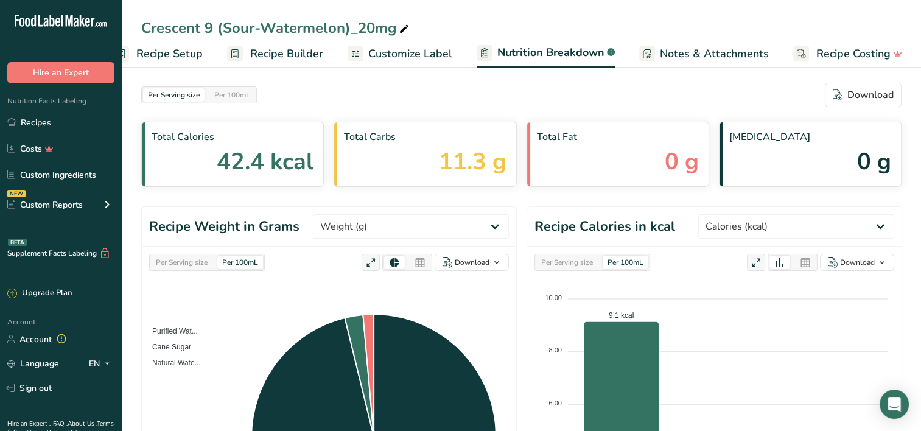
click at [263, 46] on span "Recipe Builder" at bounding box center [286, 54] width 73 height 16
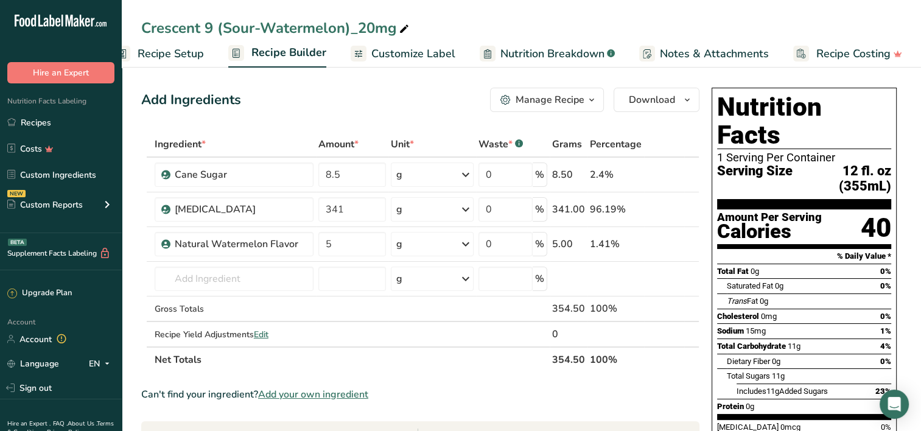
click at [429, 54] on span "Customize Label" at bounding box center [413, 54] width 84 height 16
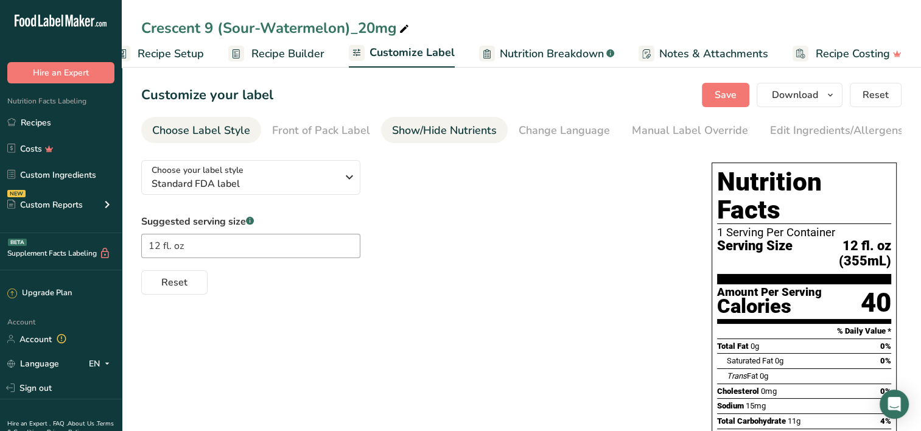
click at [410, 127] on div "Show/Hide Nutrients" at bounding box center [444, 130] width 105 height 16
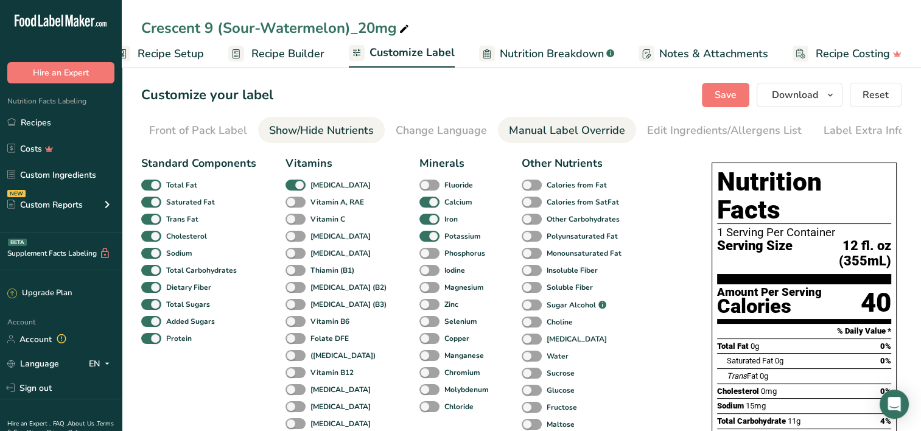
scroll to position [0, 124]
click at [295, 186] on span at bounding box center [295, 186] width 20 height 12
click at [293, 186] on input "[MEDICAL_DATA]" at bounding box center [289, 185] width 8 height 8
checkbox input "false"
click at [419, 204] on span at bounding box center [429, 203] width 20 height 12
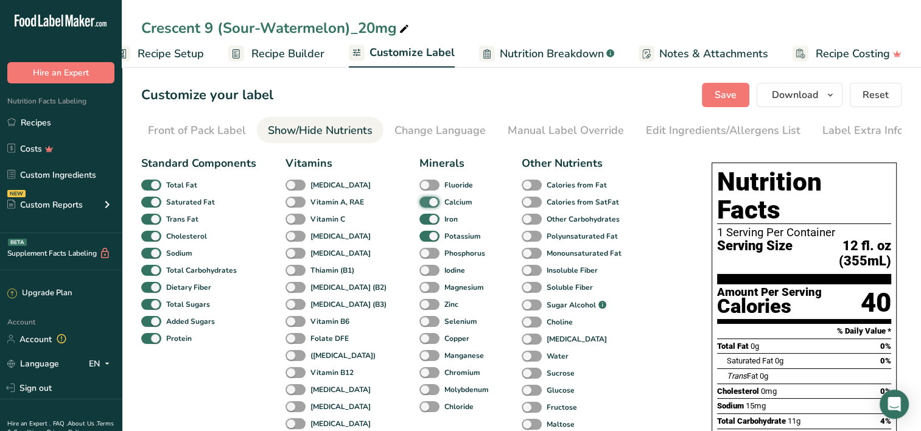
click at [419, 204] on input "Calcium" at bounding box center [423, 202] width 8 height 8
checkbox input "false"
click at [419, 221] on span at bounding box center [429, 220] width 20 height 12
click at [419, 221] on input "Iron" at bounding box center [423, 219] width 8 height 8
checkbox input "false"
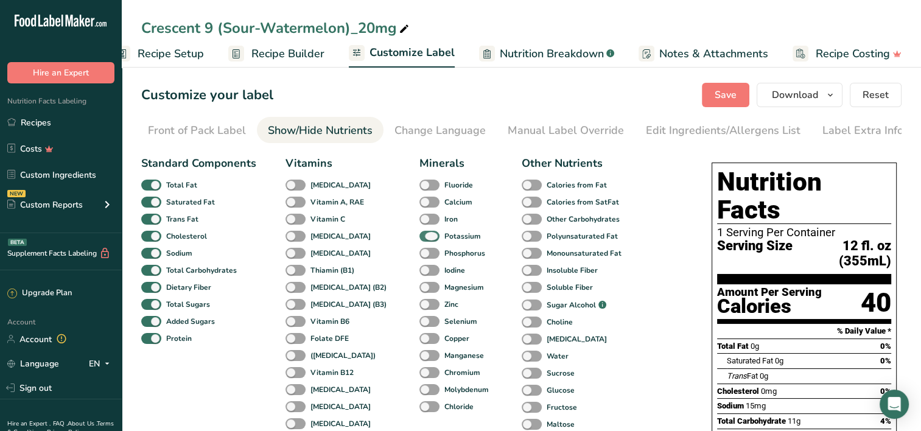
click at [419, 239] on span at bounding box center [429, 237] width 20 height 12
click at [419, 239] on input "Potassium" at bounding box center [423, 236] width 8 height 8
checkbox input "false"
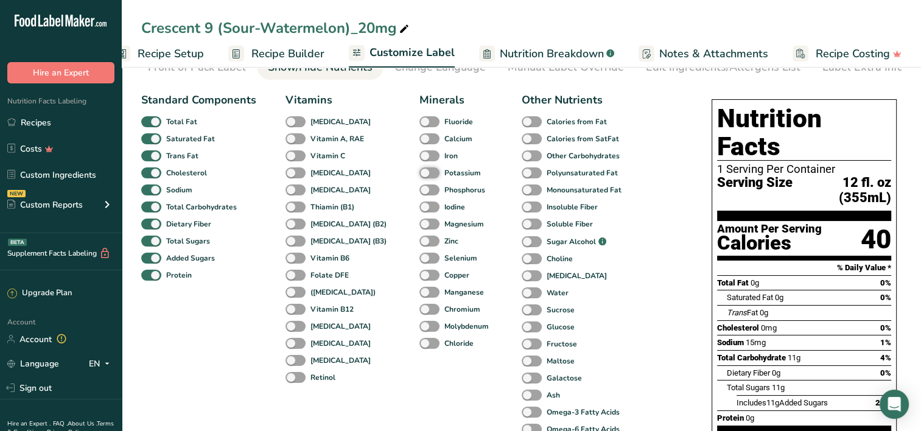
scroll to position [61, 0]
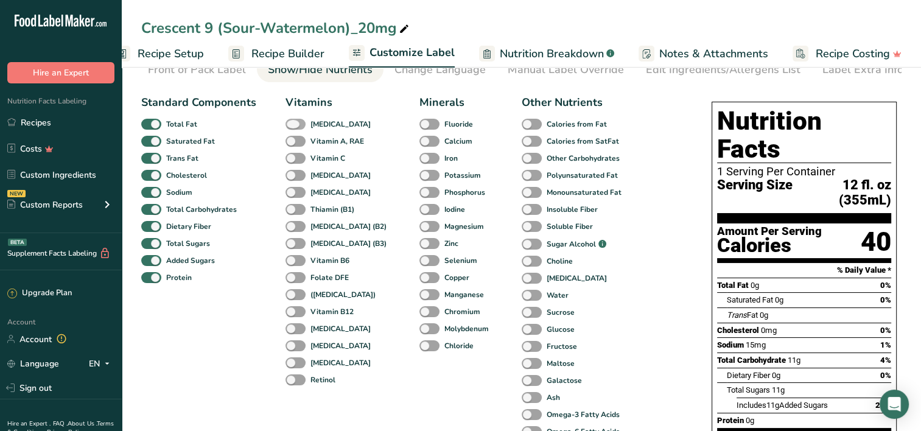
click at [285, 130] on label "[MEDICAL_DATA]" at bounding box center [327, 125] width 85 height 12
click at [285, 128] on input "[MEDICAL_DATA]" at bounding box center [289, 124] width 8 height 8
checkbox input "true"
click at [419, 175] on span at bounding box center [429, 176] width 20 height 12
click at [419, 175] on input "Potassium" at bounding box center [423, 175] width 8 height 8
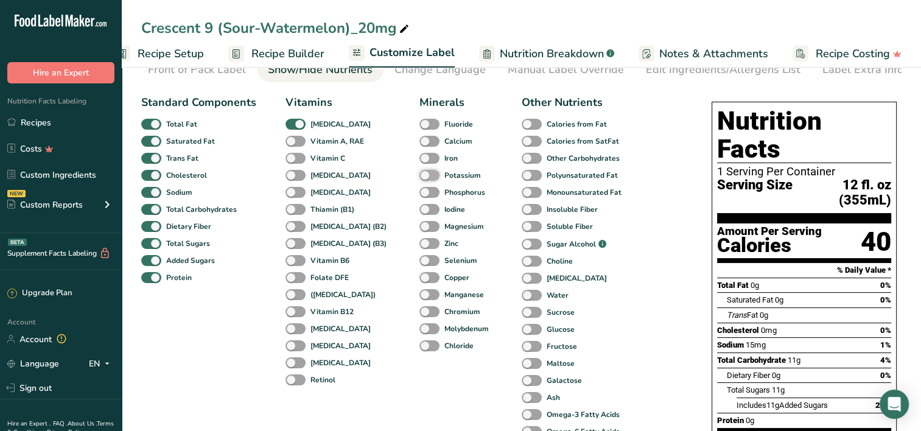
checkbox input "true"
click at [306, 126] on span "[MEDICAL_DATA]" at bounding box center [338, 124] width 65 height 11
click at [293, 126] on input "[MEDICAL_DATA]" at bounding box center [289, 124] width 8 height 8
checkbox input "false"
click at [419, 173] on label "Potassium" at bounding box center [449, 176] width 61 height 12
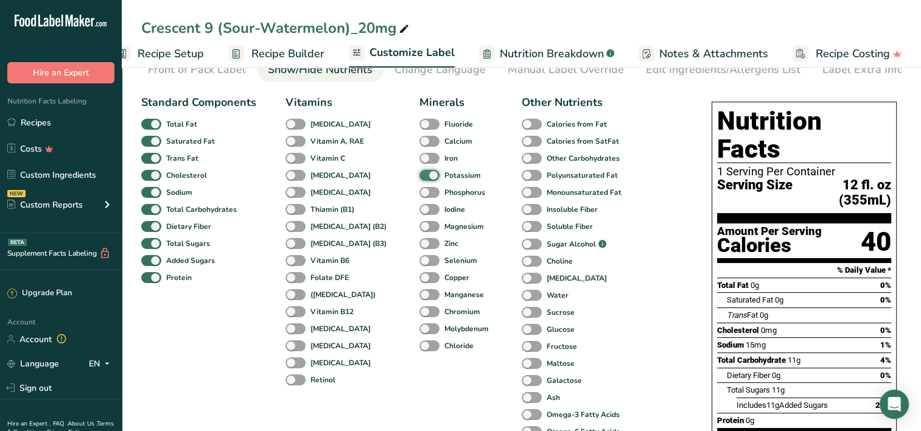
click at [419, 173] on input "Potassium" at bounding box center [423, 175] width 8 height 8
checkbox input "false"
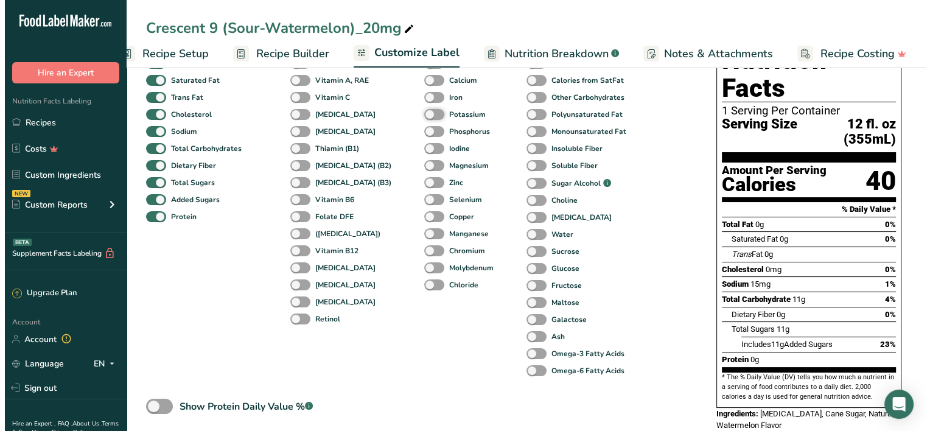
scroll to position [0, 0]
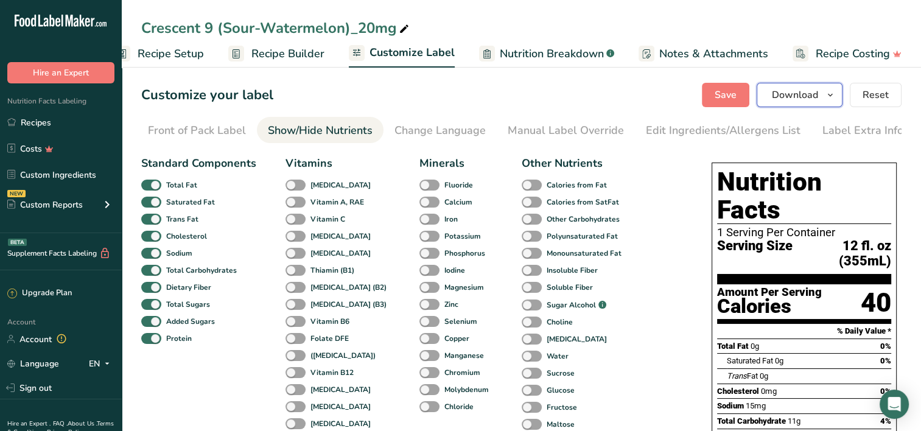
click at [830, 96] on icon "button" at bounding box center [830, 95] width 10 height 15
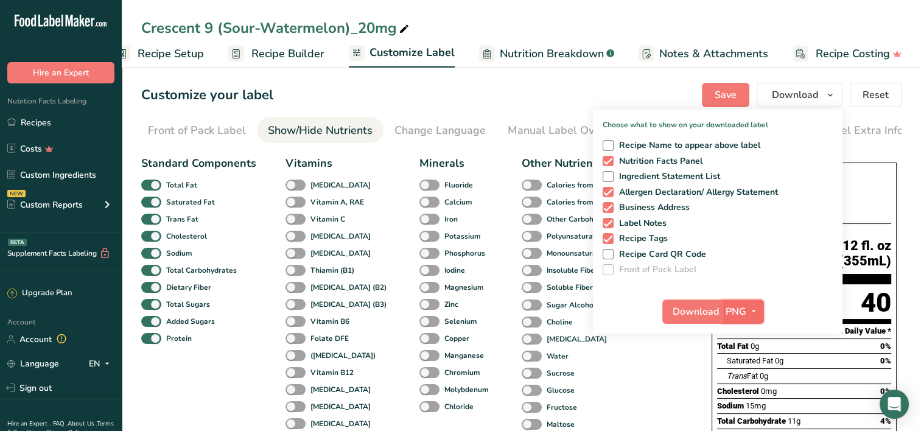
click at [752, 314] on icon "button" at bounding box center [754, 311] width 10 height 15
click at [744, 396] on link "PDF" at bounding box center [744, 396] width 39 height 20
click at [696, 310] on span "Download" at bounding box center [696, 311] width 46 height 15
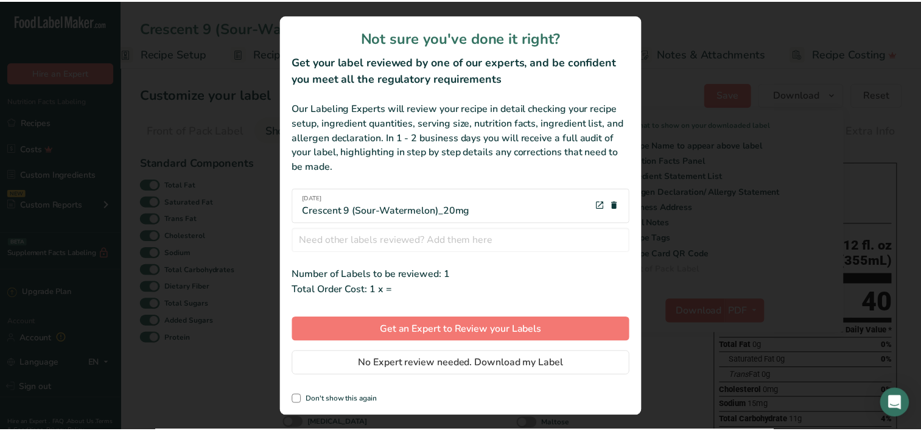
scroll to position [0, 18]
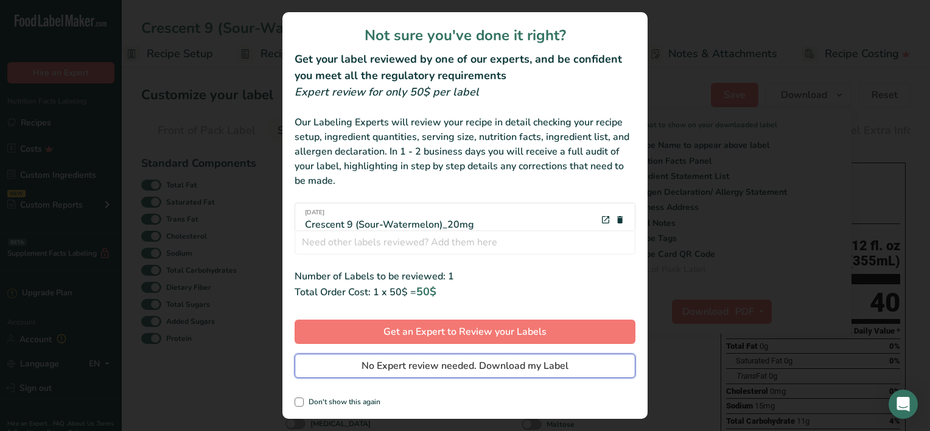
click at [418, 366] on span "No Expert review needed. Download my Label" at bounding box center [465, 365] width 207 height 15
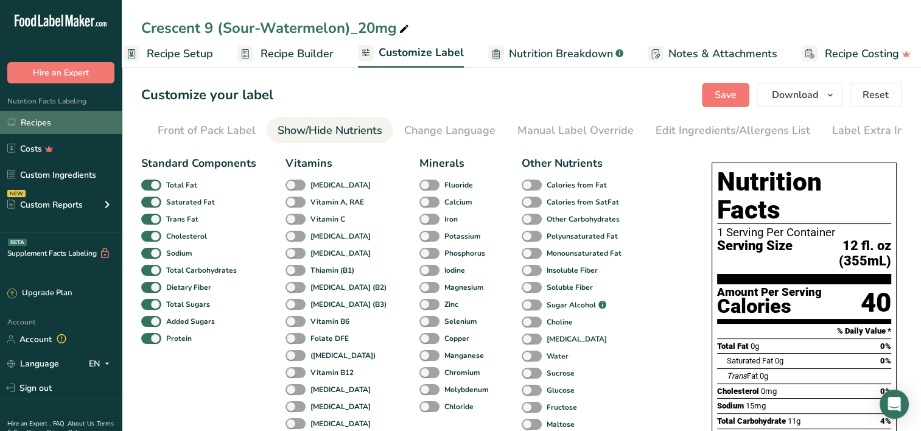
click at [39, 120] on link "Recipes" at bounding box center [61, 122] width 122 height 23
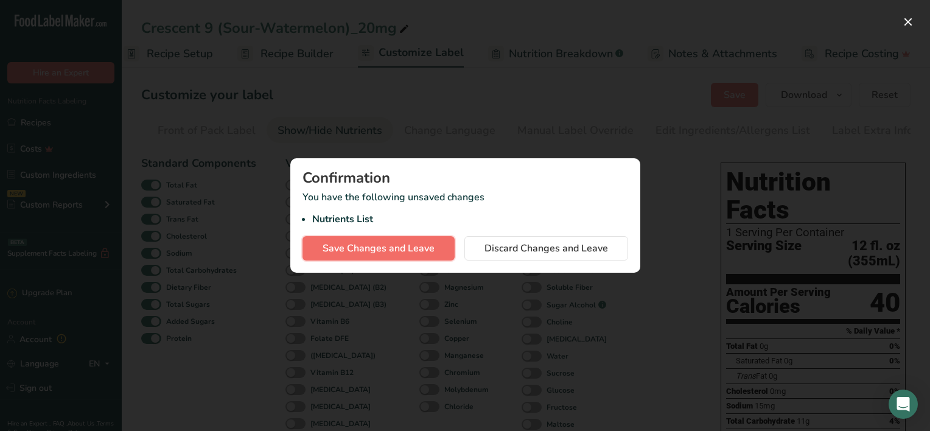
click at [353, 255] on span "Save Changes and Leave" at bounding box center [379, 248] width 112 height 15
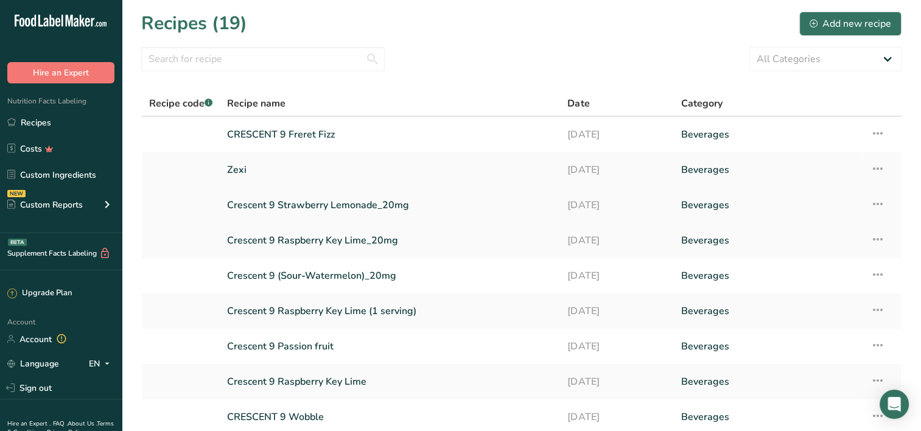
click at [388, 209] on link "Crescent 9 Strawberry Lemonade_20mg" at bounding box center [390, 205] width 326 height 26
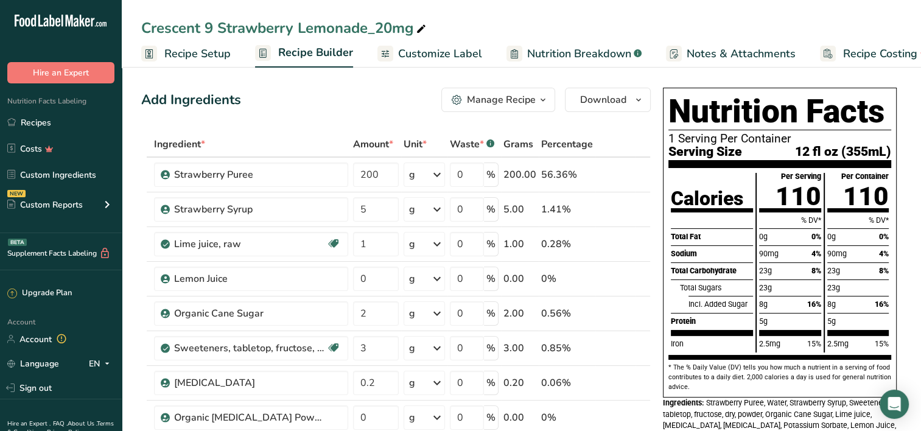
click at [412, 46] on span "Customize Label" at bounding box center [440, 54] width 84 height 16
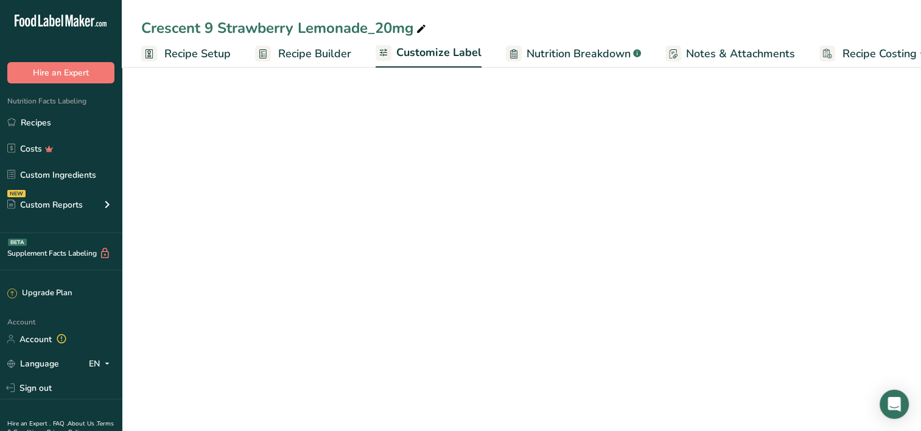
scroll to position [0, 27]
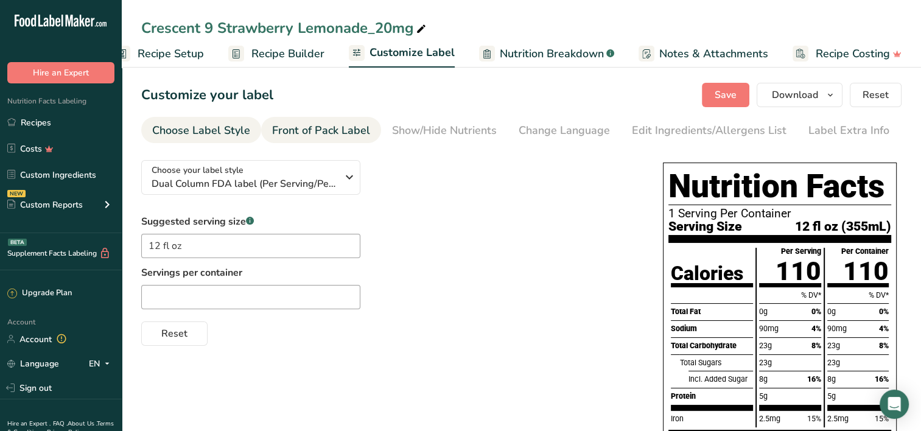
click at [346, 133] on div "Front of Pack Label" at bounding box center [321, 130] width 98 height 16
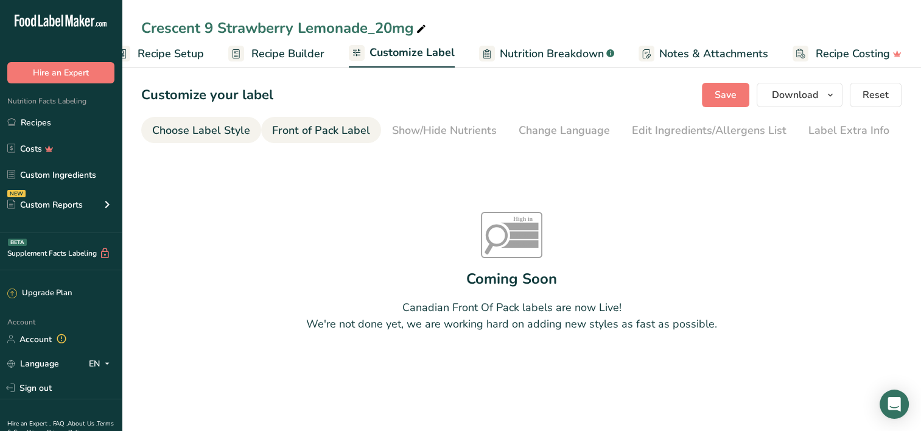
click at [237, 139] on link "Choose Label Style" at bounding box center [201, 130] width 98 height 27
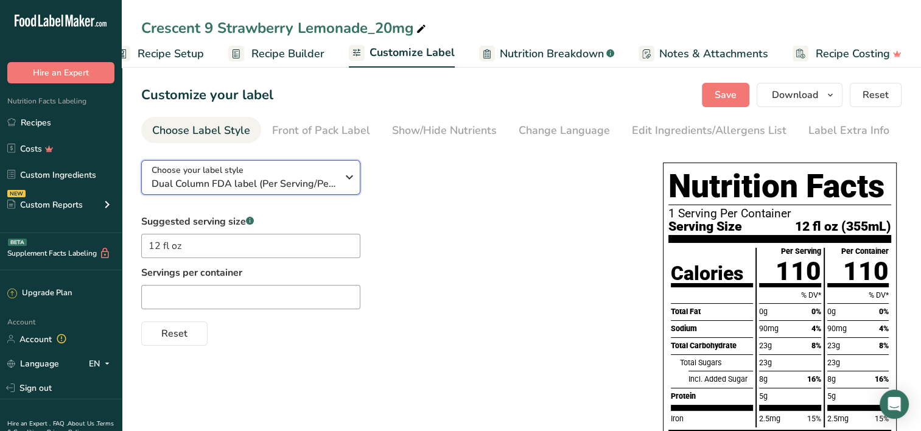
click at [265, 192] on button "Choose your label style Dual Column FDA label (Per Serving/Per Container)" at bounding box center [250, 177] width 219 height 35
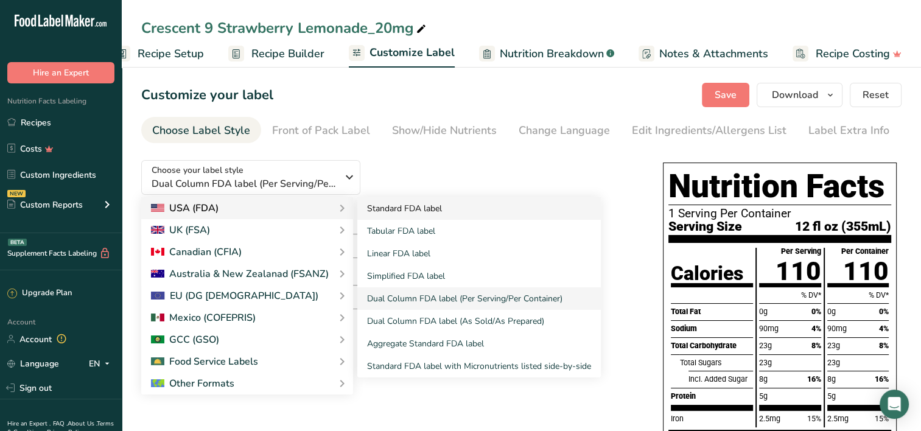
click at [399, 211] on link "Standard FDA label" at bounding box center [478, 208] width 243 height 23
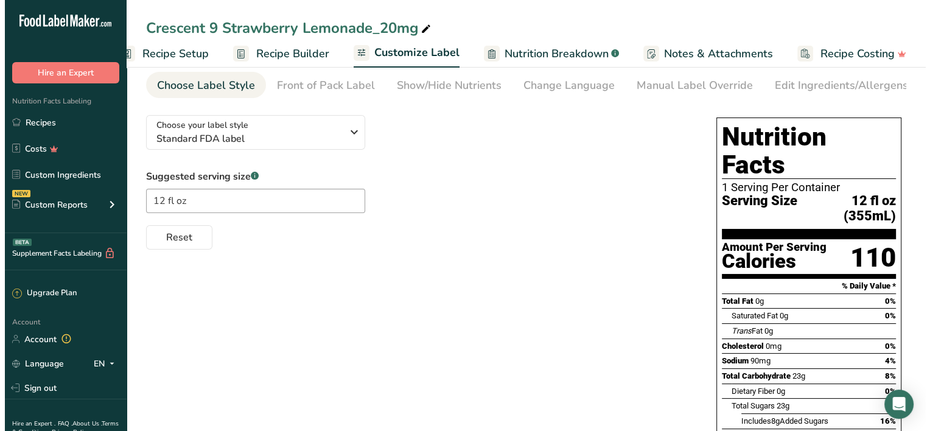
scroll to position [0, 0]
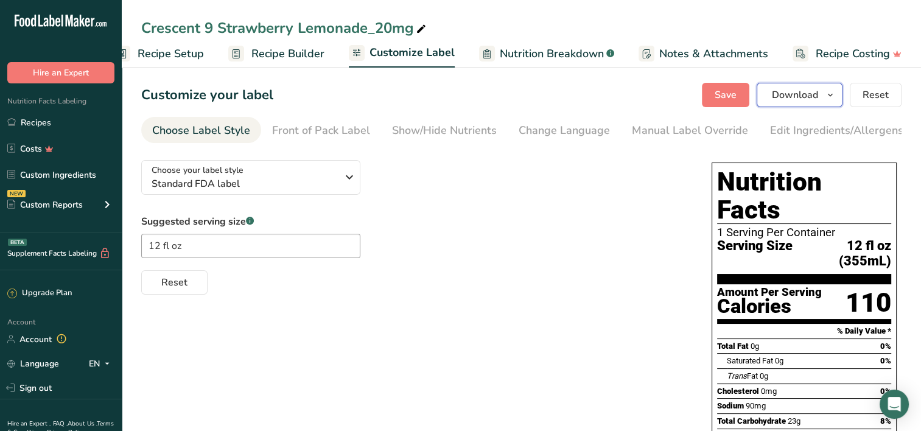
click at [828, 86] on button "Download" at bounding box center [799, 95] width 86 height 24
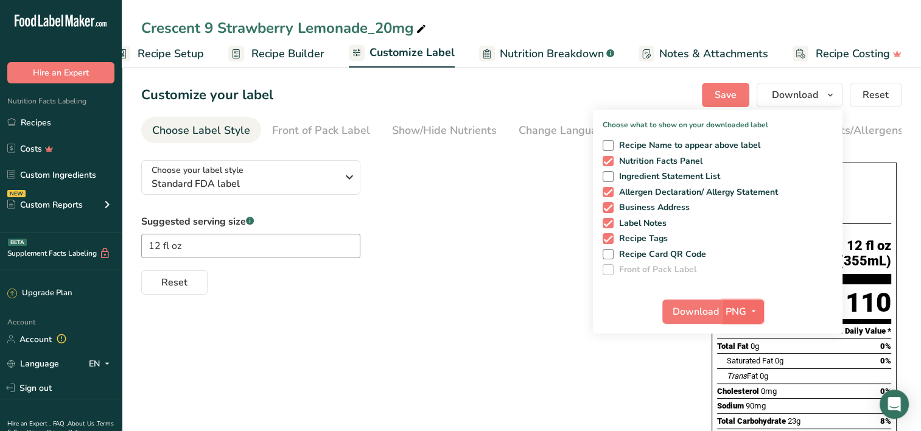
click at [748, 311] on span "button" at bounding box center [753, 311] width 15 height 15
click at [747, 393] on link "PDF" at bounding box center [744, 396] width 39 height 20
click at [694, 309] on span "Download" at bounding box center [696, 311] width 46 height 15
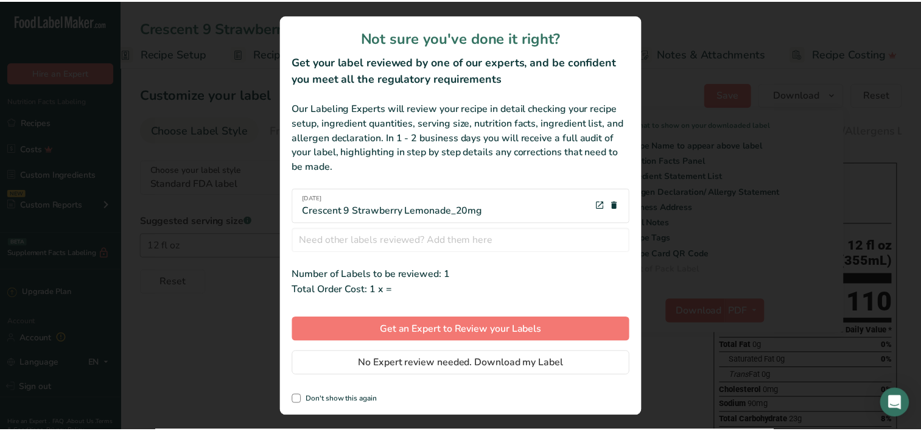
scroll to position [0, 18]
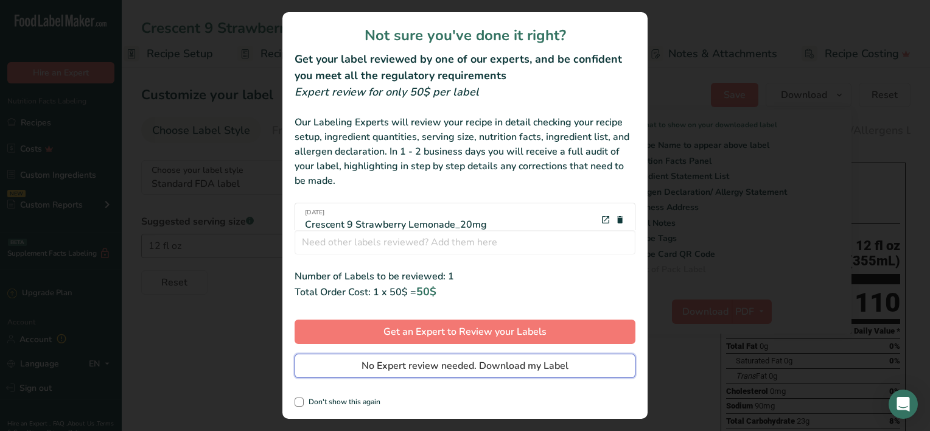
click at [423, 361] on span "No Expert review needed. Download my Label" at bounding box center [465, 365] width 207 height 15
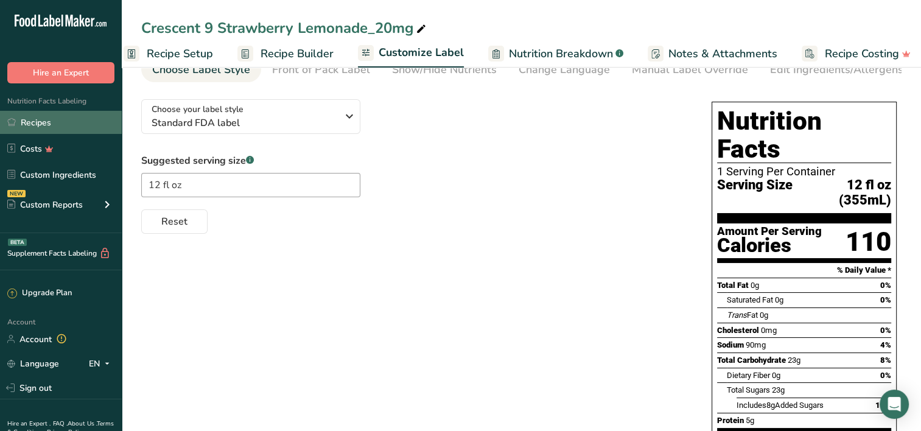
click at [52, 117] on link "Recipes" at bounding box center [61, 122] width 122 height 23
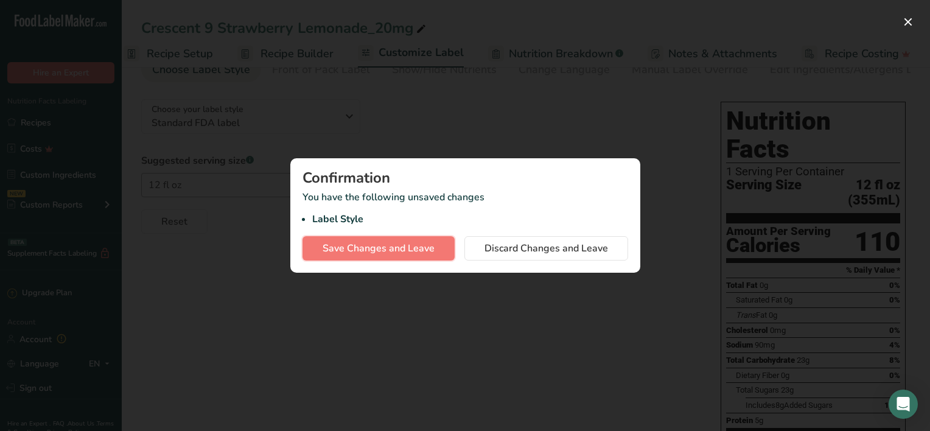
click at [370, 247] on span "Save Changes and Leave" at bounding box center [379, 248] width 112 height 15
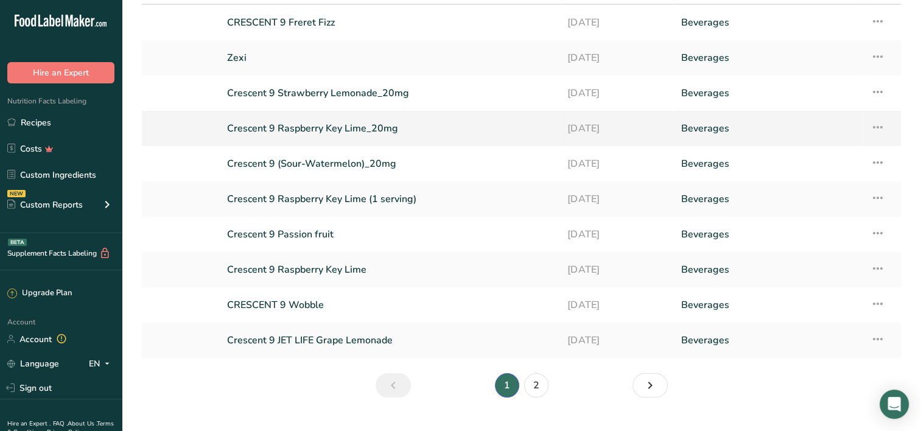
scroll to position [122, 0]
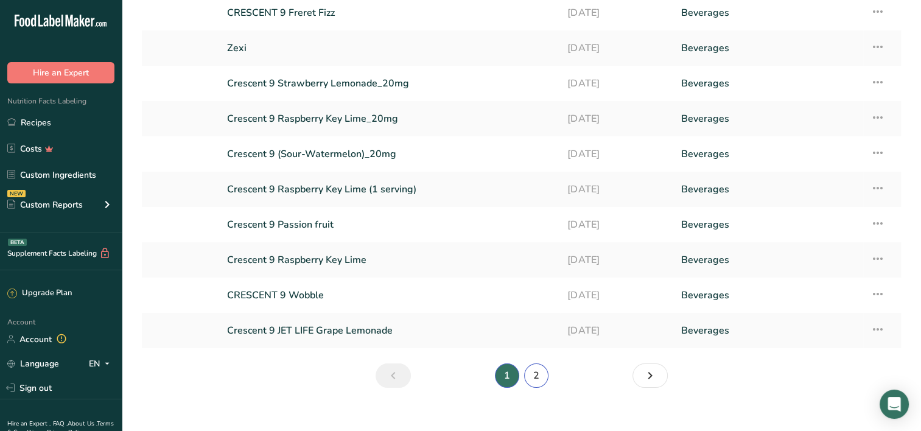
click at [543, 377] on link "2" at bounding box center [536, 375] width 24 height 24
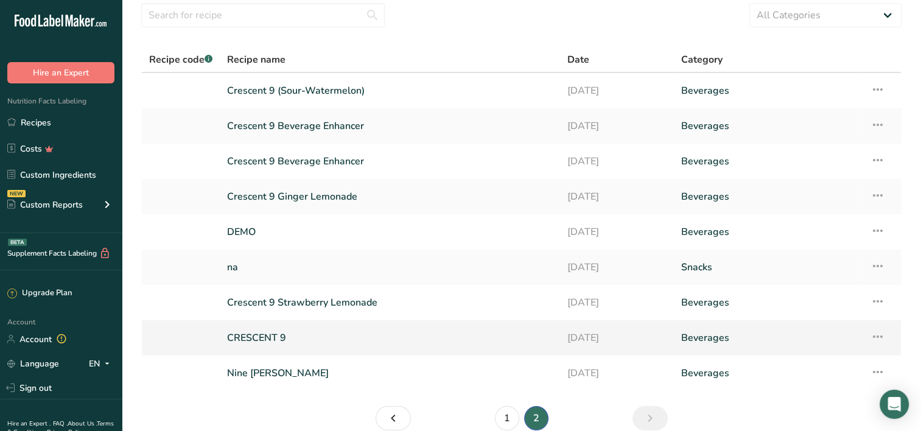
scroll to position [101, 0]
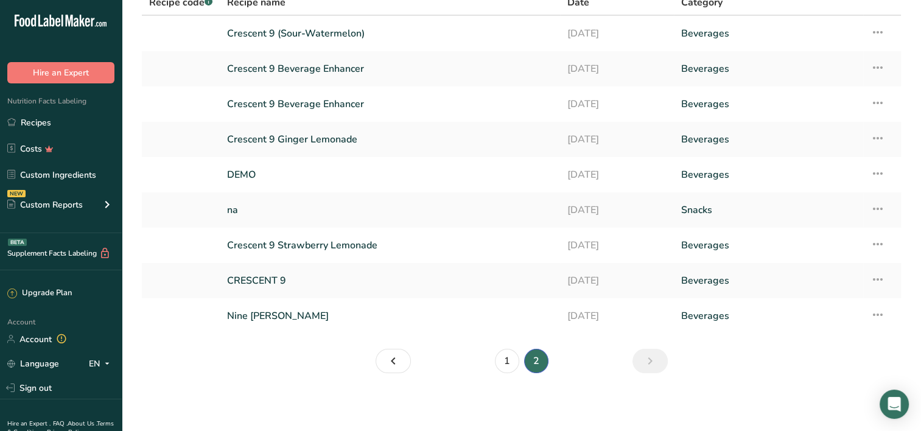
click at [520, 371] on li "1" at bounding box center [506, 361] width 29 height 24
click at [506, 363] on link "1" at bounding box center [507, 361] width 24 height 24
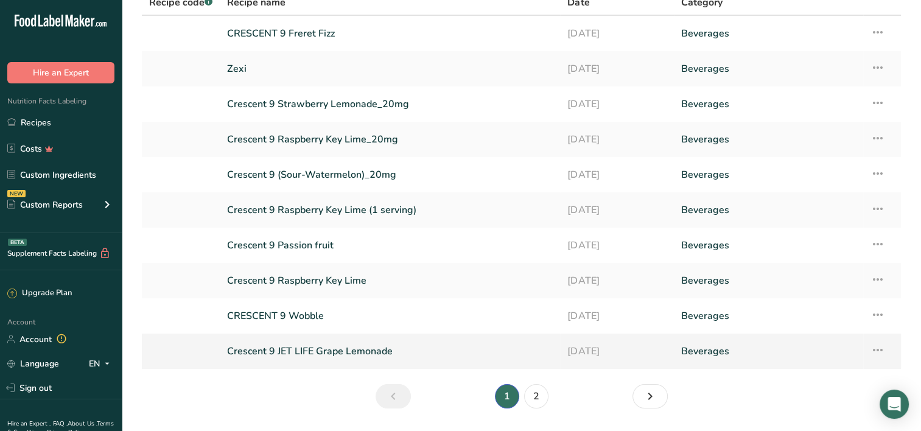
click at [282, 348] on link "Crescent 9 JET LIFE Grape Lemonade" at bounding box center [390, 351] width 326 height 26
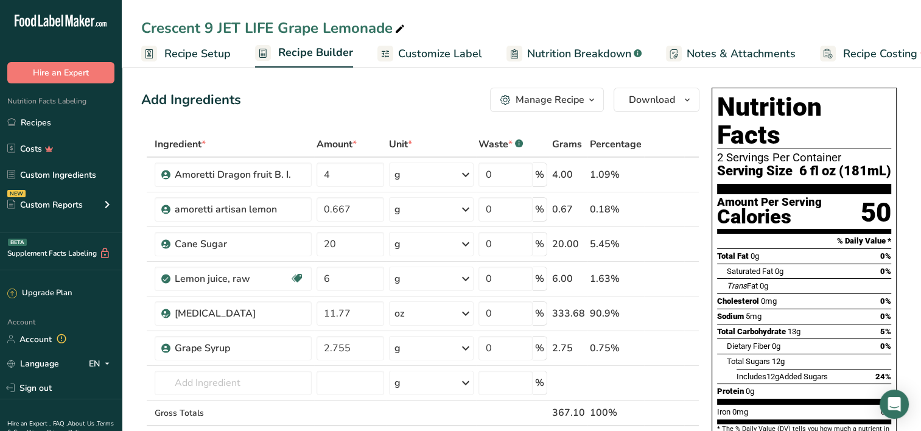
click at [273, 29] on div "Crescent 9 JET LIFE Grape Lemonade" at bounding box center [274, 28] width 266 height 22
click at [273, 29] on input "Crescent 9 JET LIFE Grape Lemonade" at bounding box center [521, 28] width 760 height 22
type input "Crescent 9 Grape Lemonade"
click at [212, 52] on span "Recipe Setup" at bounding box center [197, 54] width 66 height 16
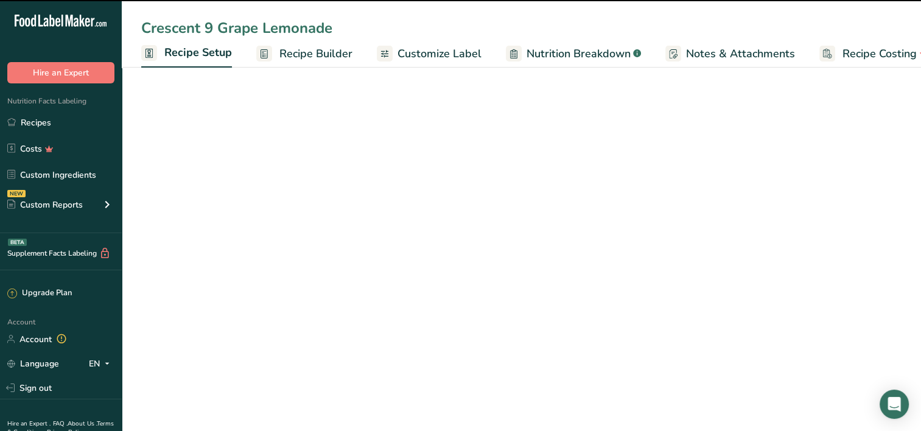
scroll to position [0, 4]
select select "22"
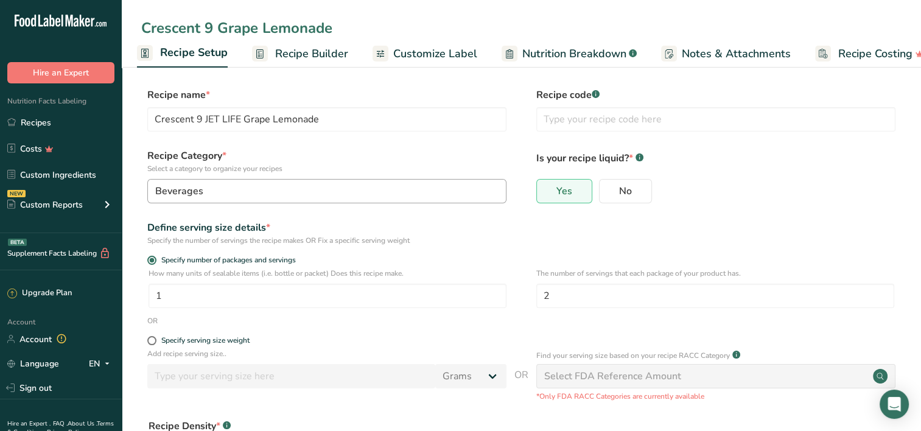
type input "Crescent 9 Grape Lemonade"
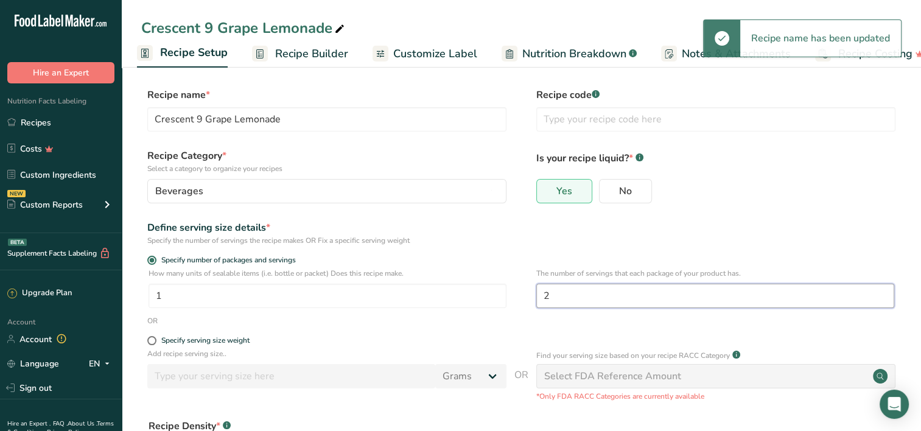
click at [573, 285] on input "2" at bounding box center [715, 296] width 358 height 24
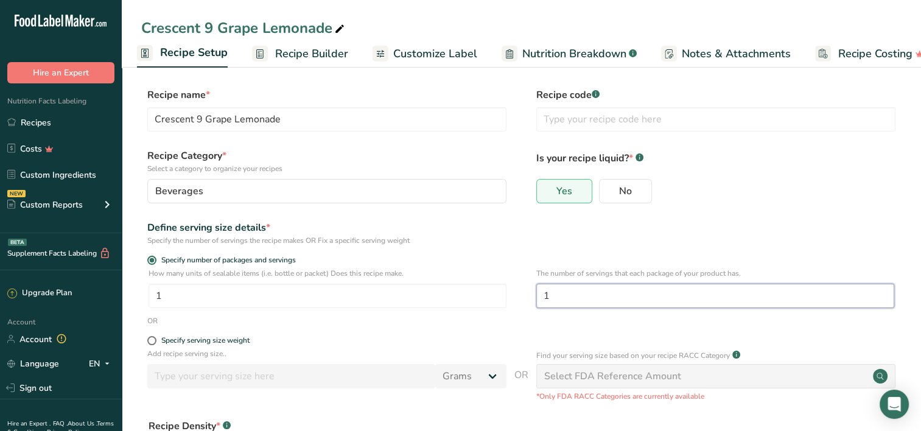
type input "1"
click at [523, 335] on form "Recipe name * Crescent 9 Grape Lemonade Recipe code .a-a{fill:#347362;}.b-a{fil…" at bounding box center [521, 324] width 760 height 473
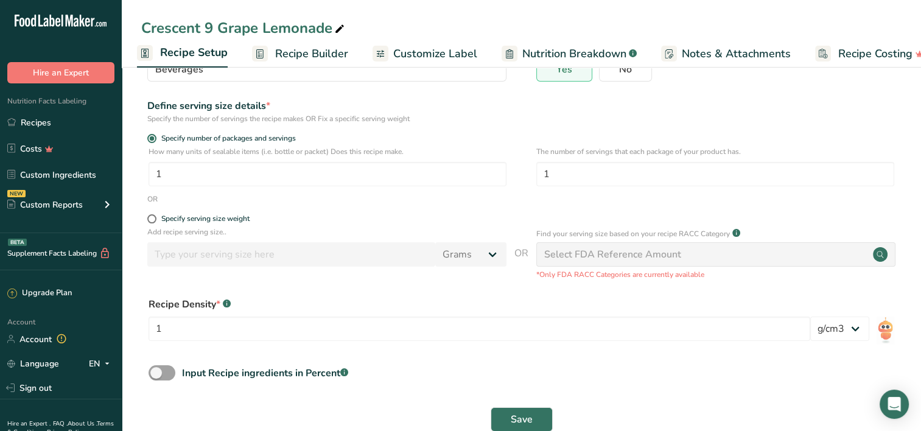
scroll to position [149, 0]
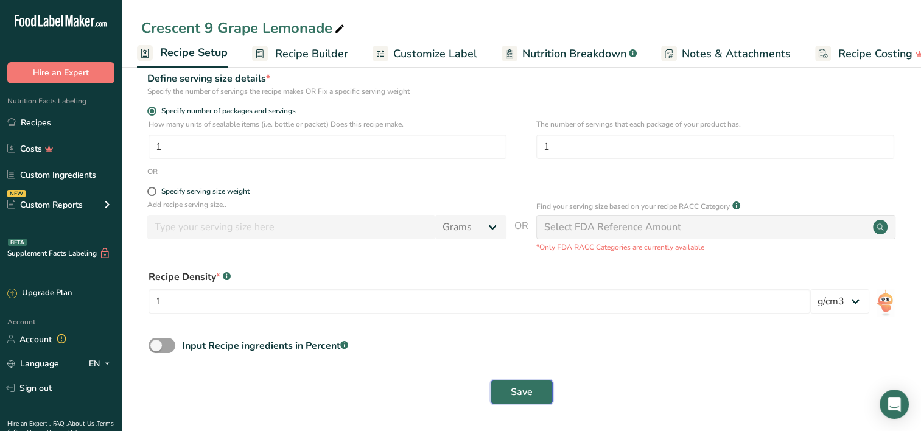
click at [529, 397] on span "Save" at bounding box center [522, 392] width 22 height 15
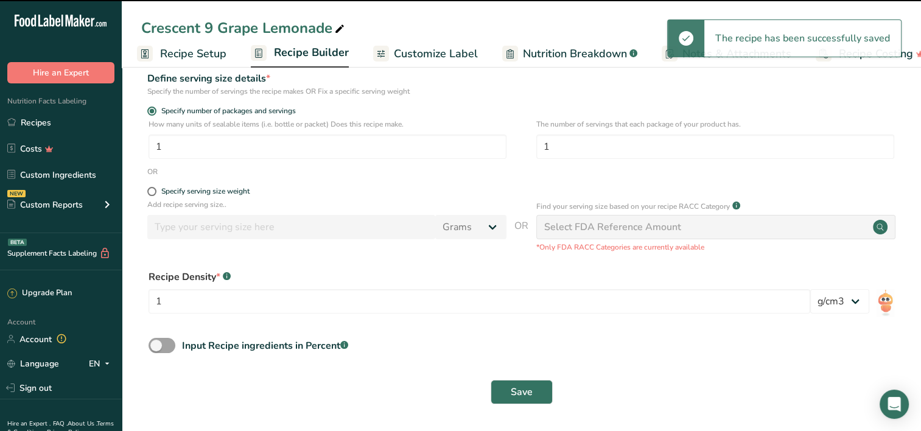
click at [330, 46] on span "Recipe Builder" at bounding box center [311, 52] width 75 height 16
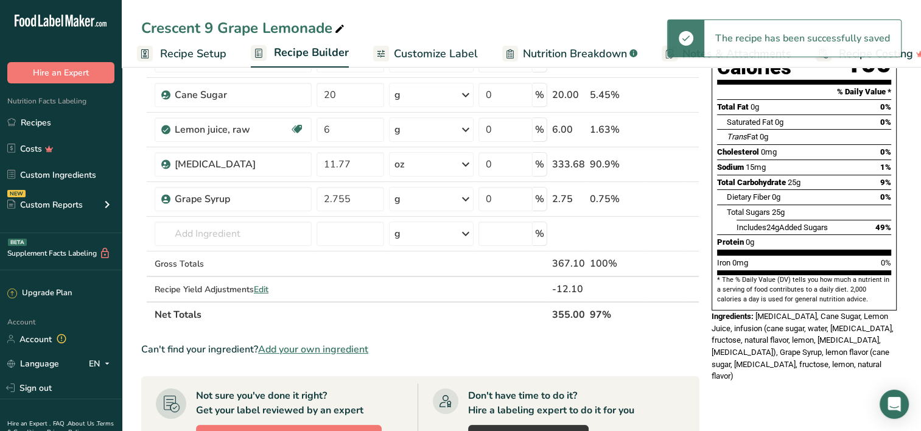
scroll to position [0, 27]
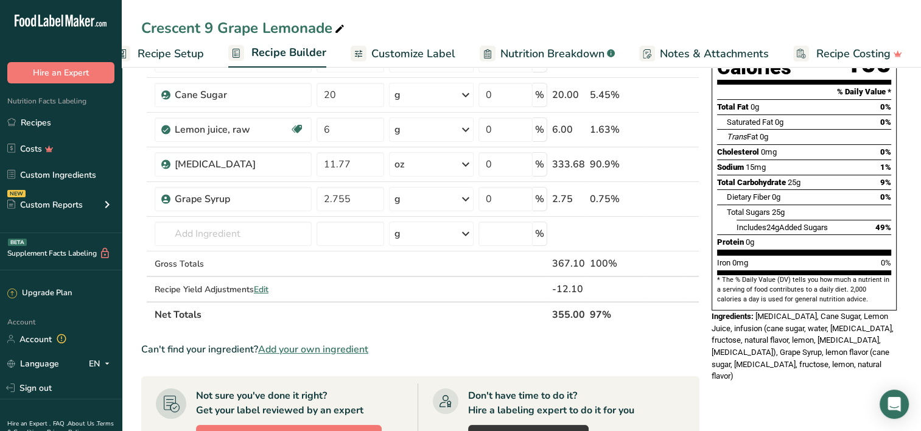
click at [399, 55] on span "Customize Label" at bounding box center [413, 54] width 84 height 16
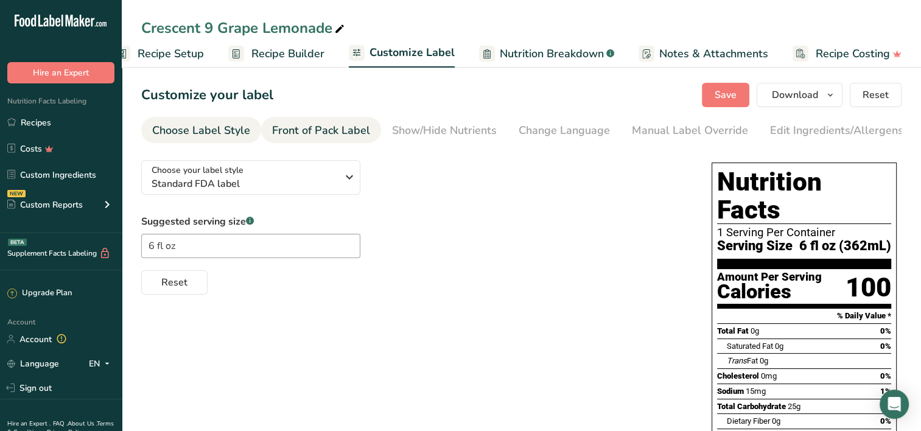
click at [337, 125] on div "Front of Pack Label" at bounding box center [321, 130] width 98 height 16
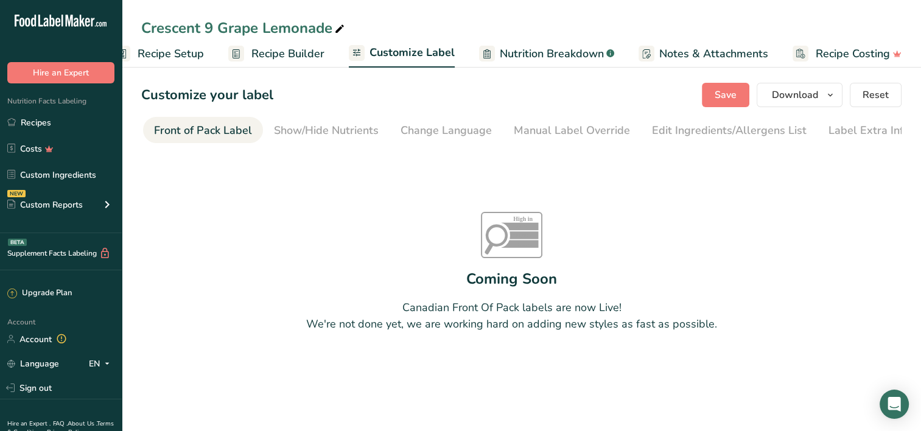
click at [337, 125] on div "Show/Hide Nutrients" at bounding box center [326, 130] width 105 height 16
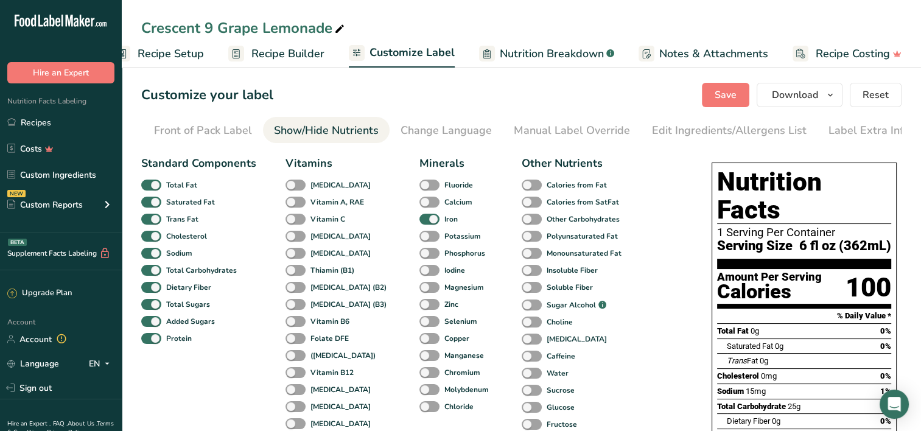
scroll to position [0, 124]
click at [301, 191] on span at bounding box center [295, 186] width 20 height 12
click at [293, 189] on input "[MEDICAL_DATA]" at bounding box center [289, 185] width 8 height 8
checkbox input "true"
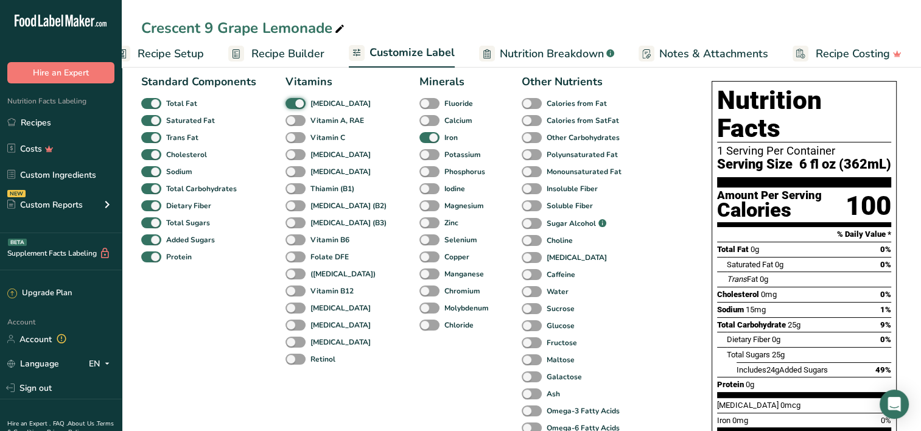
scroll to position [61, 0]
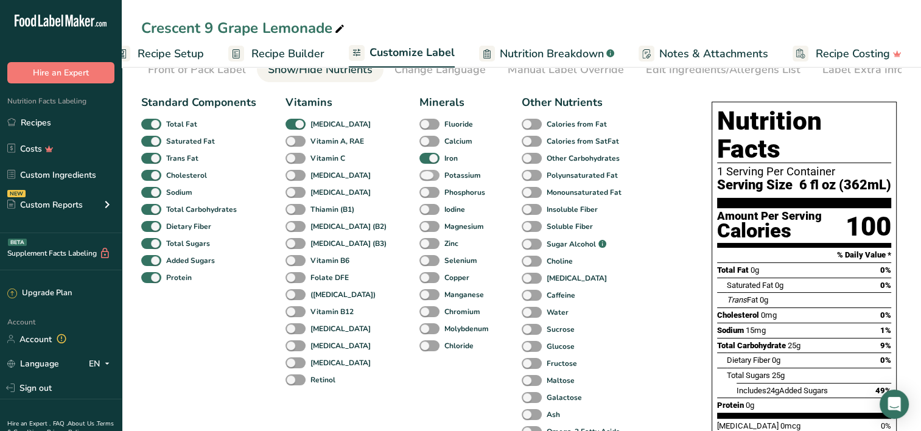
click at [419, 180] on span at bounding box center [429, 176] width 20 height 12
click at [419, 179] on input "Potassium" at bounding box center [423, 175] width 8 height 8
click at [419, 180] on span at bounding box center [429, 176] width 20 height 12
click at [419, 179] on input "Potassium" at bounding box center [423, 175] width 8 height 8
checkbox input "false"
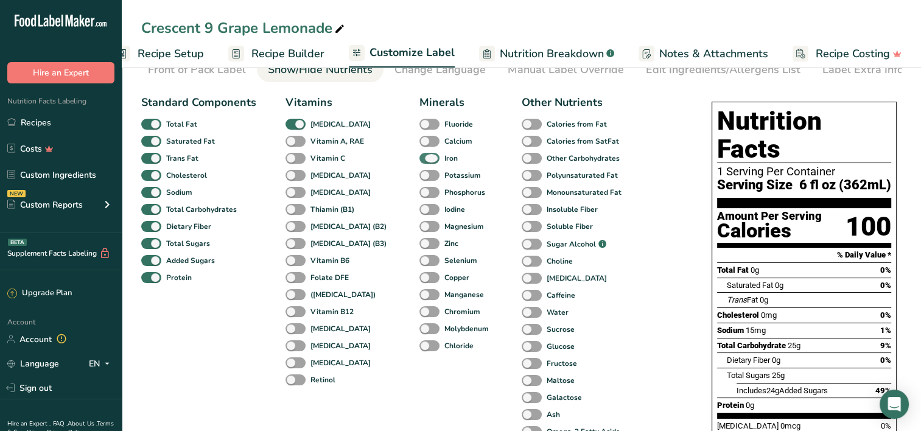
click at [419, 161] on span at bounding box center [429, 159] width 20 height 12
click at [419, 161] on input "Iron" at bounding box center [423, 158] width 8 height 8
checkbox input "false"
click at [419, 144] on span at bounding box center [429, 142] width 20 height 12
click at [419, 144] on input "Calcium" at bounding box center [423, 141] width 8 height 8
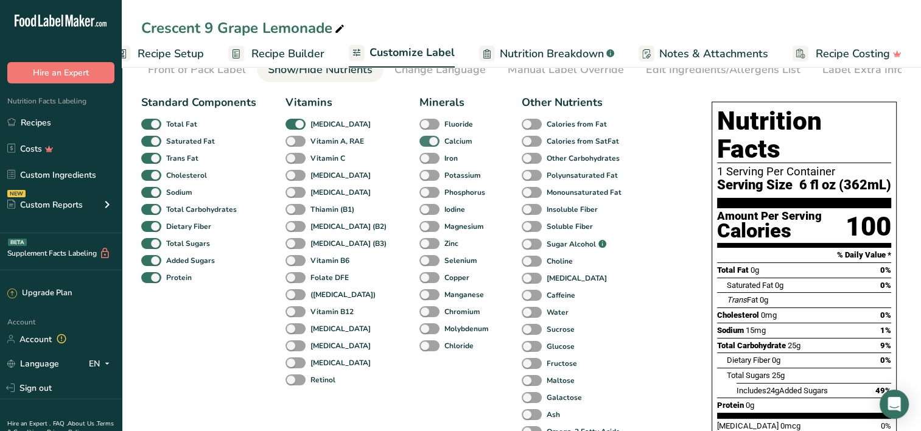
click at [419, 144] on span at bounding box center [429, 142] width 20 height 12
click at [419, 144] on input "Calcium" at bounding box center [423, 141] width 8 height 8
checkbox input "false"
click at [302, 124] on span at bounding box center [295, 125] width 20 height 12
click at [293, 124] on input "[MEDICAL_DATA]" at bounding box center [289, 124] width 8 height 8
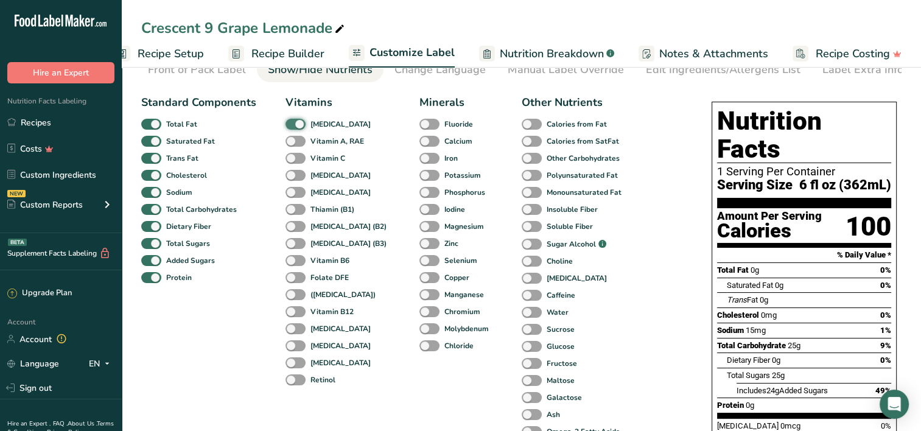
checkbox input "false"
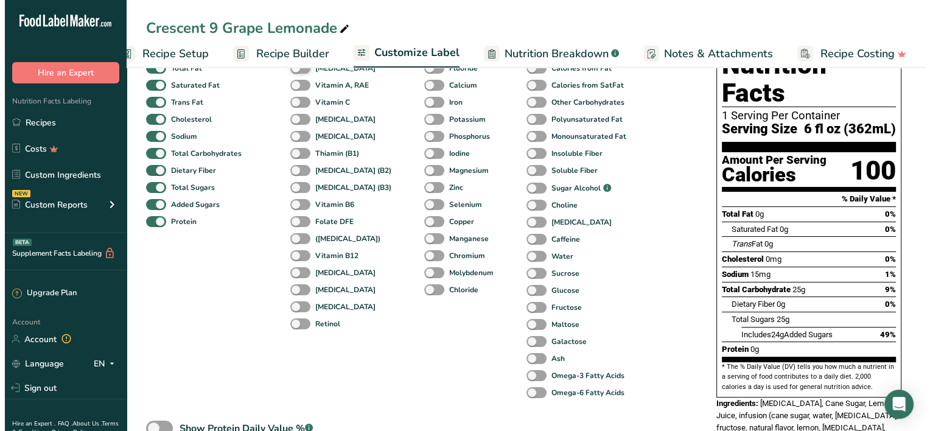
scroll to position [0, 0]
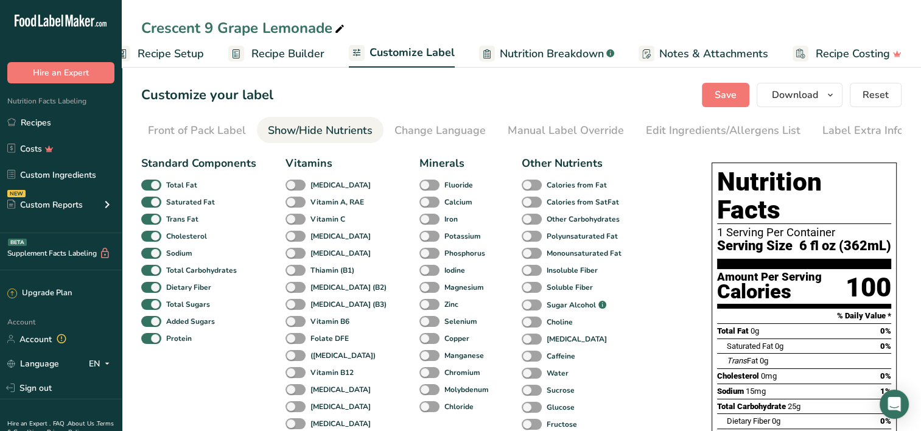
click at [289, 56] on span "Recipe Builder" at bounding box center [287, 54] width 73 height 16
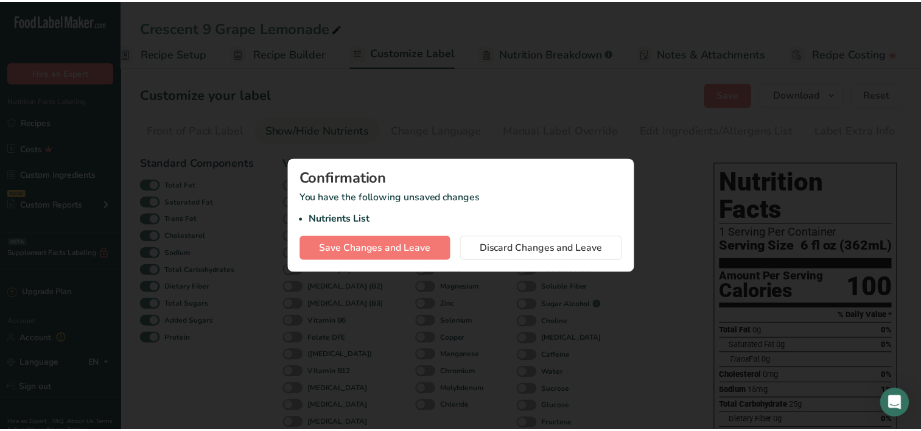
scroll to position [0, 18]
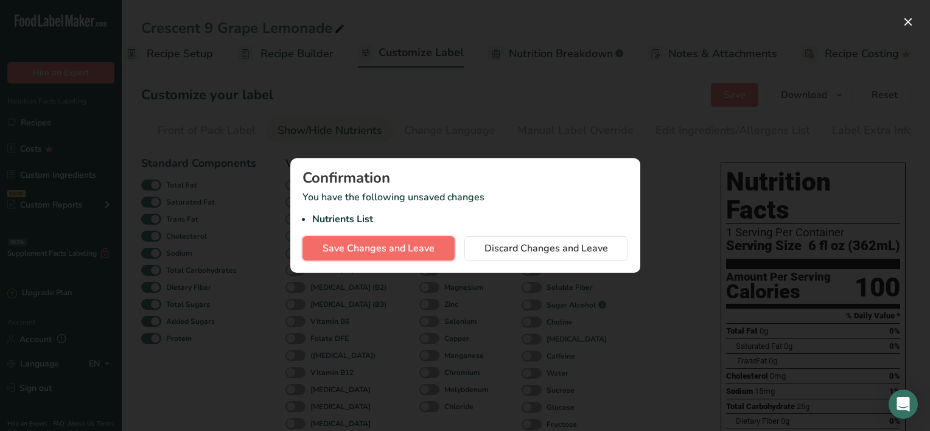
click at [370, 245] on span "Save Changes and Leave" at bounding box center [379, 248] width 112 height 15
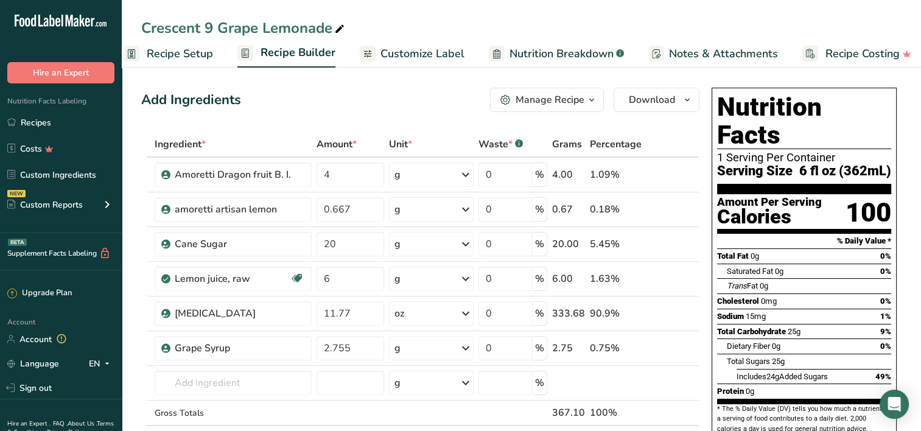
click at [404, 54] on span "Customize Label" at bounding box center [422, 54] width 84 height 16
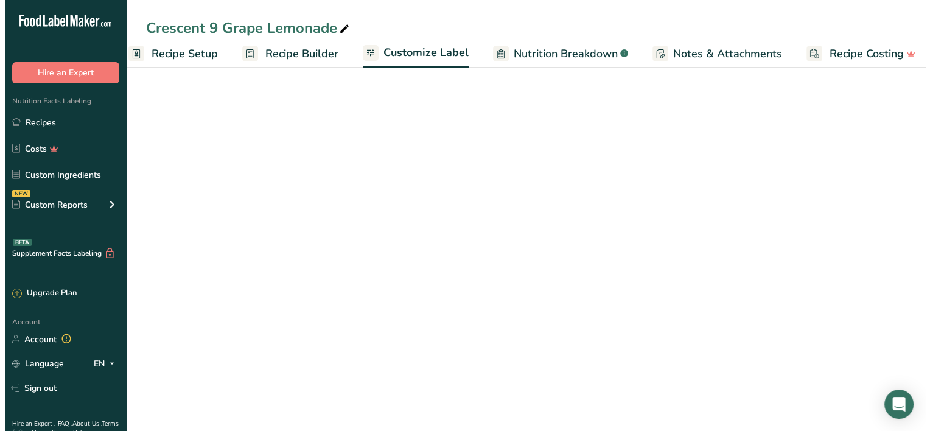
scroll to position [0, 27]
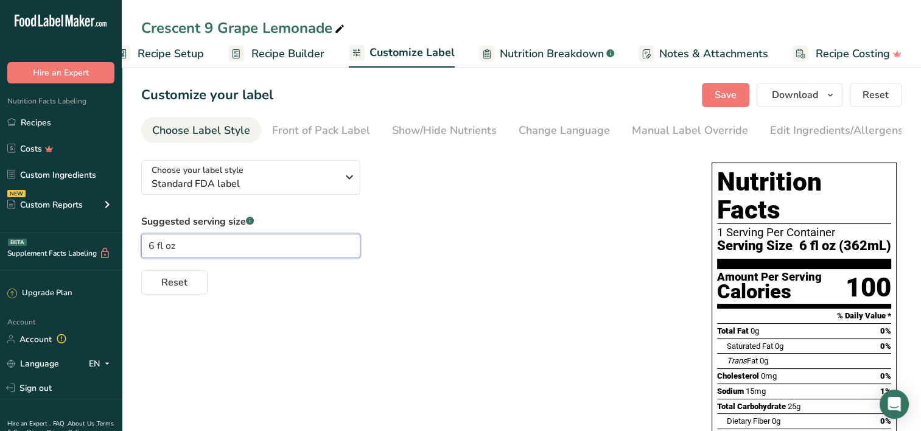
click at [201, 253] on input "6 fl oz" at bounding box center [250, 246] width 219 height 24
click at [154, 247] on input "6 fl oz" at bounding box center [250, 246] width 219 height 24
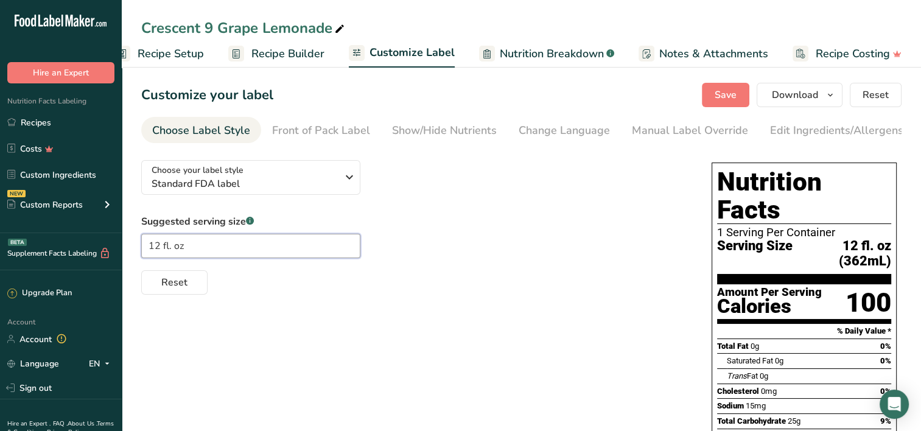
type input "12 fl. oz"
click at [452, 309] on div "Choose your label style Standard FDA label USA (FDA) Standard FDA label Tabular…" at bounding box center [521, 381] width 760 height 463
click at [286, 55] on span "Recipe Builder" at bounding box center [287, 54] width 73 height 16
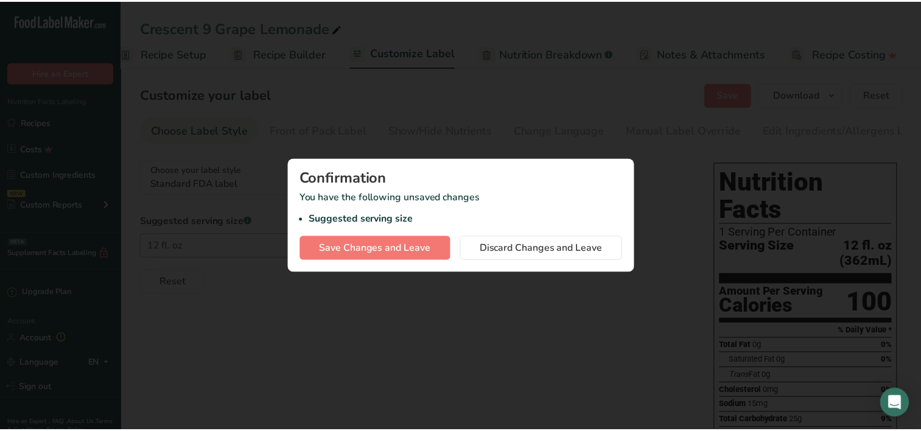
scroll to position [0, 18]
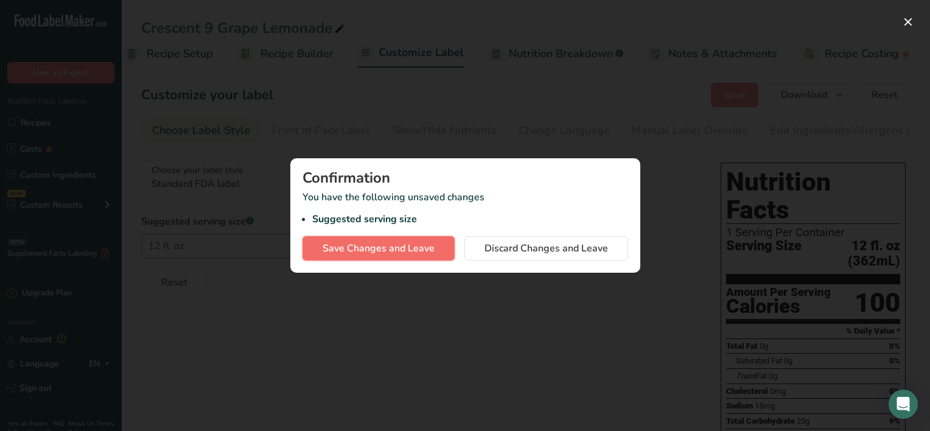
click at [363, 251] on span "Save Changes and Leave" at bounding box center [379, 248] width 112 height 15
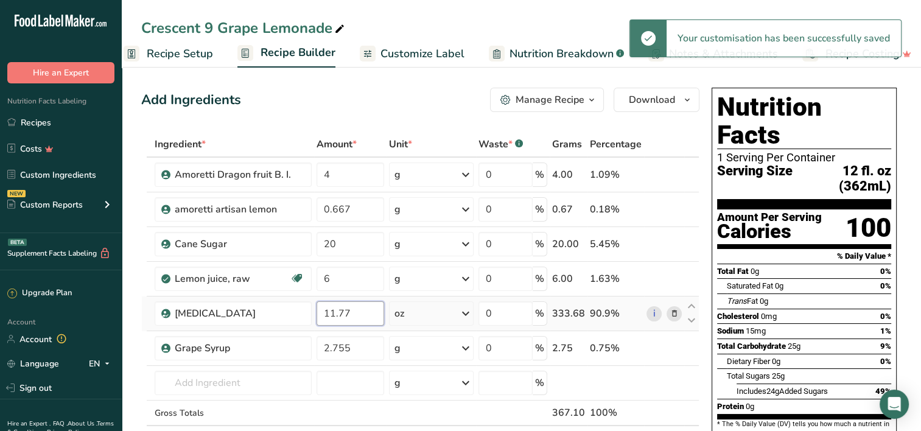
click at [362, 314] on input "11.77" at bounding box center [350, 313] width 68 height 24
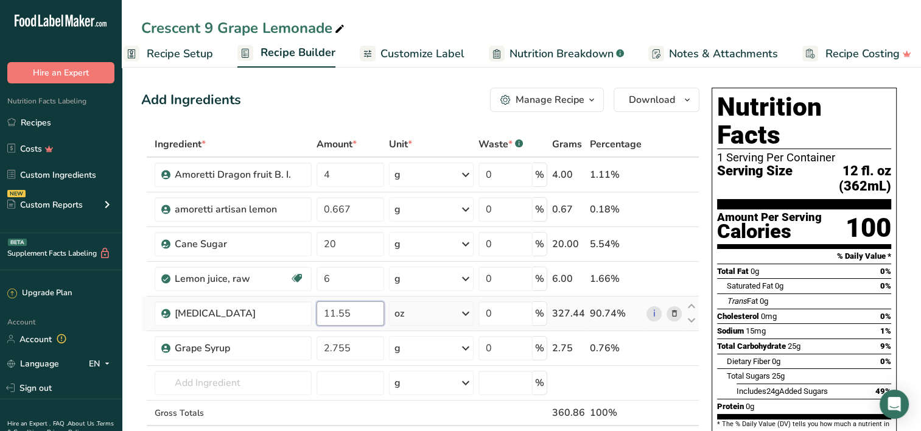
type input "11.55"
click at [388, 326] on div "Ingredient * Amount * Unit * Waste * .a-a{fill:#347362;}.b-a{fill:#fff;} Grams …" at bounding box center [420, 303] width 558 height 345
click at [687, 96] on icon "button" at bounding box center [687, 100] width 10 height 15
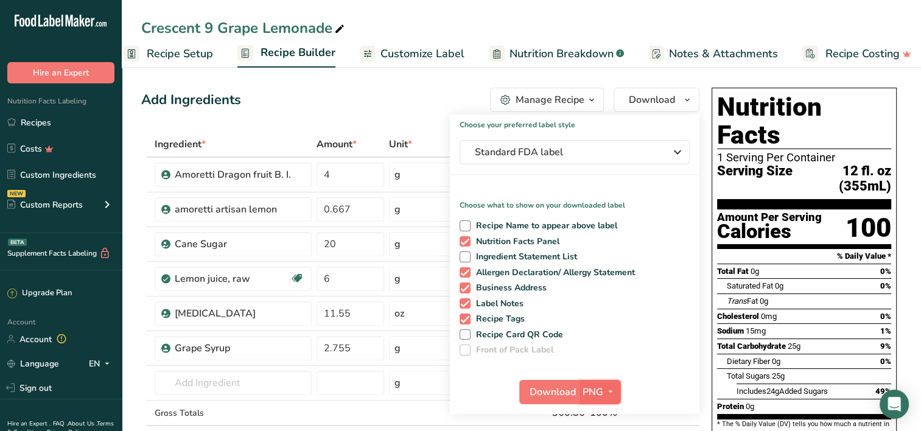
click at [616, 387] on span "button" at bounding box center [610, 392] width 15 height 15
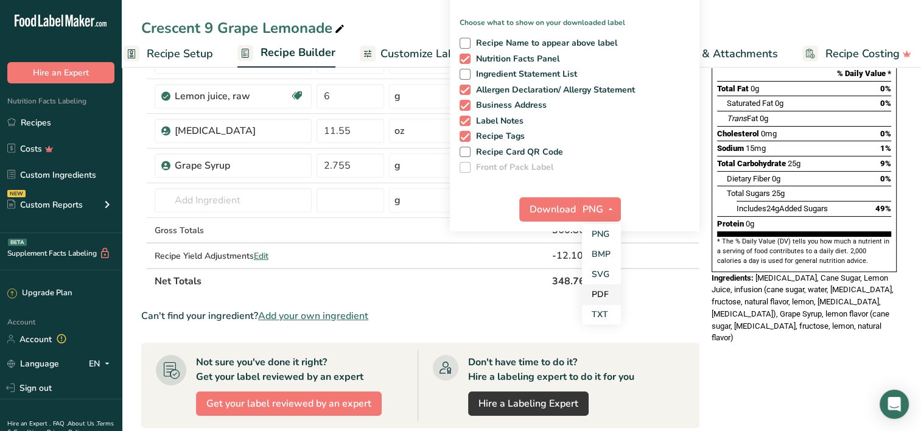
click at [606, 293] on link "PDF" at bounding box center [601, 294] width 39 height 20
click at [550, 208] on span "Download" at bounding box center [553, 209] width 46 height 15
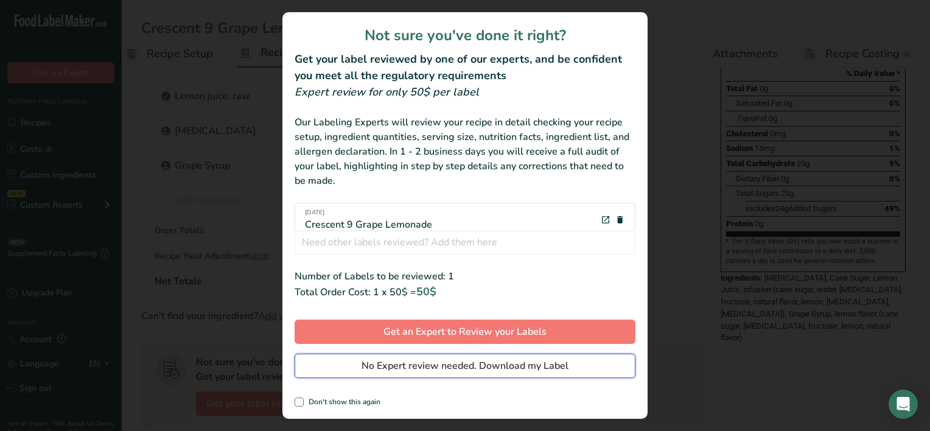
click at [439, 374] on button "No Expert review needed. Download my Label" at bounding box center [465, 366] width 341 height 24
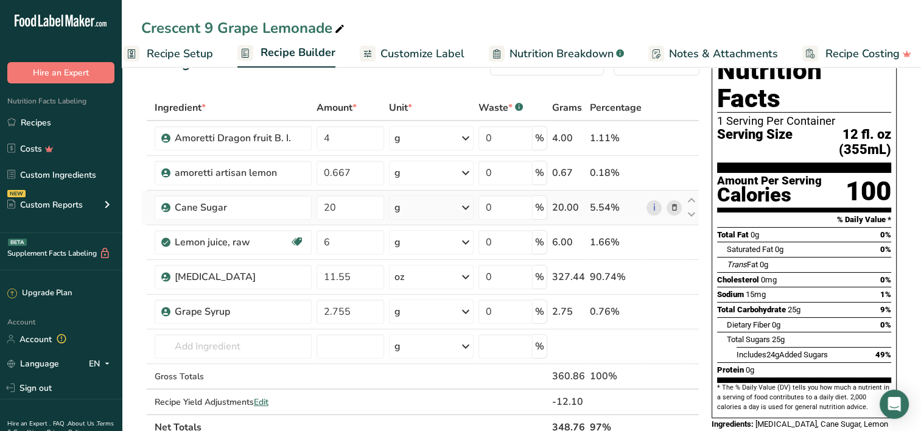
scroll to position [0, 0]
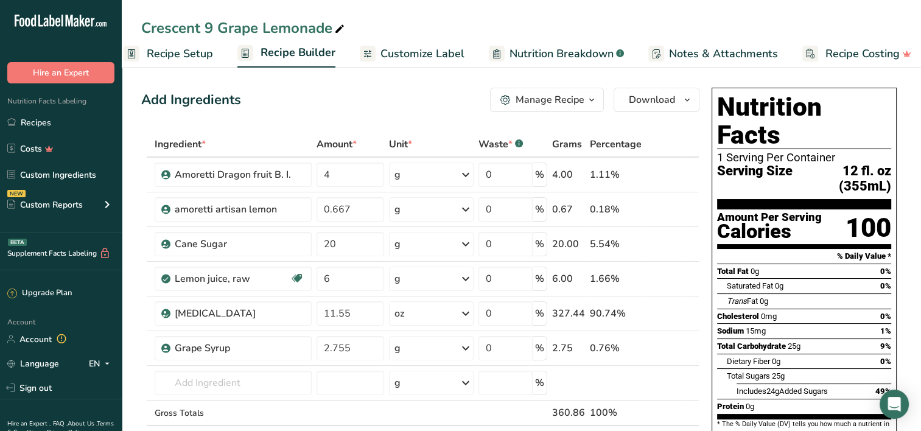
click at [419, 55] on span "Customize Label" at bounding box center [422, 54] width 84 height 16
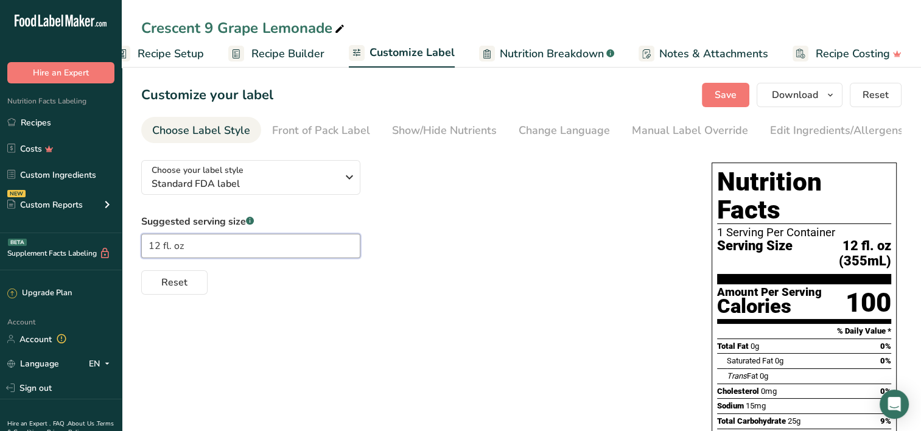
drag, startPoint x: 158, startPoint y: 247, endPoint x: 150, endPoint y: 251, distance: 9.5
click at [150, 251] on input "12 fl. oz" at bounding box center [250, 246] width 219 height 24
click at [338, 31] on icon at bounding box center [339, 29] width 11 height 17
type input "Crescent 9 Grape Lemonade (1 serving)"
click at [710, 94] on button "Save" at bounding box center [725, 95] width 47 height 24
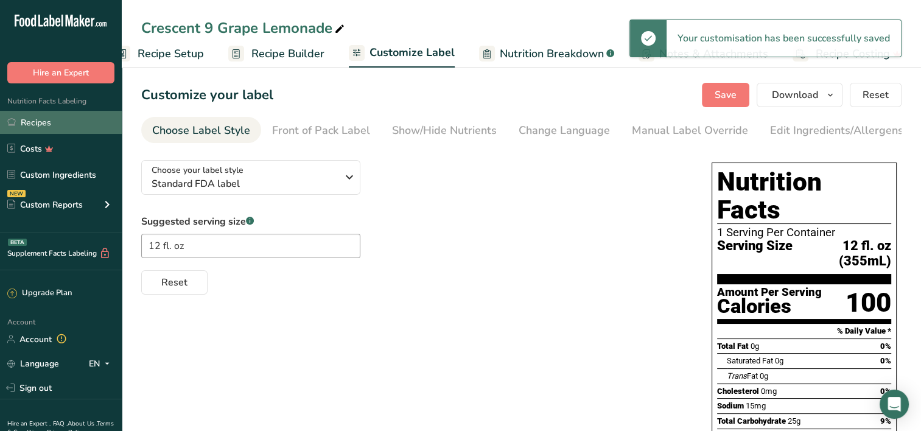
click at [44, 122] on link "Recipes" at bounding box center [61, 122] width 122 height 23
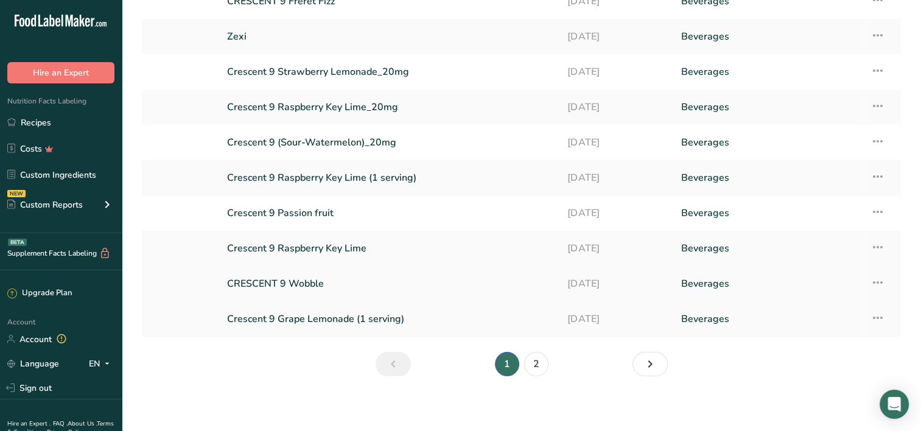
scroll to position [136, 0]
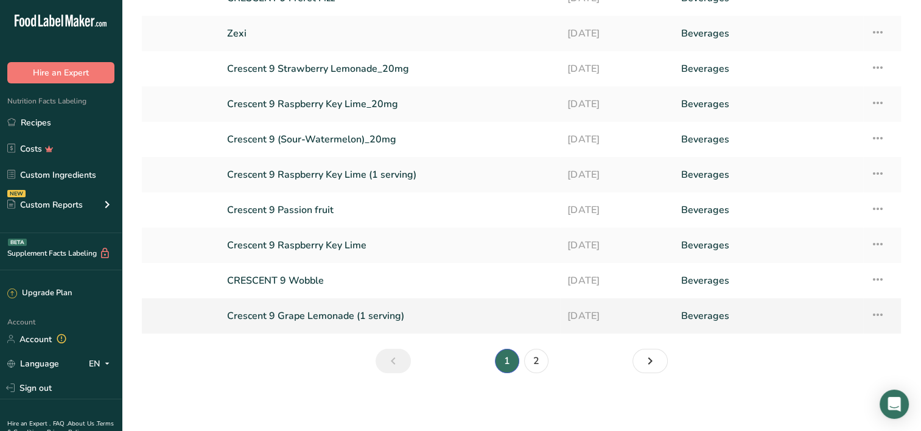
click at [885, 314] on td "Recipe Setup Delete Recipe Duplicate Recipe Scale Recipe Save as Sub-Recipe .a-…" at bounding box center [882, 315] width 38 height 35
click at [880, 313] on icon at bounding box center [877, 315] width 15 height 22
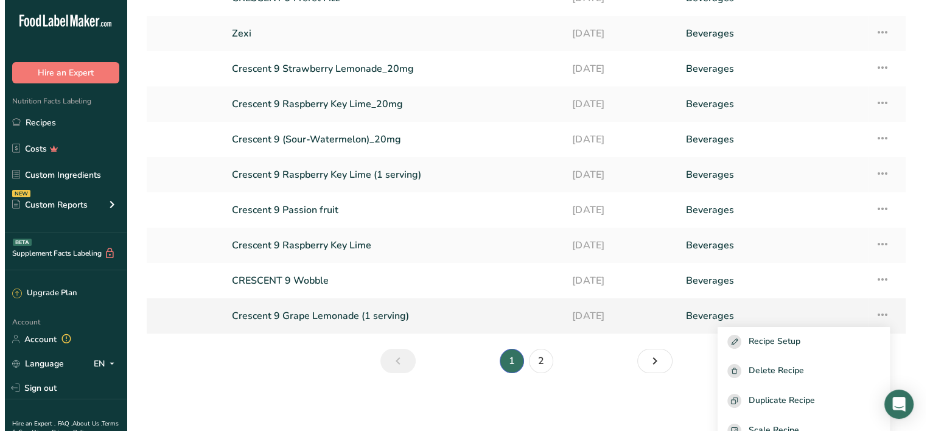
scroll to position [122, 0]
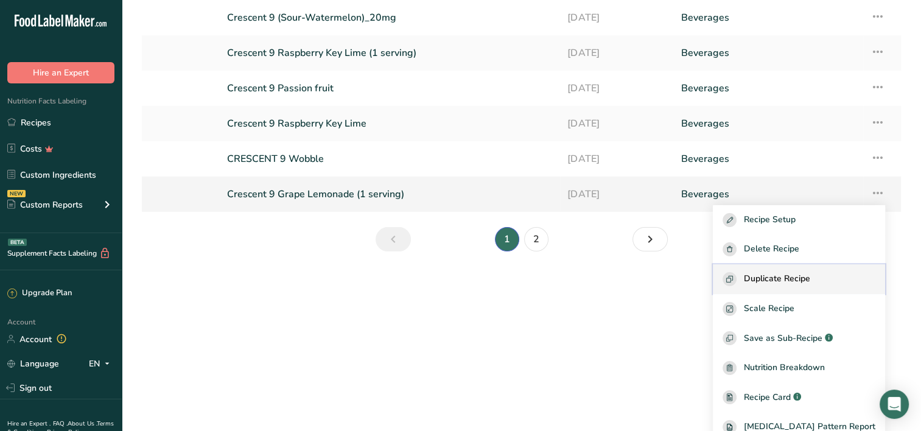
click at [784, 280] on span "Duplicate Recipe" at bounding box center [777, 279] width 66 height 14
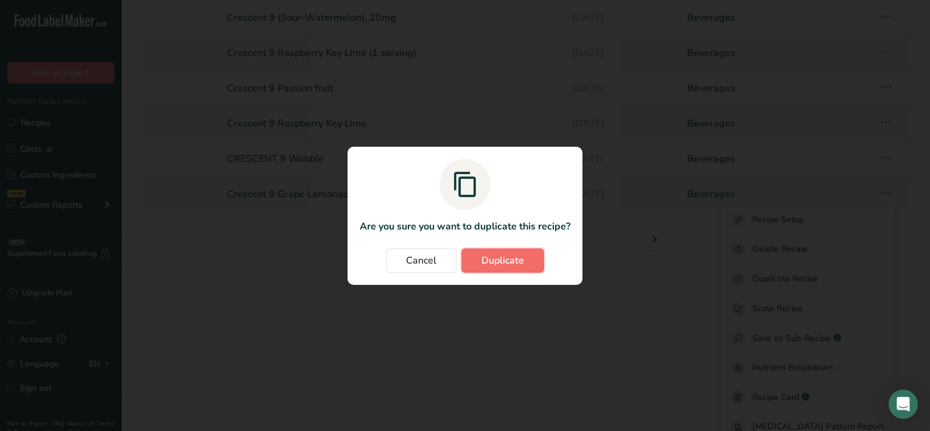
click at [510, 259] on span "Duplicate" at bounding box center [502, 260] width 43 height 15
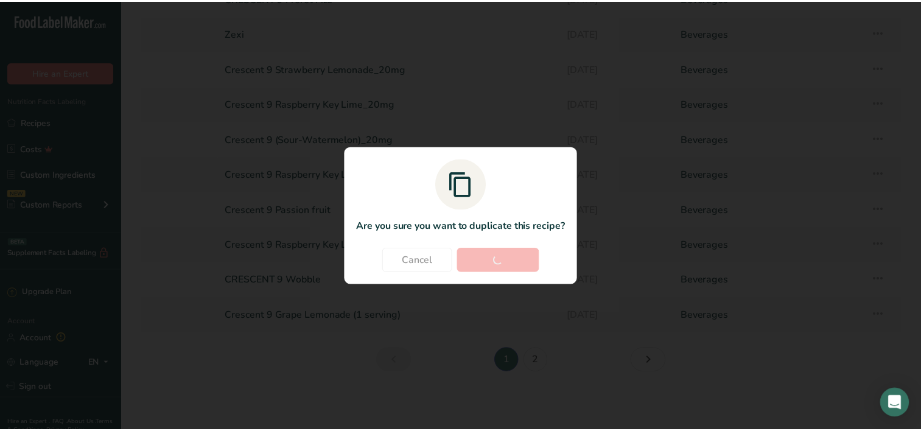
scroll to position [0, 0]
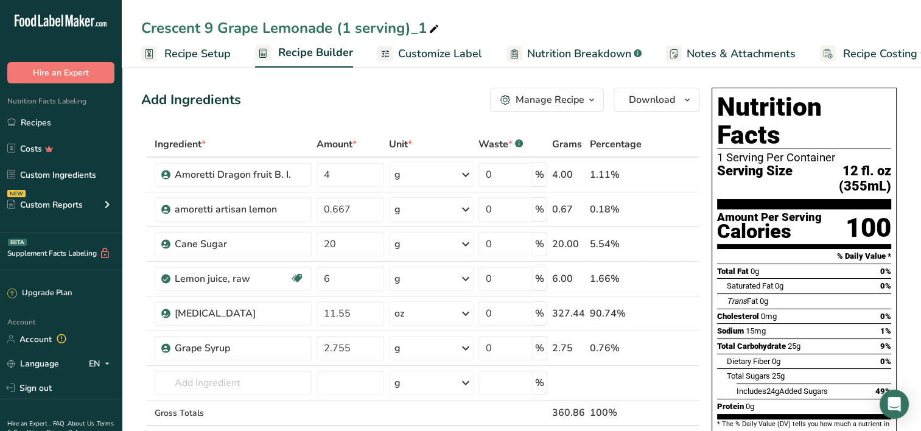
click at [355, 26] on div "Crescent 9 Grape Lemonade (1 serving)_1" at bounding box center [291, 28] width 300 height 22
click at [351, 27] on input "Crescent 9 Grape Lemonade (1 serving)_1" at bounding box center [521, 28] width 760 height 22
type input "Crescent 9 Grape Lemonade (2 serving)"
click at [197, 46] on span "Recipe Setup" at bounding box center [197, 54] width 66 height 16
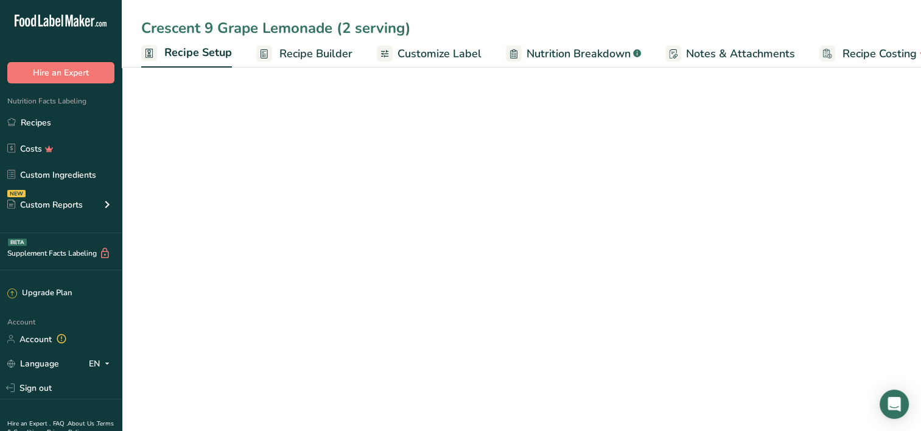
scroll to position [0, 4]
select select "22"
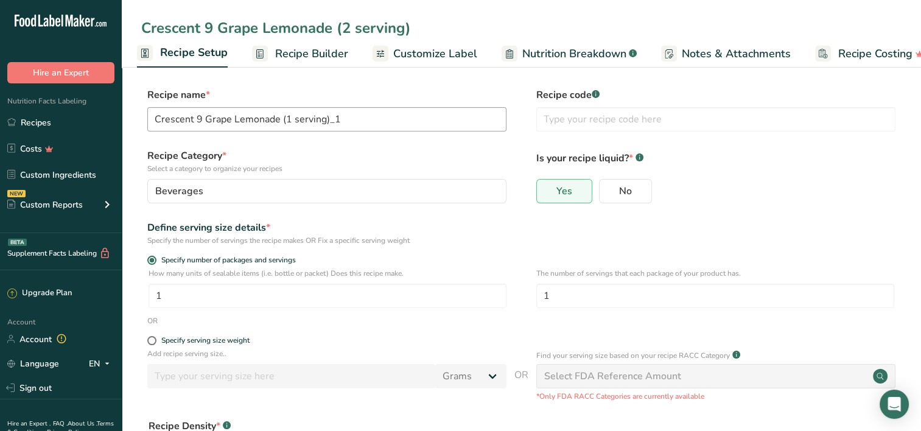
type input "Crescent 9 Grape Lemonade (2 serving)"
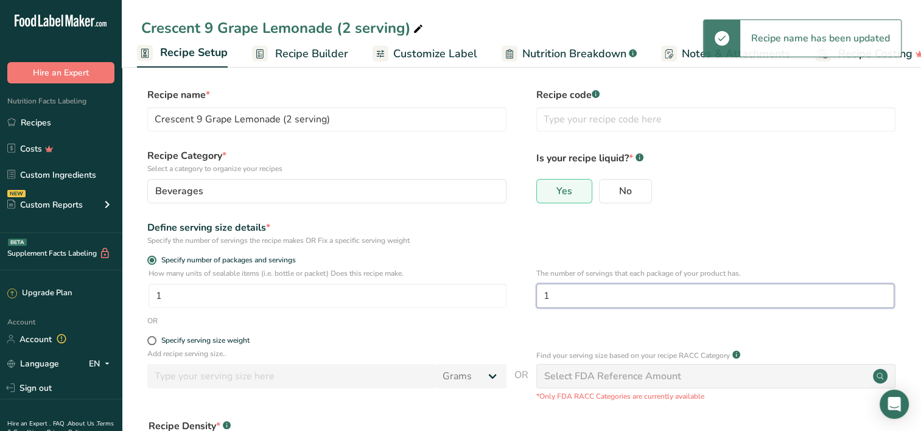
click at [565, 304] on input "1" at bounding box center [715, 296] width 358 height 24
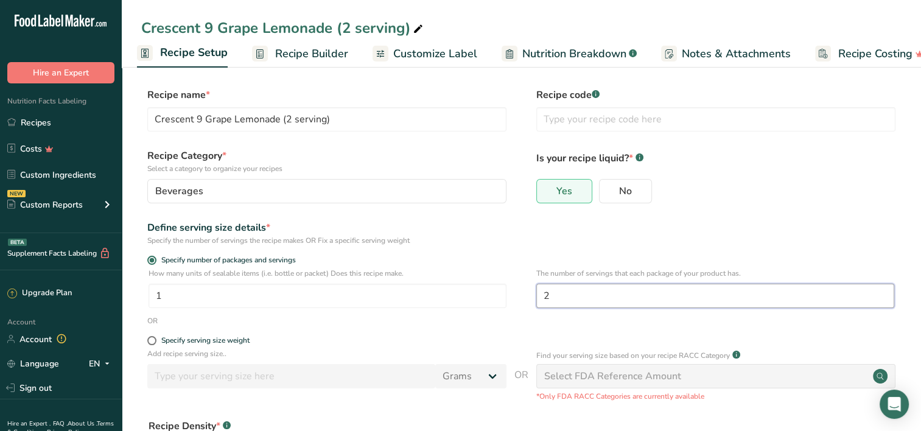
type input "2"
click at [444, 58] on span "Customize Label" at bounding box center [435, 54] width 84 height 16
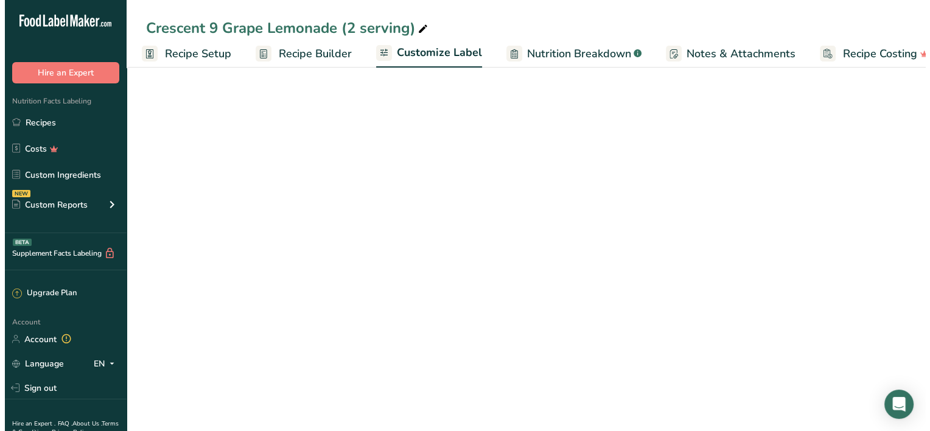
scroll to position [0, 27]
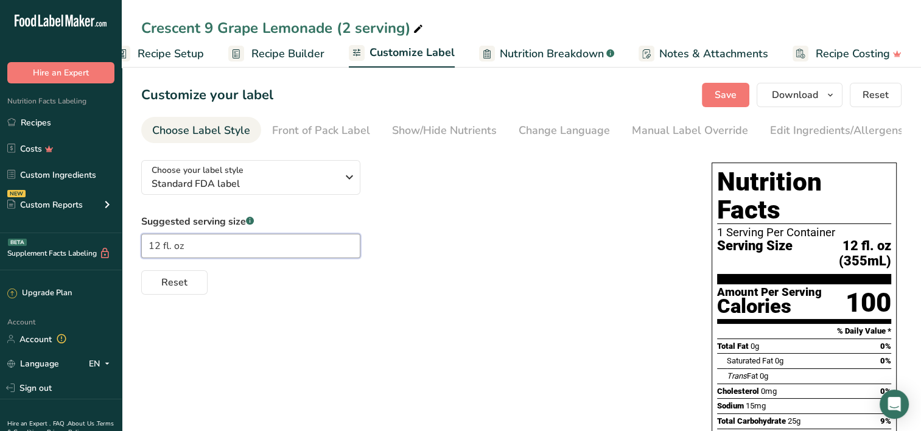
click at [156, 245] on input "12 fl. oz" at bounding box center [250, 246] width 219 height 24
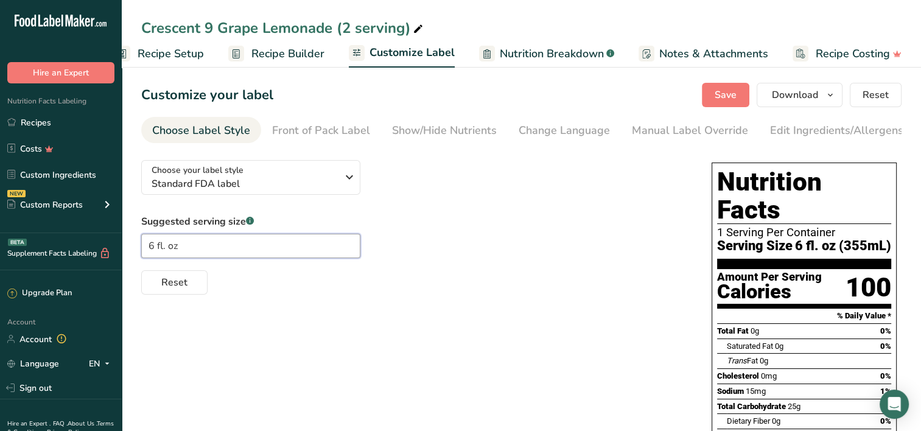
type input "6 fl. oz"
click at [493, 269] on div "Reset" at bounding box center [414, 279] width 546 height 29
click at [160, 53] on span "Recipe Setup" at bounding box center [171, 54] width 66 height 16
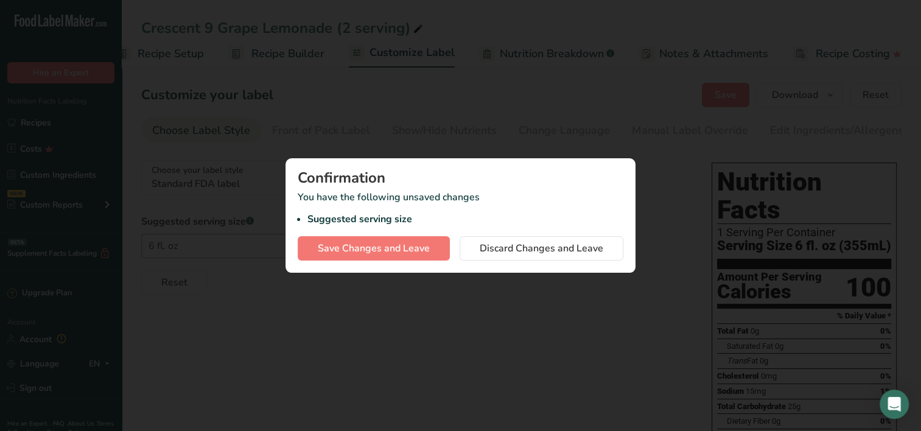
scroll to position [0, 4]
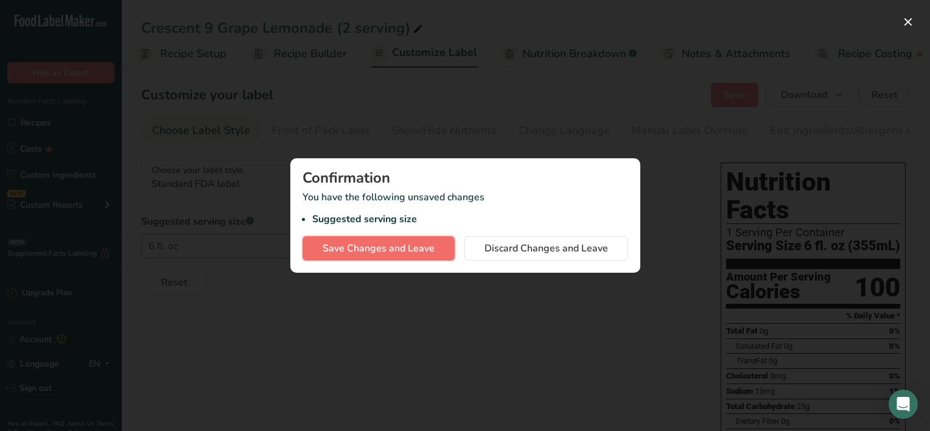
click at [399, 243] on span "Save Changes and Leave" at bounding box center [379, 248] width 112 height 15
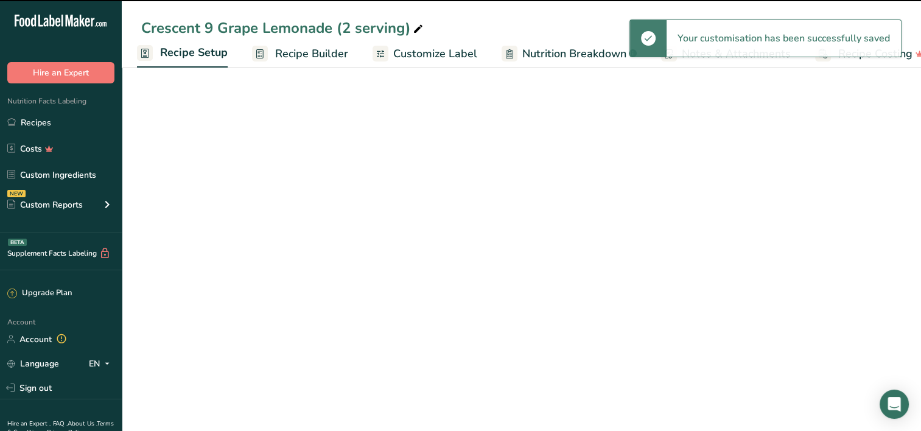
select select "22"
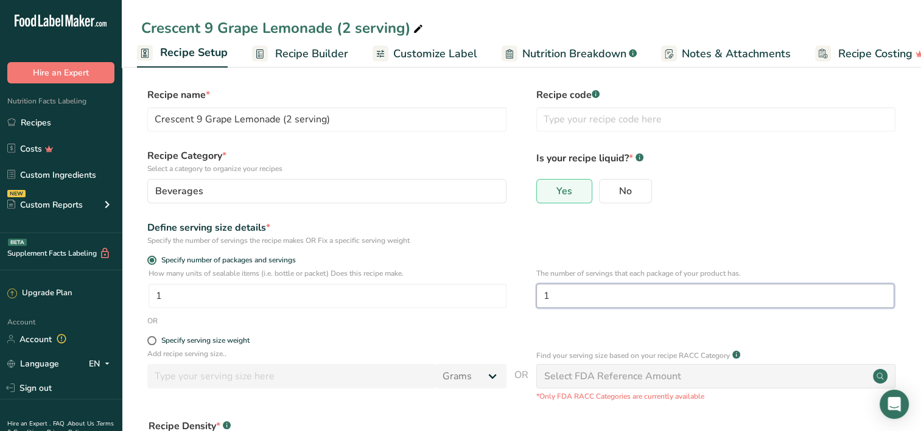
click at [570, 302] on input "1" at bounding box center [715, 296] width 358 height 24
drag, startPoint x: 556, startPoint y: 296, endPoint x: 542, endPoint y: 301, distance: 14.8
click at [542, 301] on input "1" at bounding box center [715, 296] width 358 height 24
type input "2"
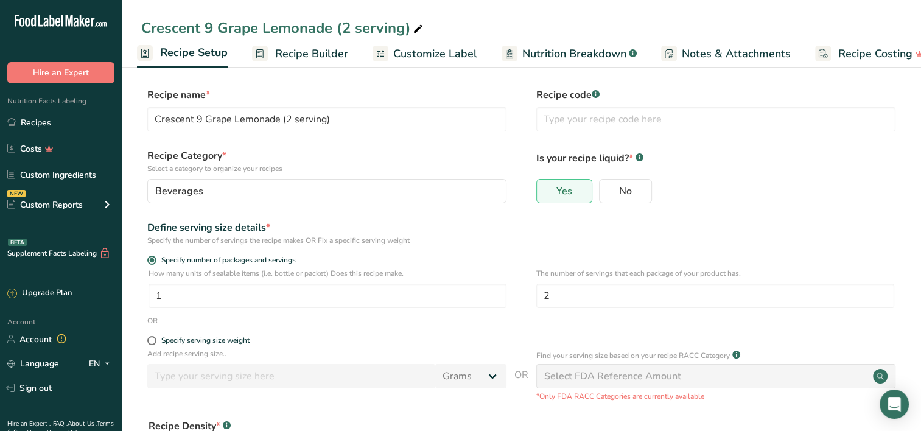
click at [546, 353] on p "Find your serving size based on your recipe RACC Category" at bounding box center [633, 355] width 194 height 11
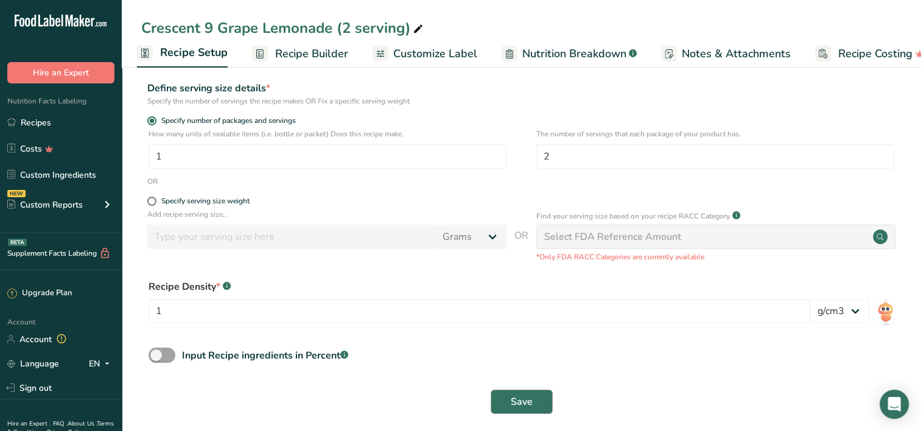
scroll to position [149, 0]
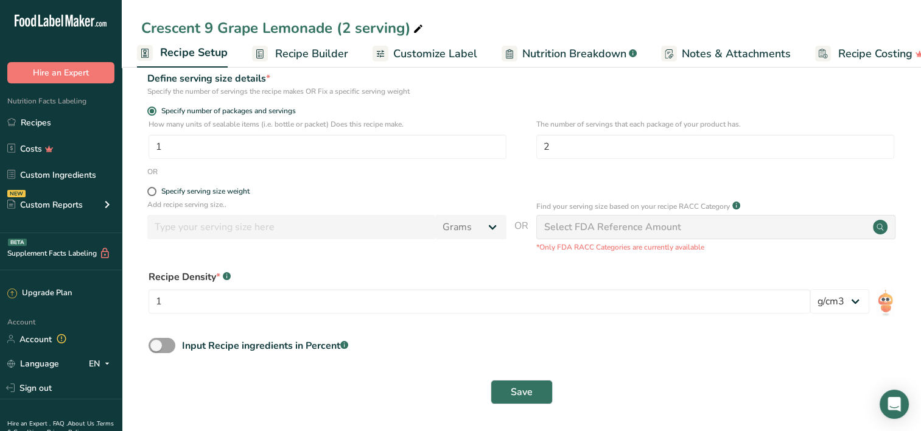
click at [330, 57] on span "Recipe Builder" at bounding box center [311, 54] width 73 height 16
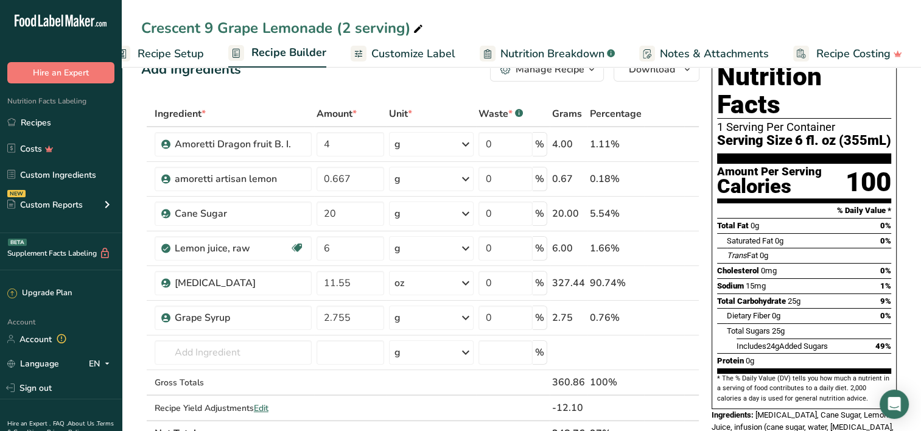
scroll to position [27, 0]
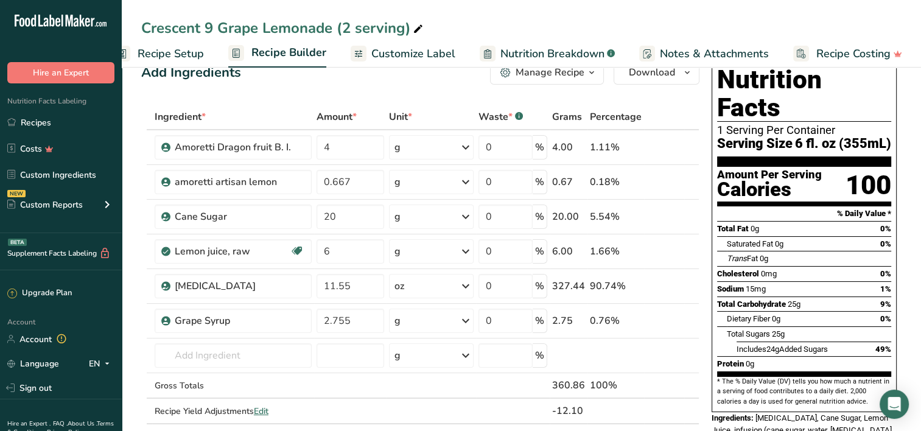
click at [176, 55] on span "Recipe Setup" at bounding box center [171, 54] width 66 height 16
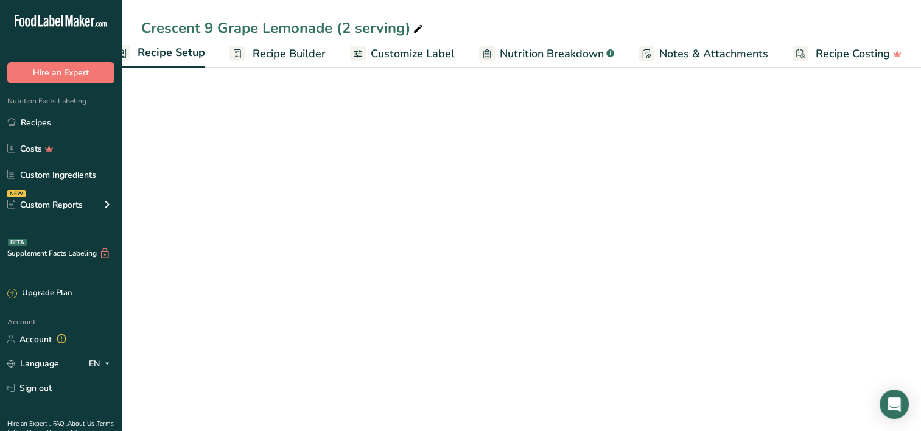
scroll to position [0, 4]
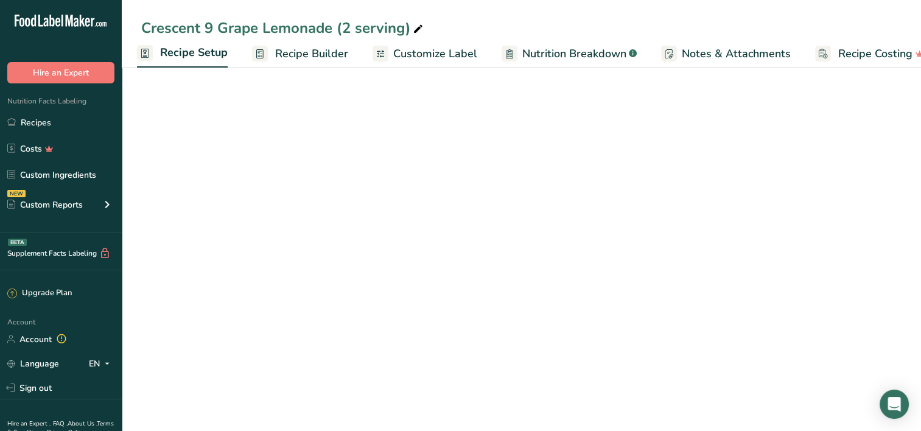
select select "22"
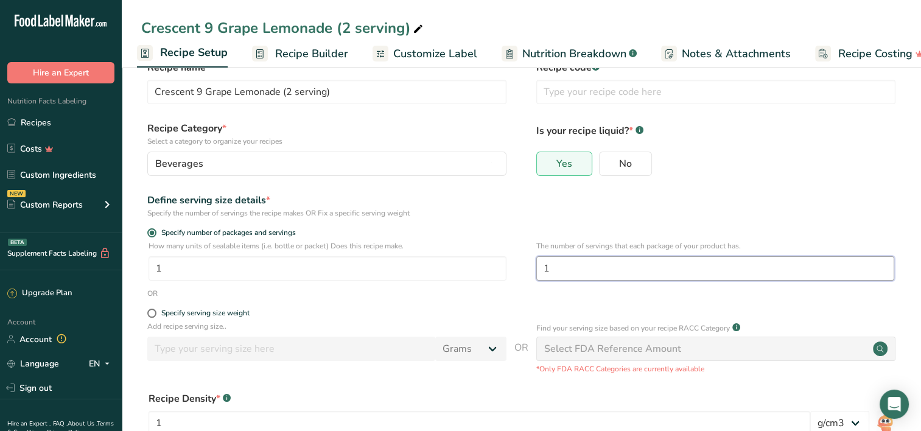
click at [548, 271] on input "1" at bounding box center [715, 268] width 358 height 24
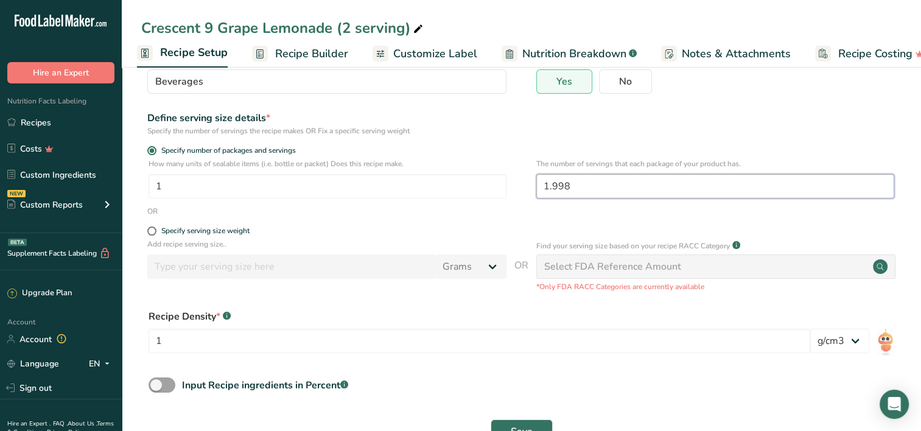
scroll to position [149, 0]
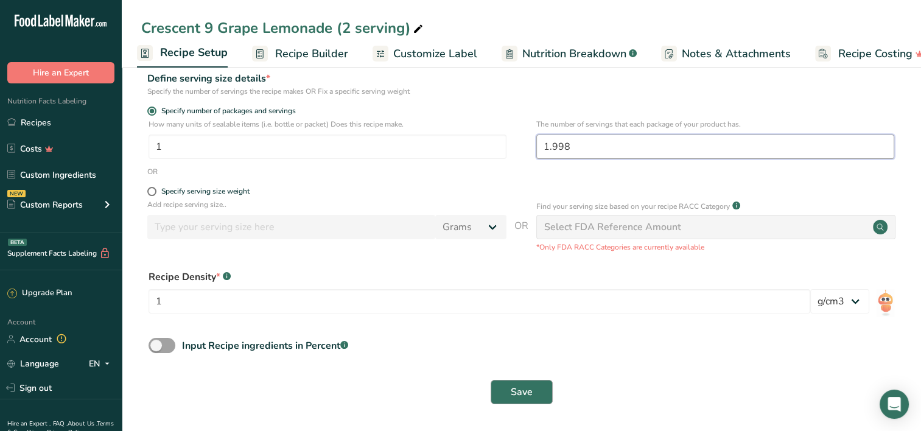
type input "1.998"
click at [537, 388] on button "Save" at bounding box center [522, 392] width 62 height 24
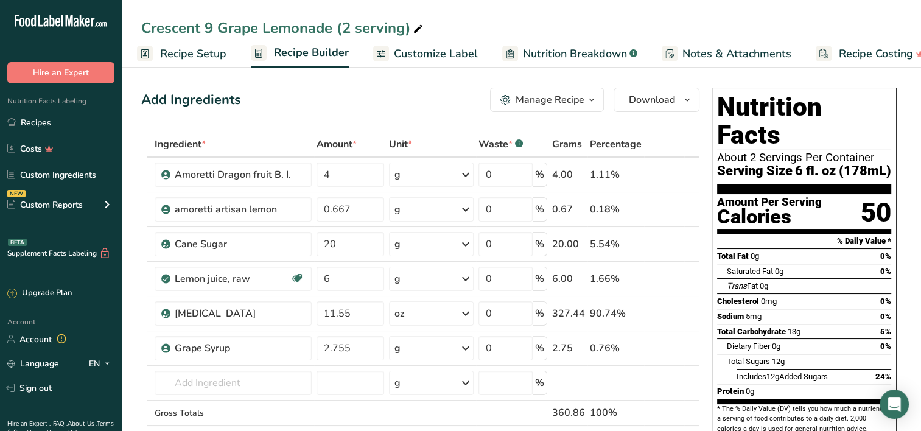
click at [186, 59] on span "Recipe Setup" at bounding box center [193, 54] width 66 height 16
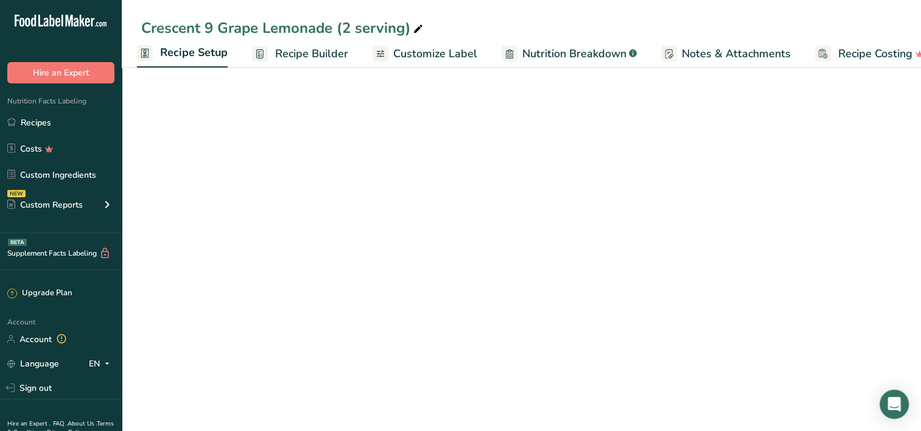
select select "22"
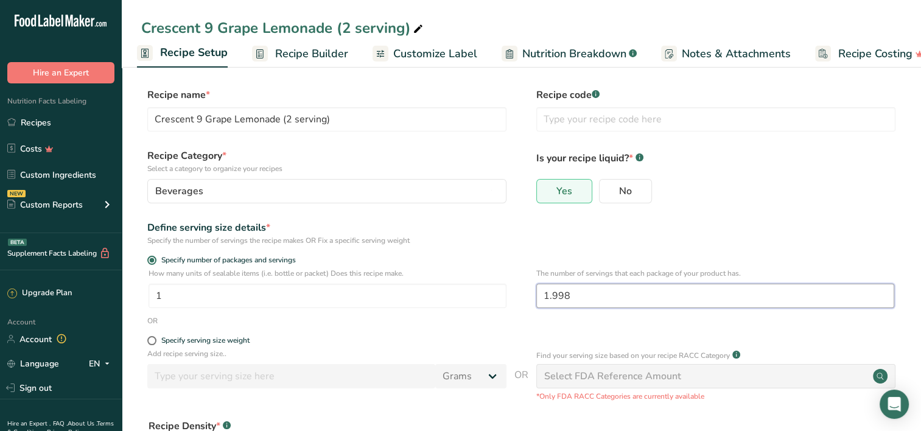
click at [578, 295] on input "1.998" at bounding box center [715, 296] width 358 height 24
type input "2"
click at [597, 329] on form "Recipe name * Crescent 9 Grape Lemonade (2 serving) Recipe code .a-a{fill:#3473…" at bounding box center [521, 324] width 760 height 473
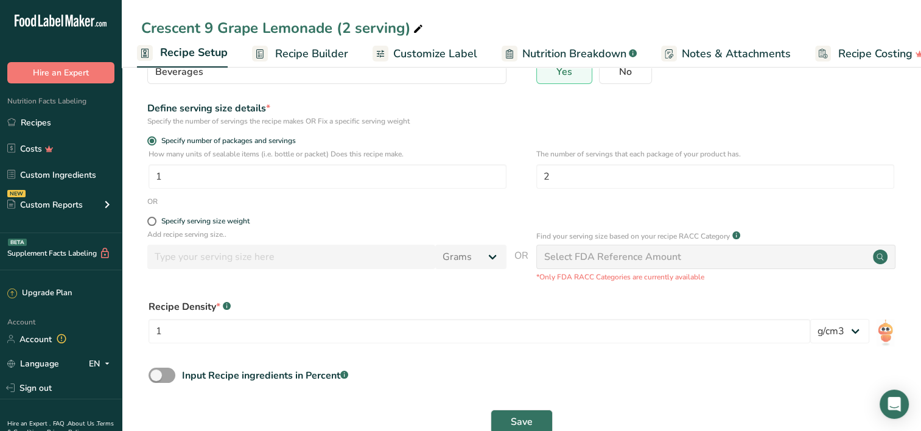
scroll to position [122, 0]
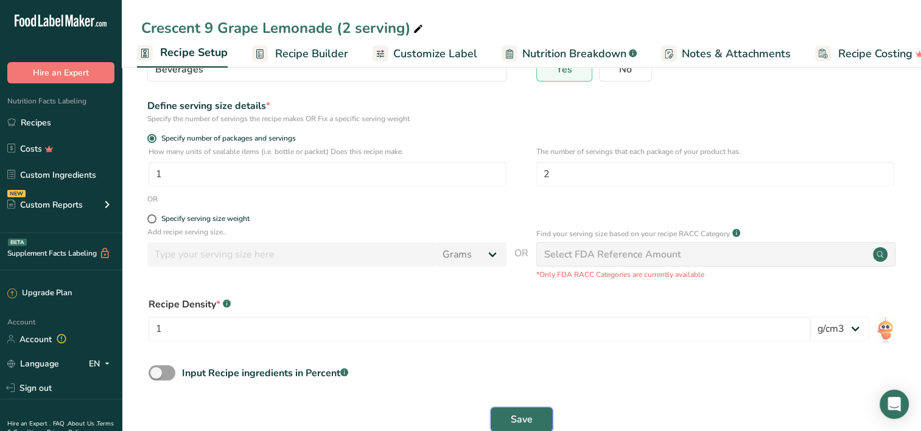
click at [516, 408] on button "Save" at bounding box center [522, 419] width 62 height 24
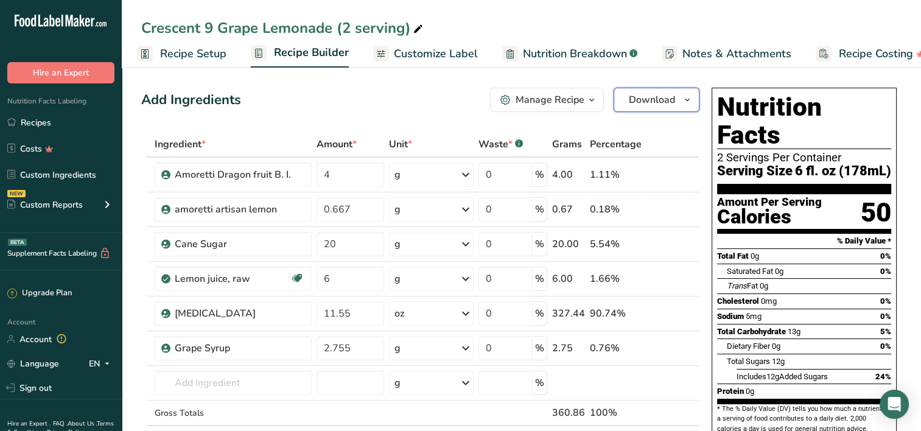
click at [683, 99] on icon "button" at bounding box center [687, 100] width 10 height 15
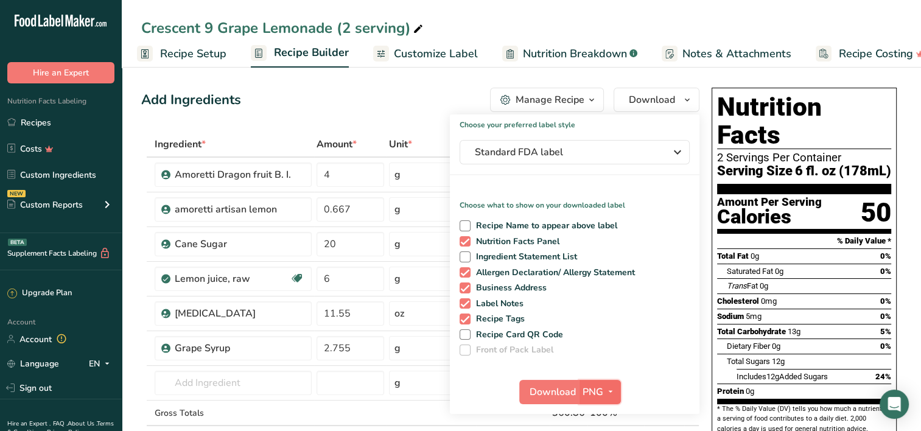
click at [596, 396] on span "PNG" at bounding box center [592, 392] width 21 height 15
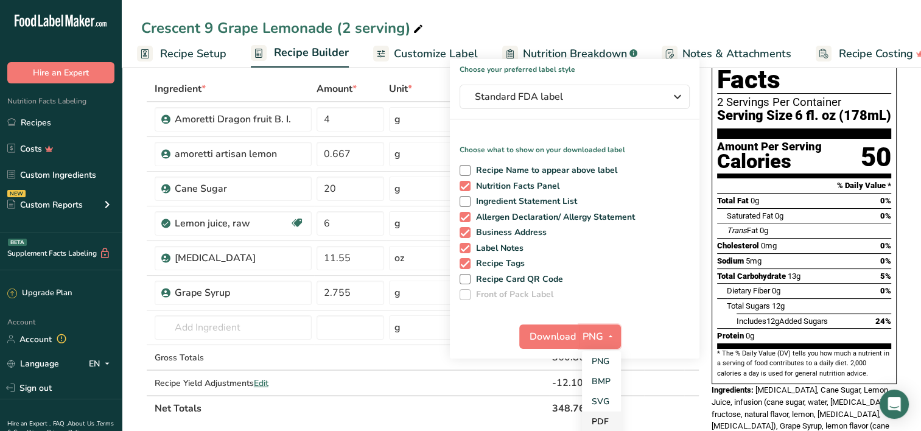
scroll to position [122, 0]
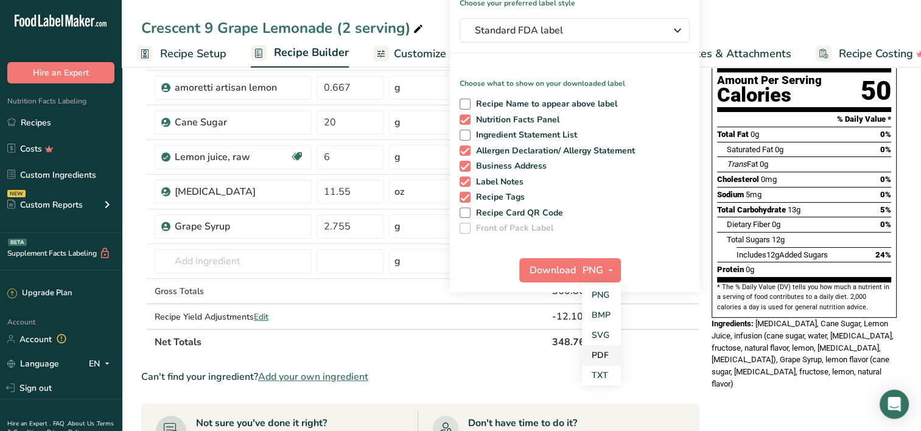
click at [604, 351] on link "PDF" at bounding box center [601, 355] width 39 height 20
click at [541, 268] on span "Download" at bounding box center [553, 270] width 46 height 15
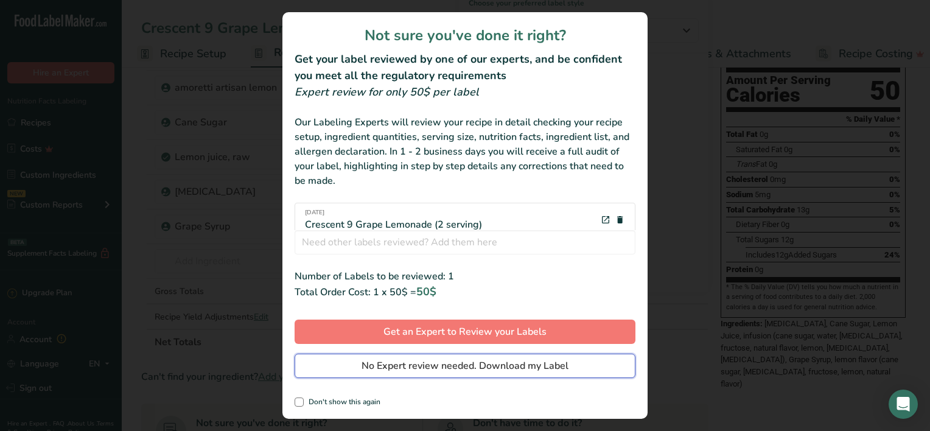
click at [485, 368] on span "No Expert review needed. Download my Label" at bounding box center [465, 365] width 207 height 15
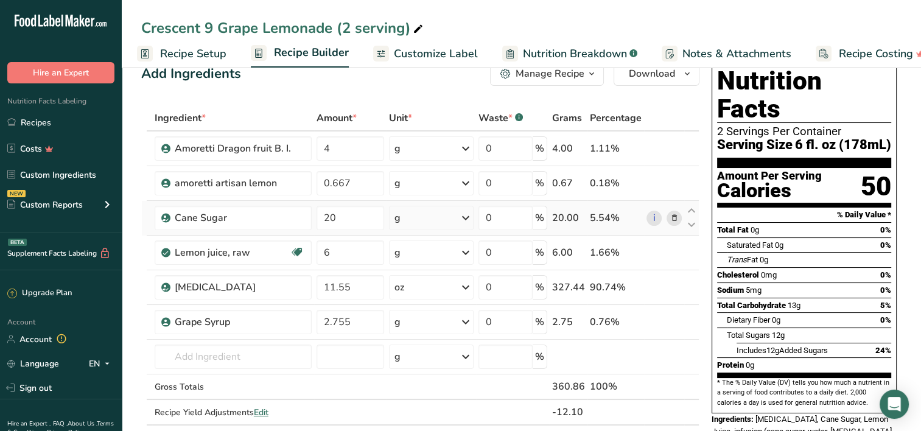
scroll to position [0, 0]
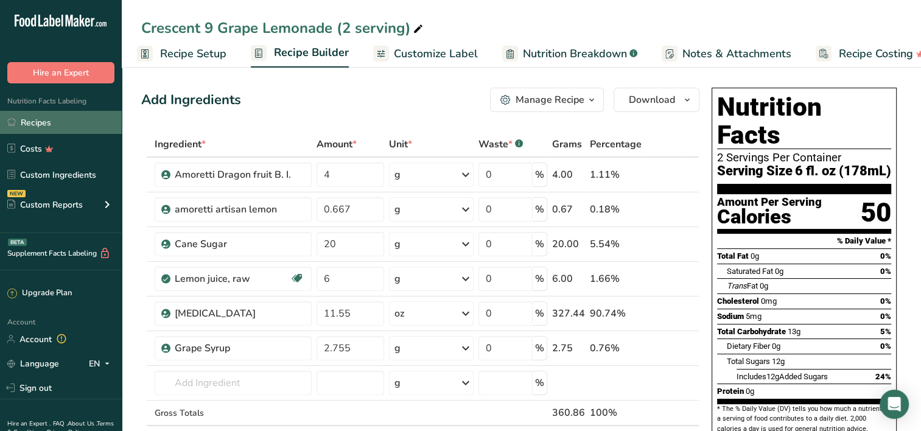
click at [39, 118] on link "Recipes" at bounding box center [61, 122] width 122 height 23
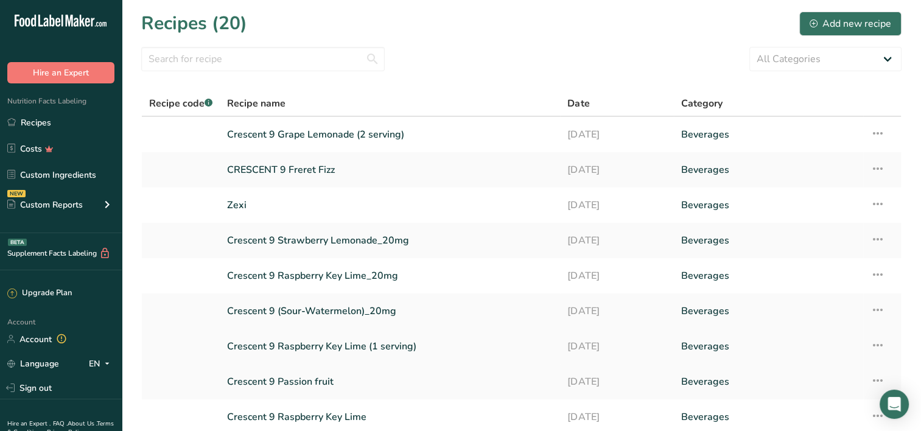
click at [881, 347] on icon at bounding box center [877, 345] width 15 height 22
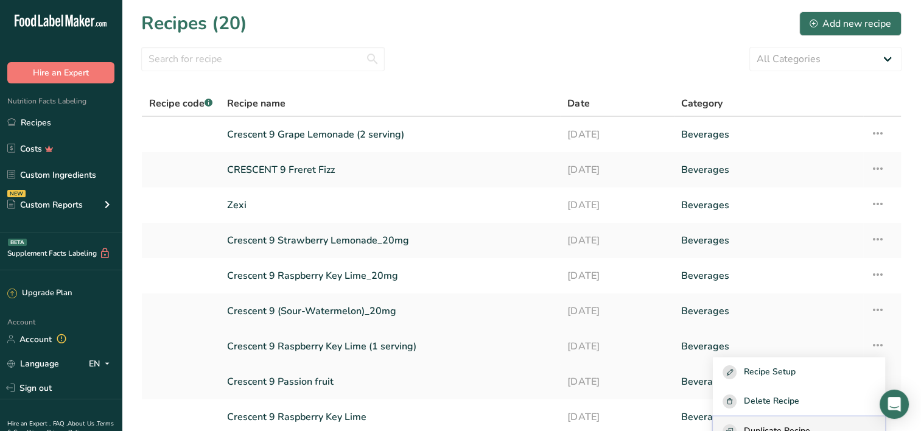
click at [794, 422] on button "Duplicate Recipe" at bounding box center [799, 431] width 172 height 30
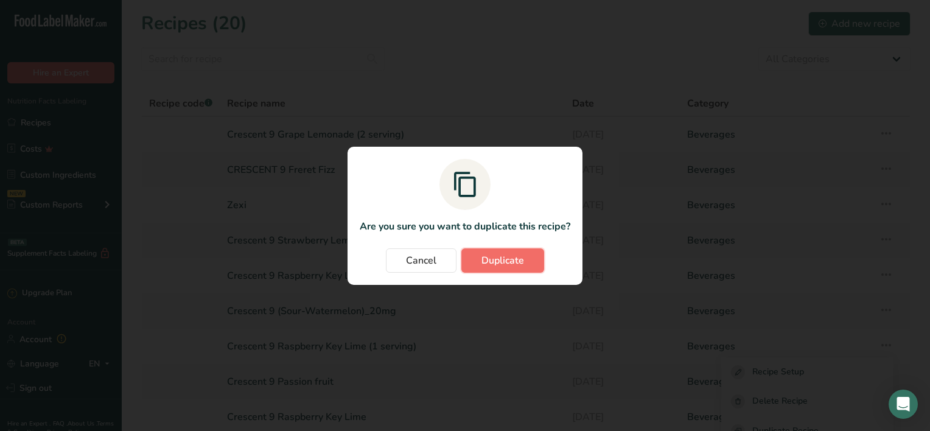
click at [492, 265] on span "Duplicate" at bounding box center [502, 260] width 43 height 15
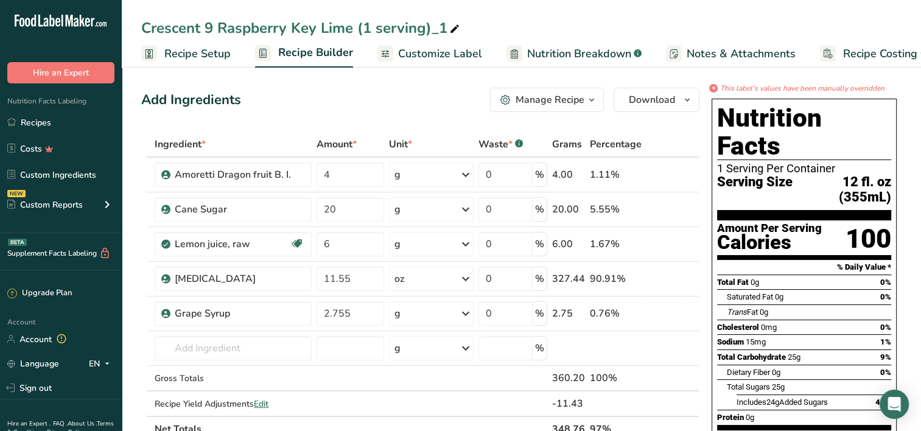
click at [374, 29] on div "Crescent 9 Raspberry Key Lime (1 serving)_1" at bounding box center [301, 28] width 321 height 22
click at [371, 29] on input "Crescent 9 Raspberry Key Lime (1 serving)_1" at bounding box center [521, 28] width 760 height 22
type input "Crescent 9 Raspberry Key Lime (2 serving)"
click at [221, 55] on span "Recipe Setup" at bounding box center [197, 54] width 66 height 16
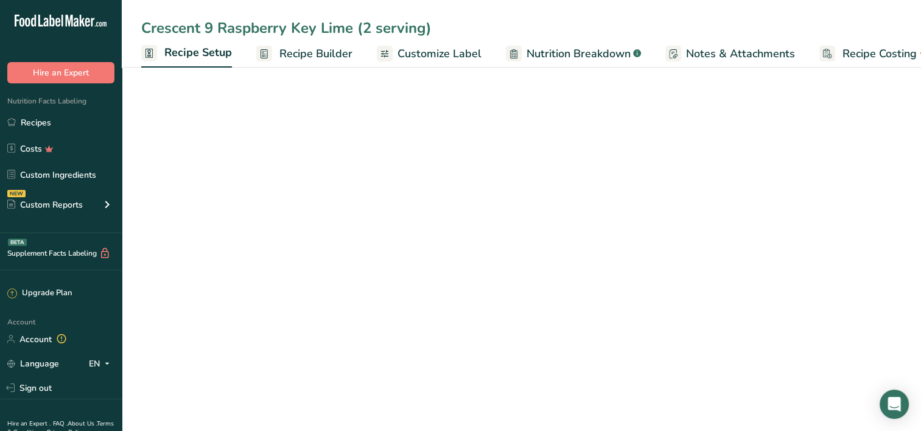
scroll to position [0, 4]
select select "22"
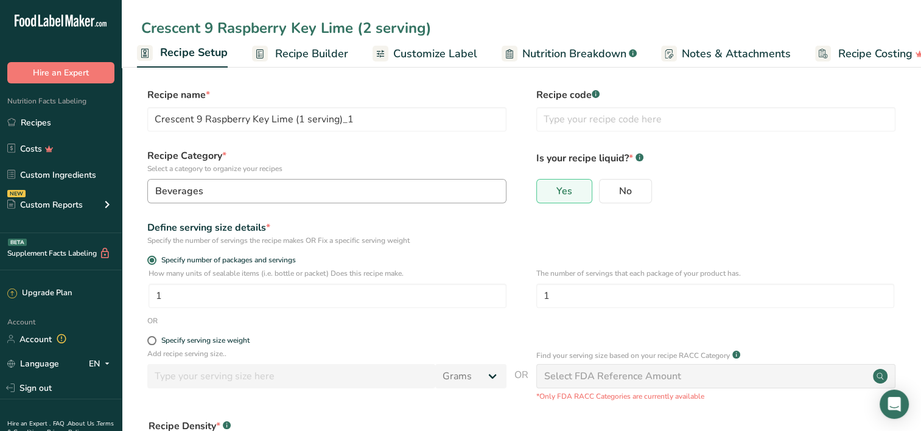
type input "Crescent 9 Raspberry Key Lime (2 serving)"
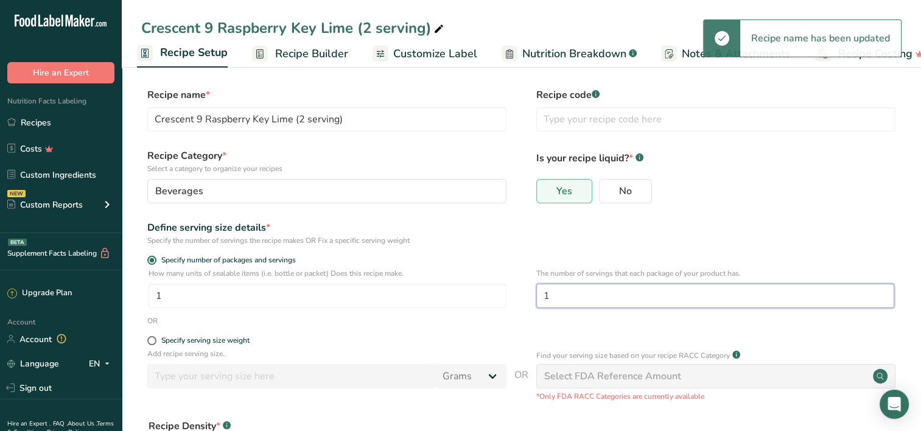
click at [555, 296] on input "1" at bounding box center [715, 296] width 358 height 24
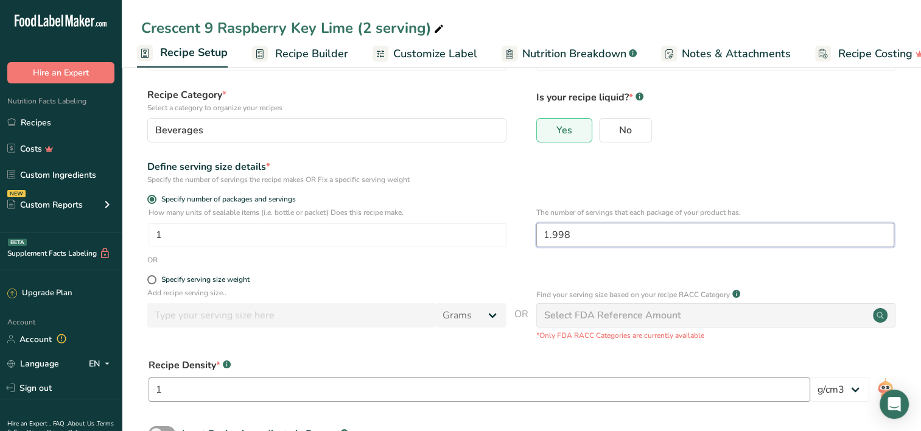
scroll to position [122, 0]
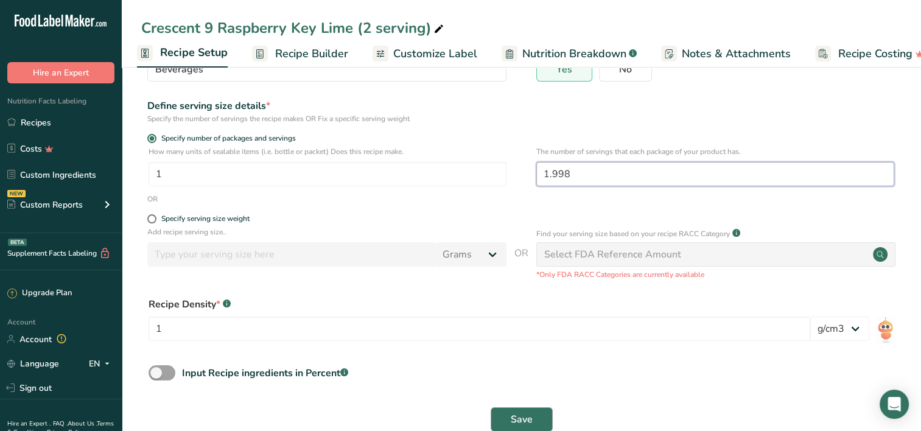
type input "1.998"
click at [537, 422] on button "Save" at bounding box center [522, 419] width 62 height 24
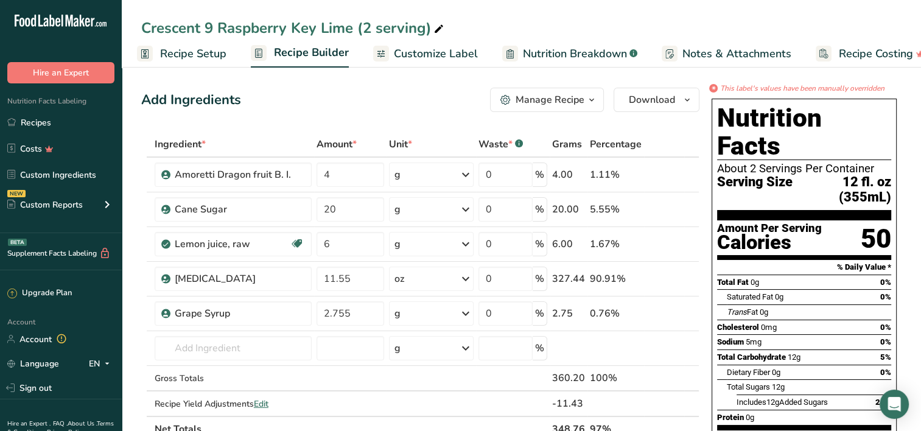
click at [388, 43] on link "Customize Label" at bounding box center [425, 53] width 105 height 27
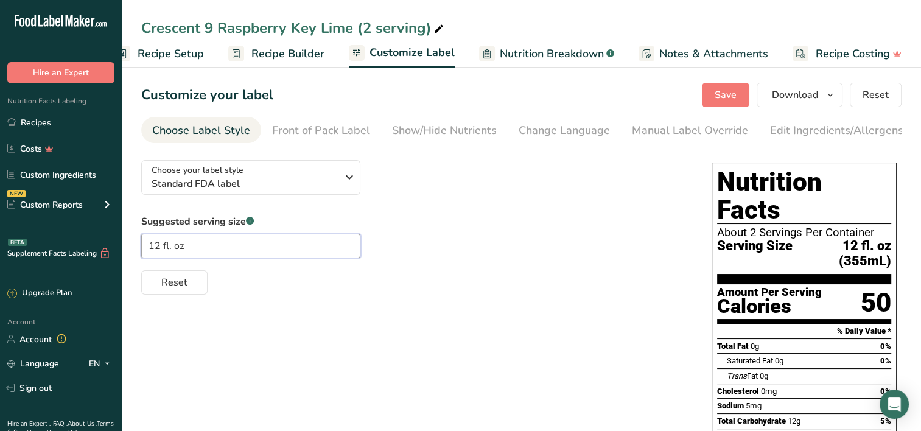
click at [159, 248] on input "12 fl. oz" at bounding box center [250, 246] width 219 height 24
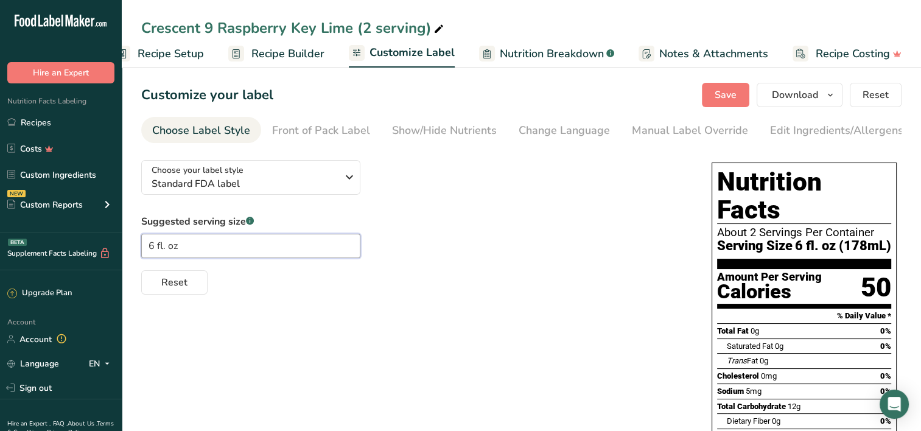
type input "6 fl. oz"
click at [498, 244] on div "Suggested serving size .a-a{fill:#347362;}.b-a{fill:#fff;} 6 fl. oz Reset" at bounding box center [414, 254] width 546 height 80
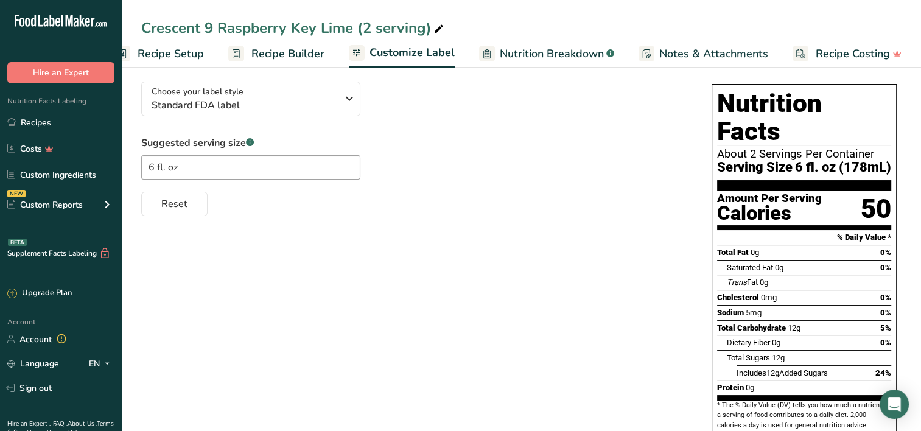
scroll to position [0, 0]
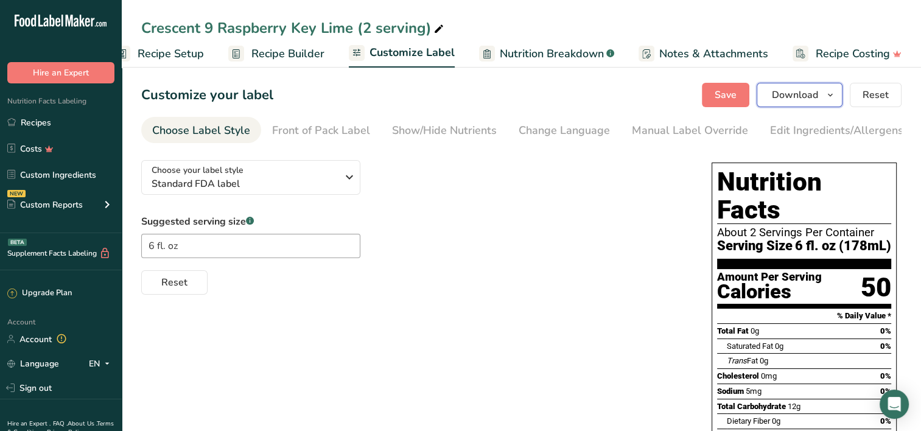
click at [830, 94] on icon "button" at bounding box center [830, 95] width 10 height 15
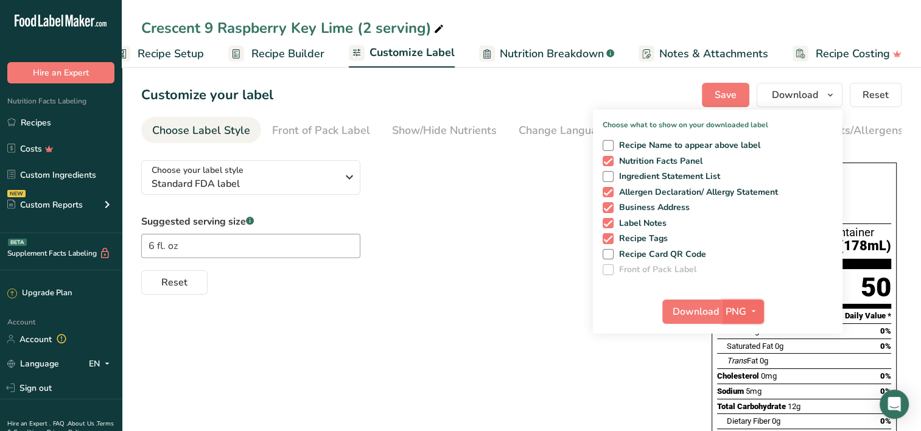
click at [753, 311] on icon "button" at bounding box center [754, 311] width 10 height 15
click at [745, 399] on link "PDF" at bounding box center [744, 396] width 39 height 20
click at [699, 310] on span "Download" at bounding box center [696, 311] width 46 height 15
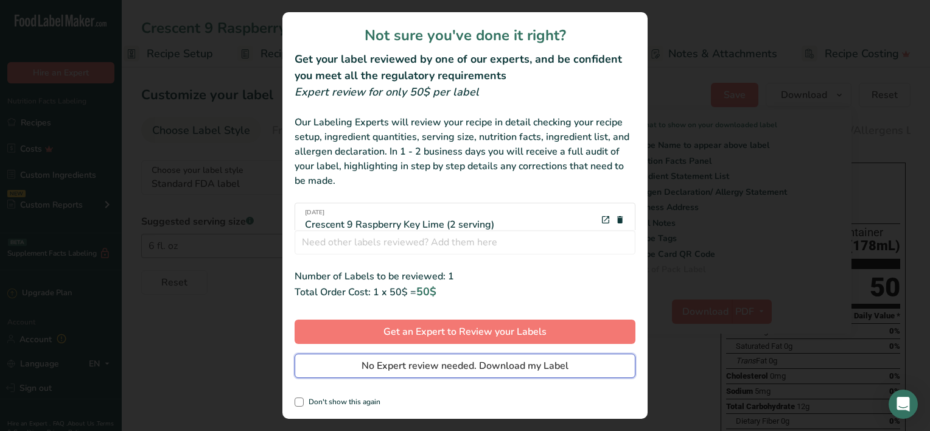
click at [434, 370] on span "No Expert review needed. Download my Label" at bounding box center [465, 365] width 207 height 15
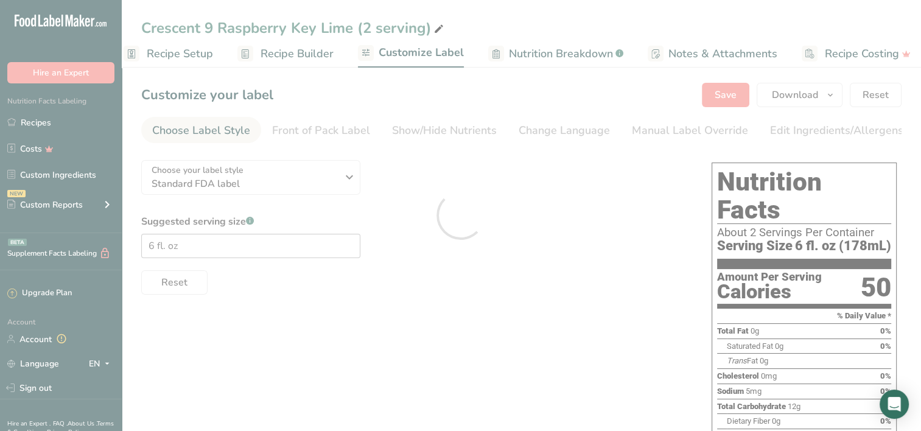
scroll to position [0, 0]
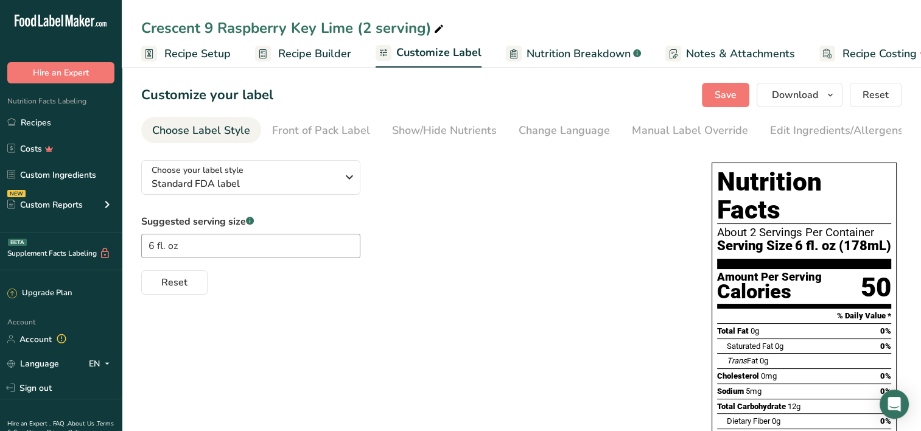
scroll to position [0, 18]
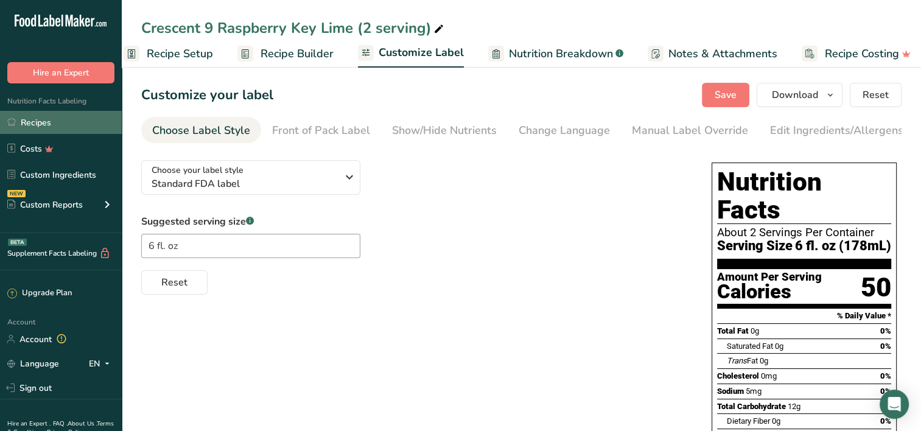
click at [23, 121] on link "Recipes" at bounding box center [61, 122] width 122 height 23
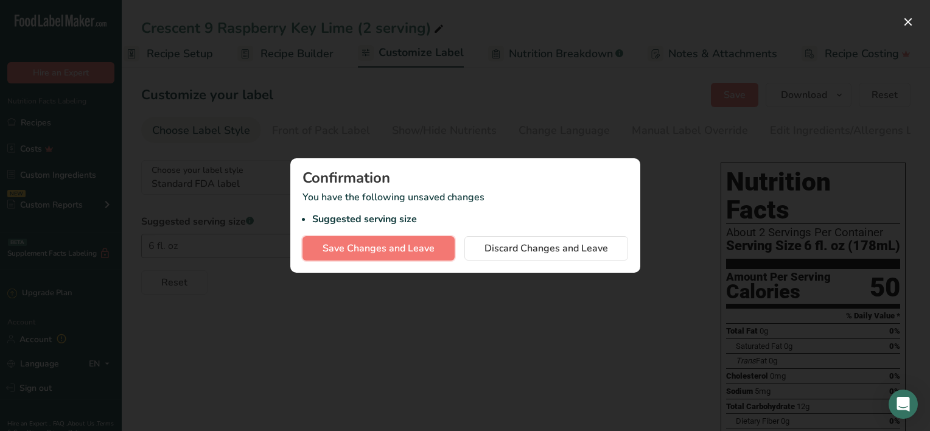
click at [386, 253] on span "Save Changes and Leave" at bounding box center [379, 248] width 112 height 15
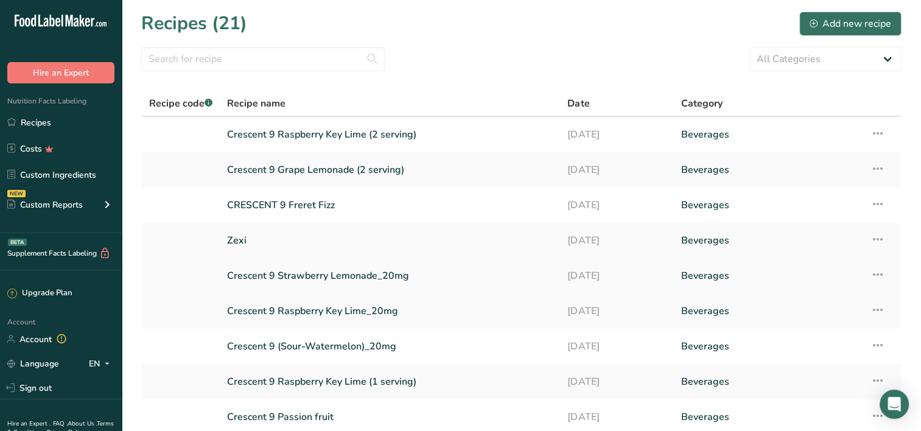
click at [330, 270] on link "Crescent 9 Strawberry Lemonade_20mg" at bounding box center [390, 276] width 326 height 26
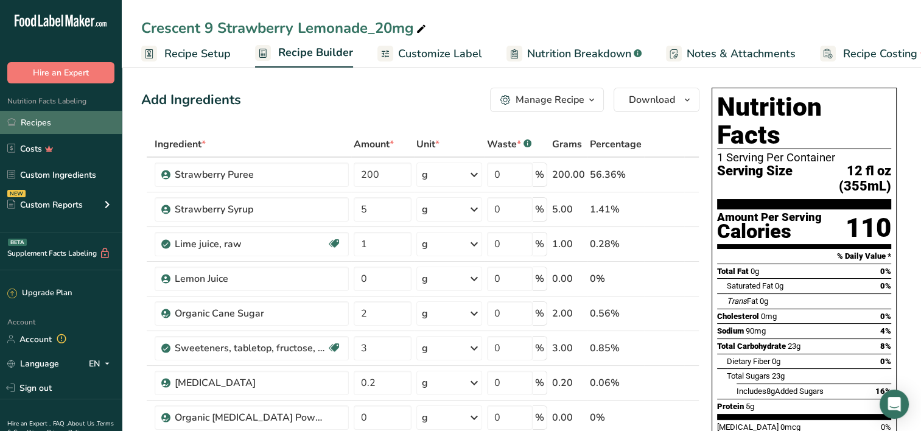
click at [81, 117] on link "Recipes" at bounding box center [61, 122] width 122 height 23
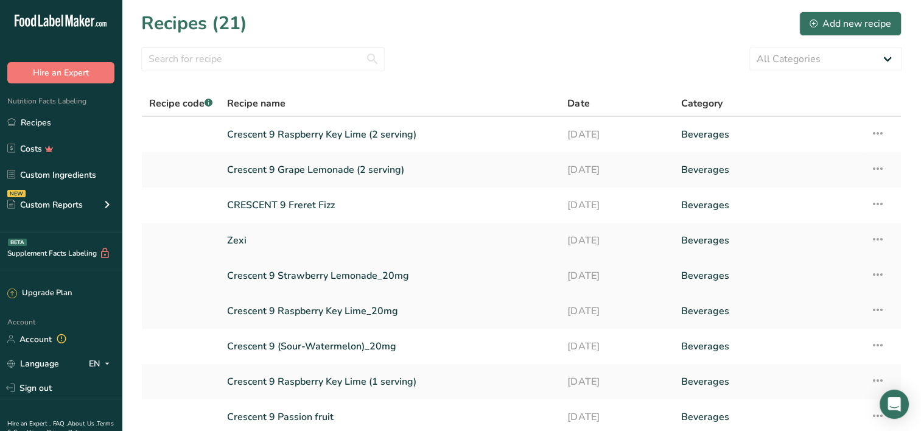
click at [876, 272] on icon at bounding box center [877, 275] width 15 height 22
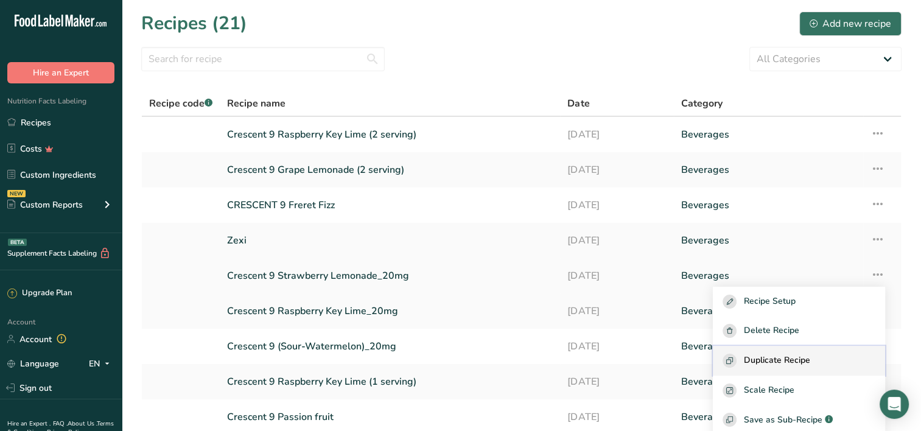
click at [802, 362] on span "Duplicate Recipe" at bounding box center [777, 361] width 66 height 14
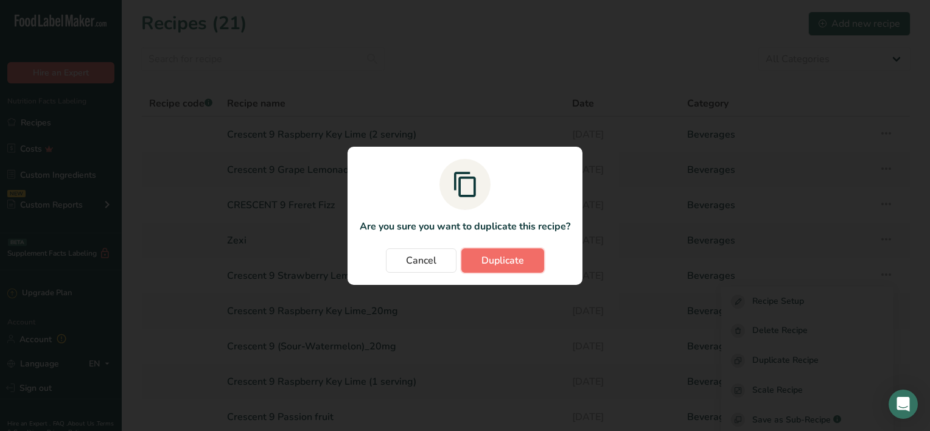
click at [477, 259] on button "Duplicate" at bounding box center [502, 260] width 83 height 24
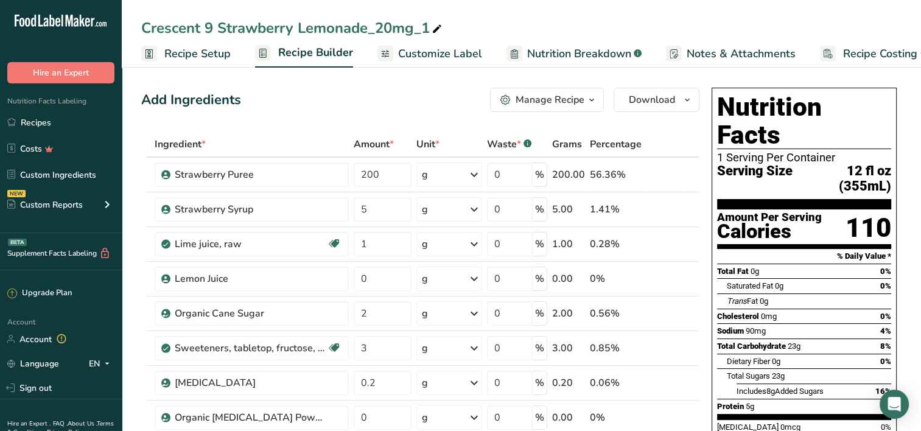
click at [422, 28] on div "Crescent 9 Strawberry Lemonade_20mg_1" at bounding box center [292, 28] width 303 height 22
click at [448, 31] on input "Crescent 9 Strawberry Lemonade (2 serving)" at bounding box center [521, 28] width 760 height 22
click at [477, 26] on input "Crescent 9 Strawberry Lemonade (2 serving)" at bounding box center [521, 28] width 760 height 22
type input "Crescent 9 Strawberry Lemonade (2 serving)"
click at [228, 51] on span "Recipe Setup" at bounding box center [197, 54] width 66 height 16
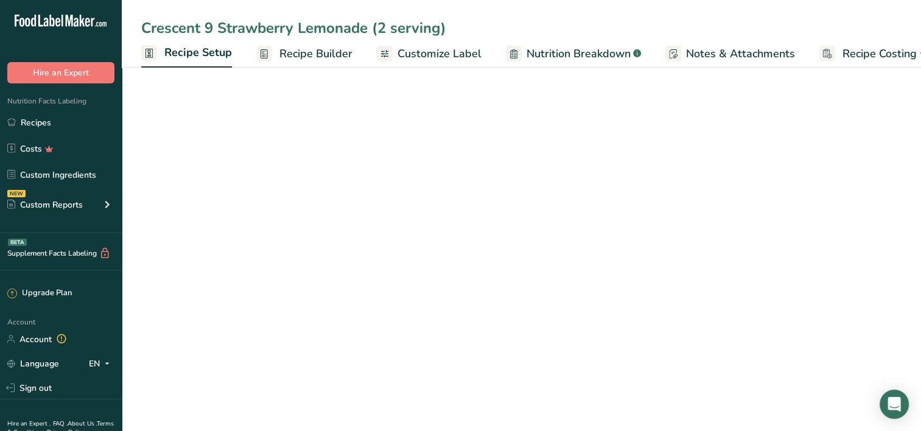
scroll to position [0, 4]
select select "22"
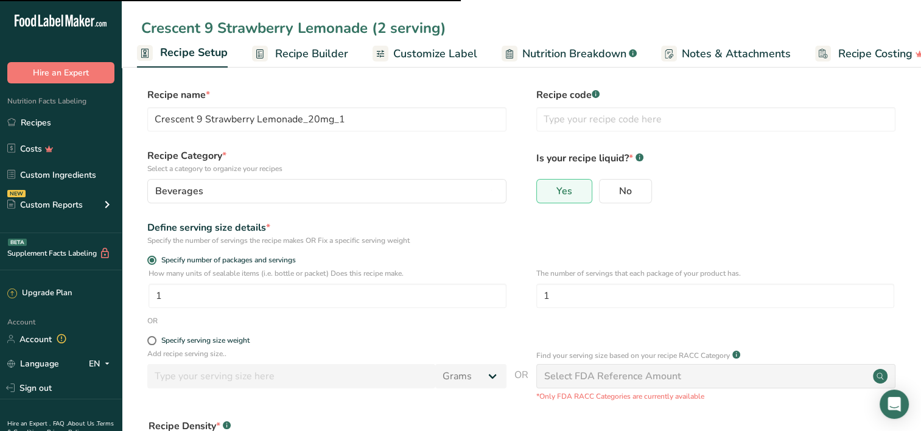
type input "Crescent 9 Strawberry Lemonade (2 serving)"
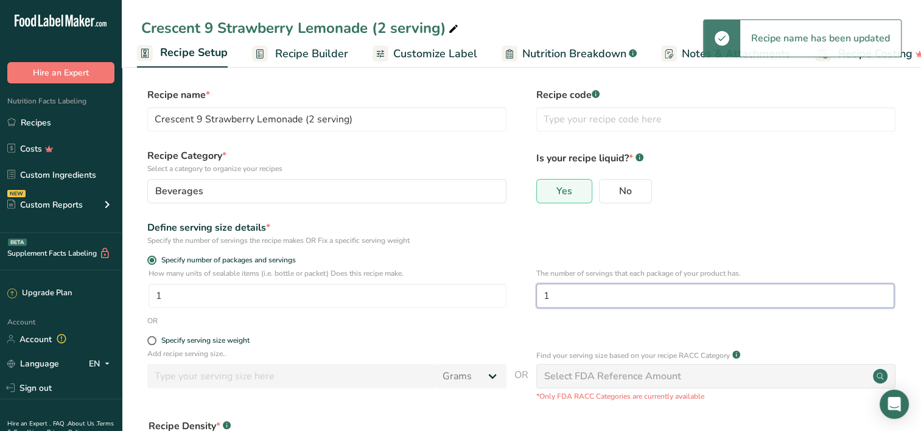
drag, startPoint x: 559, startPoint y: 284, endPoint x: 542, endPoint y: 295, distance: 21.1
click at [542, 295] on input "1" at bounding box center [715, 296] width 358 height 24
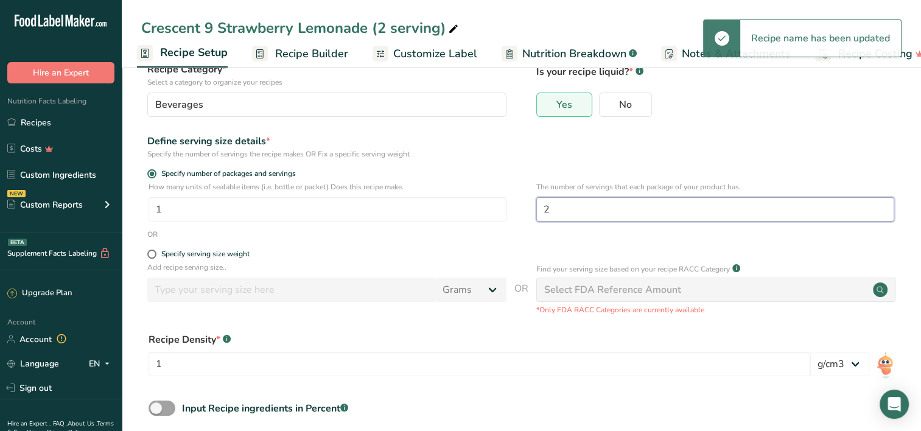
scroll to position [149, 0]
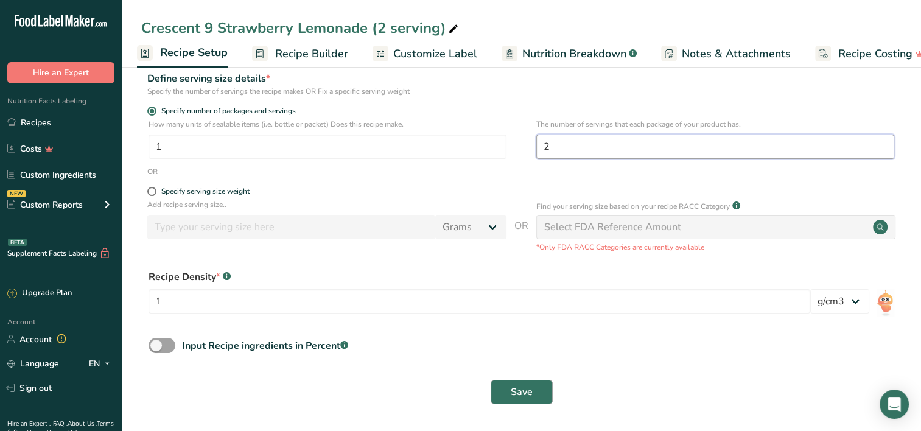
type input "2"
click at [519, 395] on span "Save" at bounding box center [522, 392] width 22 height 15
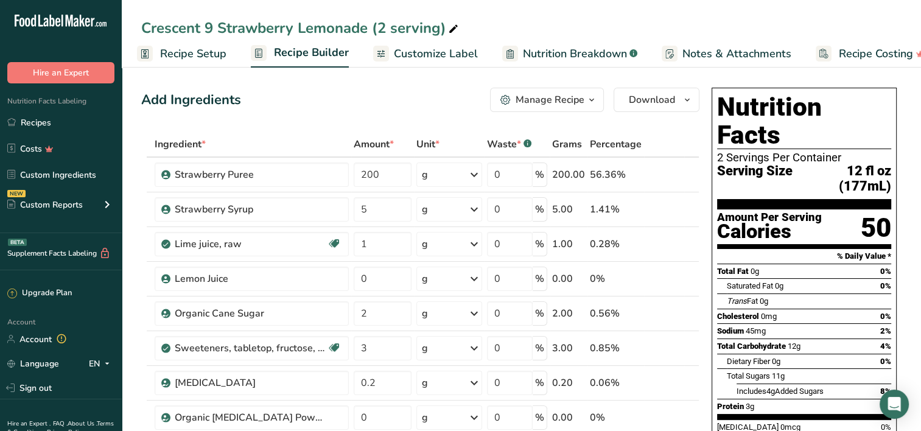
click at [414, 52] on span "Customize Label" at bounding box center [436, 54] width 84 height 16
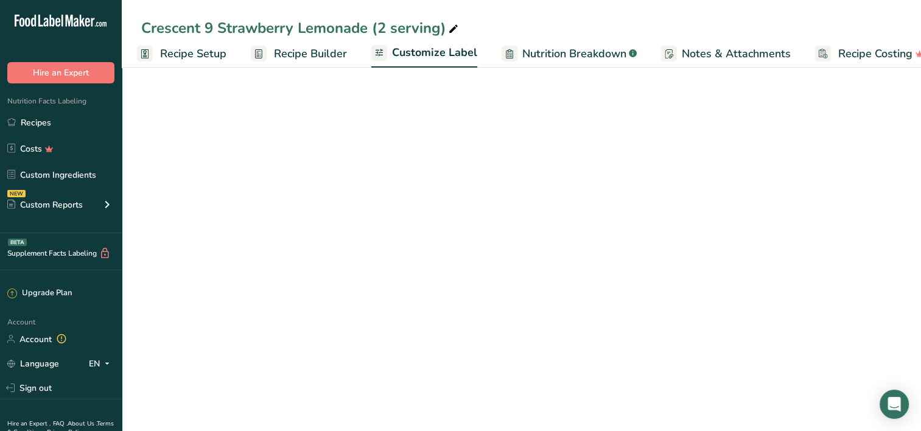
scroll to position [0, 27]
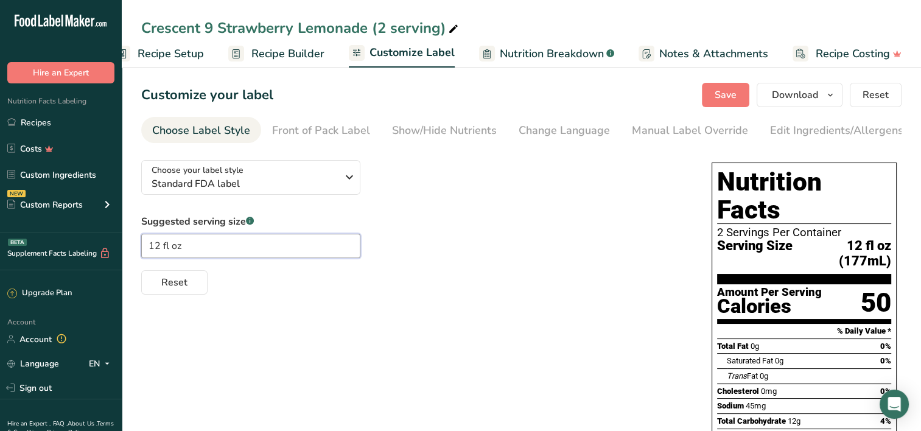
drag, startPoint x: 158, startPoint y: 249, endPoint x: 149, endPoint y: 249, distance: 8.5
click at [149, 249] on input "12 fl oz" at bounding box center [250, 246] width 219 height 24
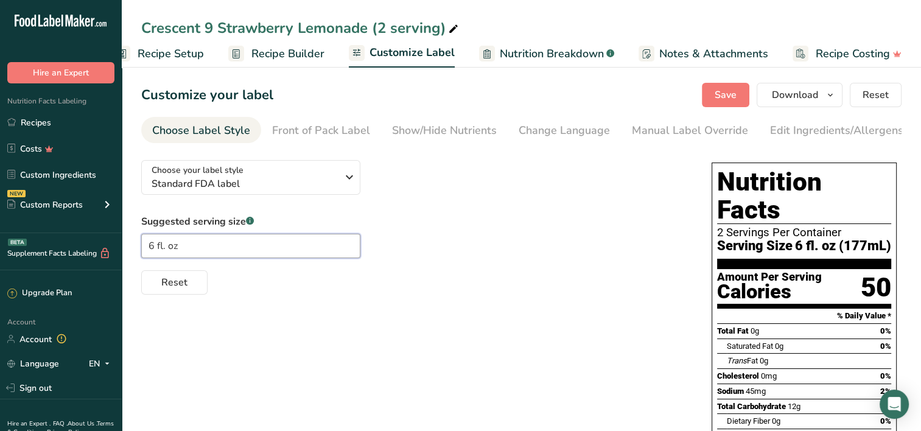
type input "6 fl. oz"
click at [511, 321] on div "Choose your label style Standard FDA label USA (FDA) Standard FDA label Tabular…" at bounding box center [521, 406] width 760 height 513
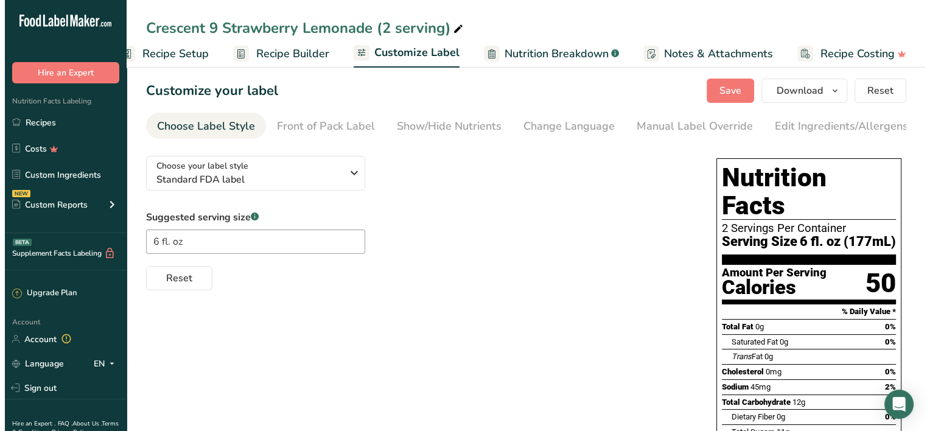
scroll to position [0, 0]
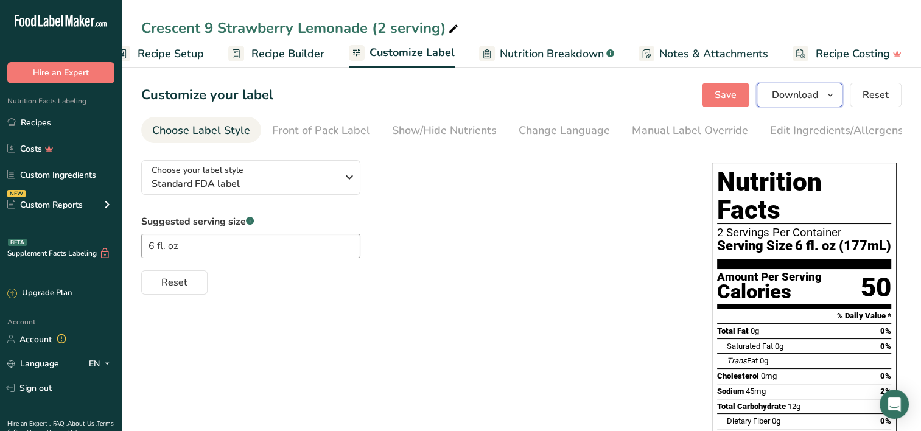
click at [830, 93] on icon "button" at bounding box center [830, 95] width 10 height 15
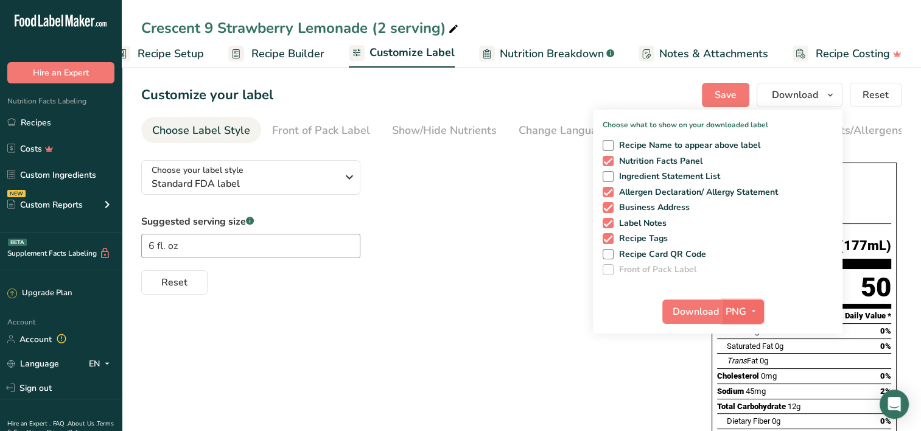
click at [750, 306] on icon "button" at bounding box center [754, 311] width 10 height 15
click at [750, 398] on link "PDF" at bounding box center [744, 396] width 39 height 20
click at [700, 312] on span "Download" at bounding box center [696, 311] width 46 height 15
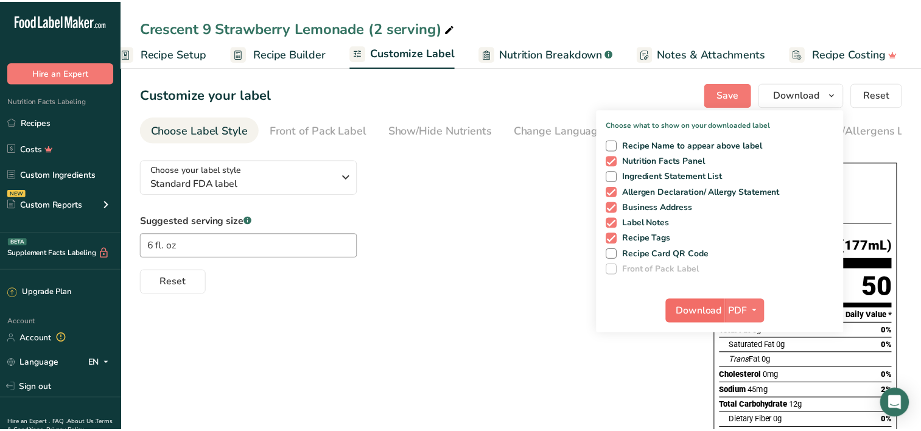
scroll to position [0, 18]
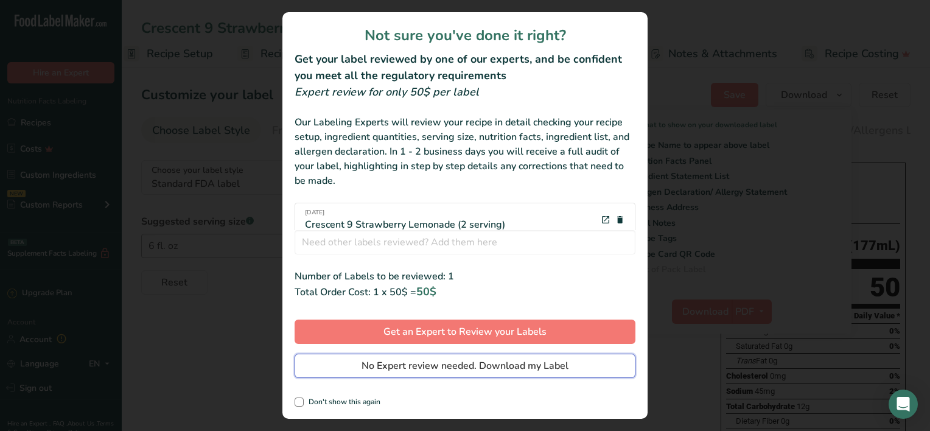
click at [418, 368] on span "No Expert review needed. Download my Label" at bounding box center [465, 365] width 207 height 15
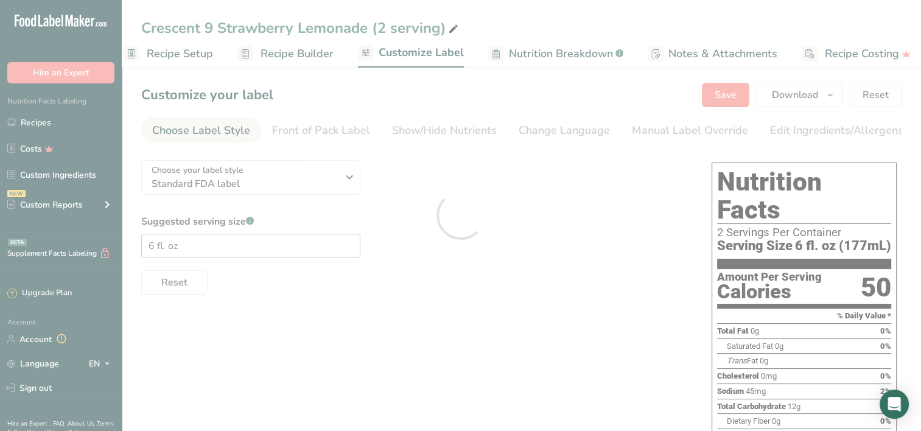
scroll to position [0, 0]
